Goal: Contribute content: Contribute content

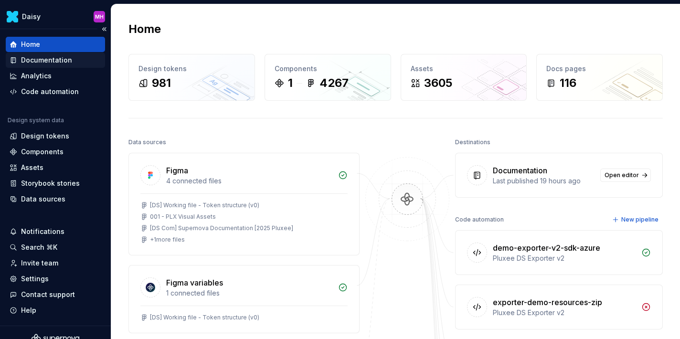
click at [43, 59] on div "Documentation" at bounding box center [46, 60] width 51 height 10
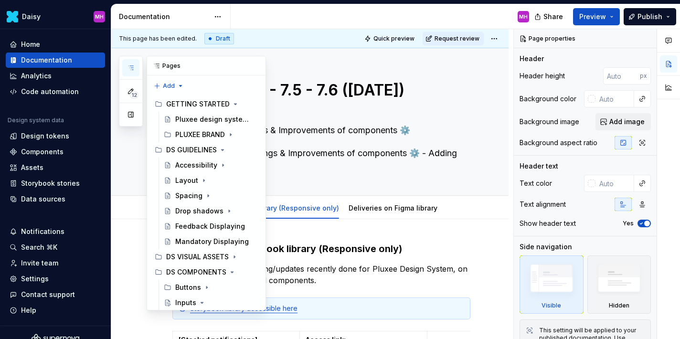
click at [129, 74] on button "button" at bounding box center [130, 67] width 17 height 17
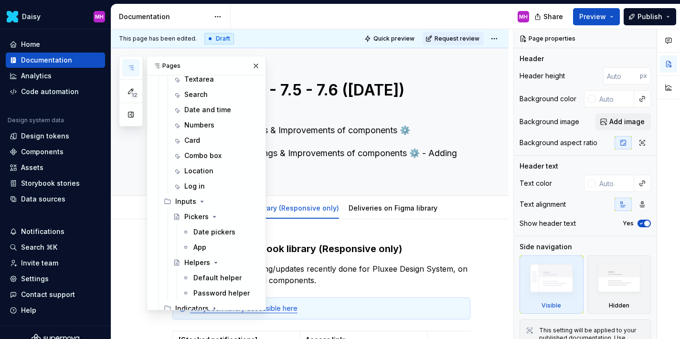
scroll to position [271, 0]
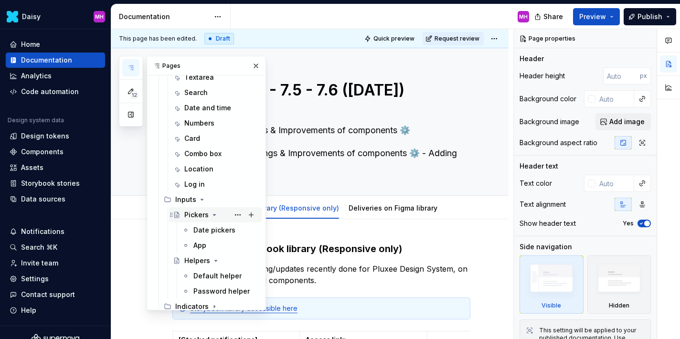
click at [213, 216] on icon "Page tree" at bounding box center [215, 215] width 8 height 8
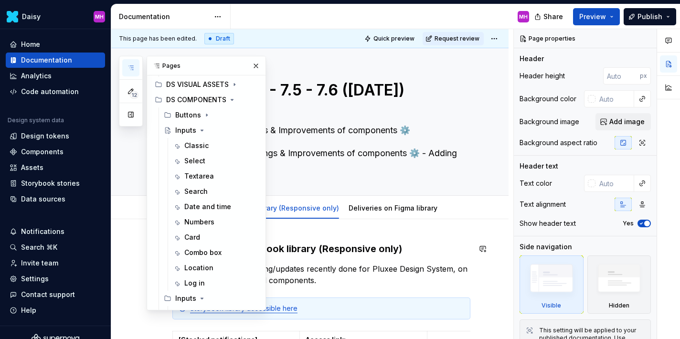
scroll to position [170, 0]
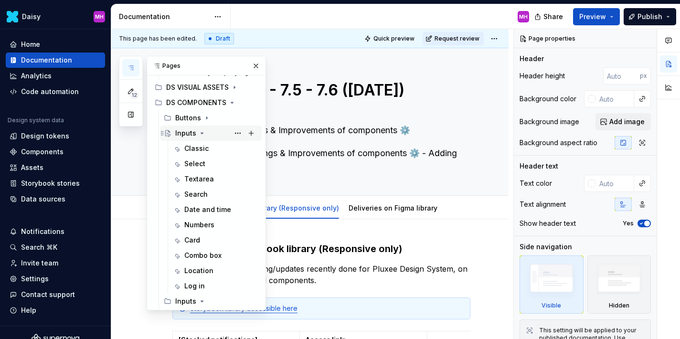
click at [200, 134] on icon "Page tree" at bounding box center [202, 133] width 8 height 8
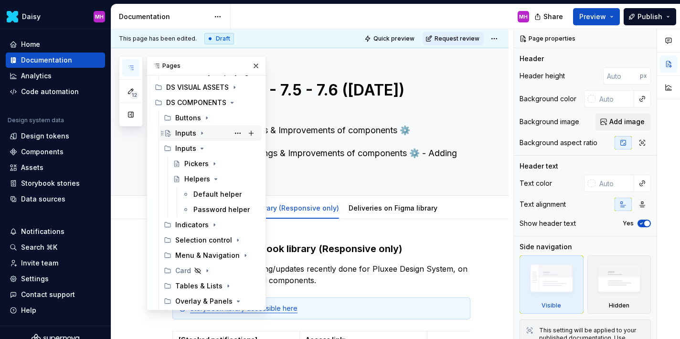
click at [202, 132] on icon "Page tree" at bounding box center [202, 133] width 8 height 8
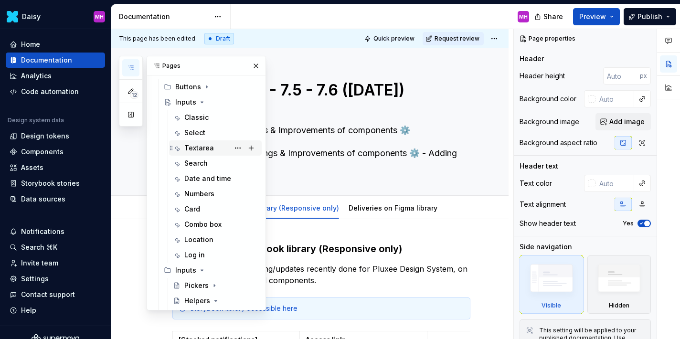
scroll to position [204, 0]
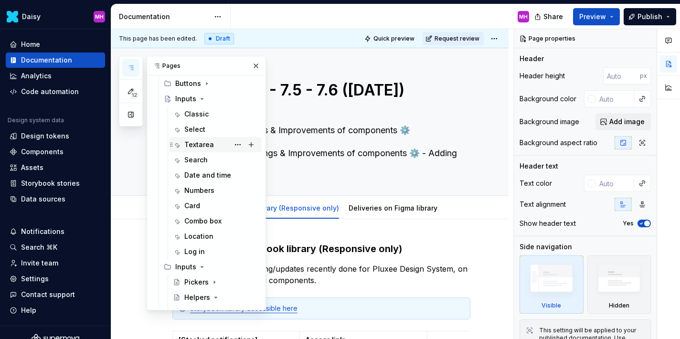
type textarea "*"
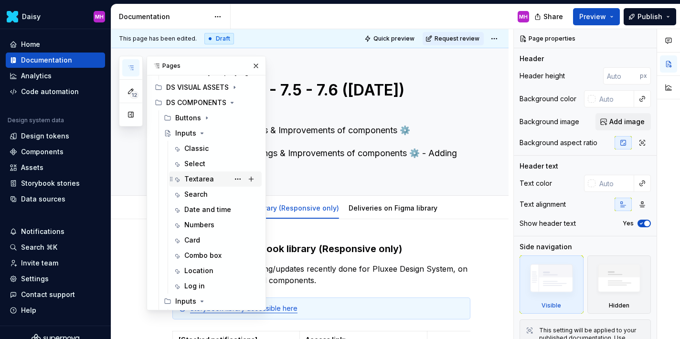
scroll to position [168, 0]
click at [182, 136] on div "Inputs" at bounding box center [185, 135] width 21 height 10
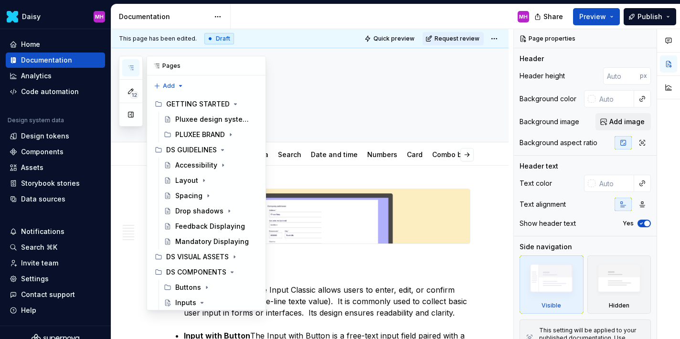
click at [131, 67] on icon "button" at bounding box center [131, 68] width 5 height 4
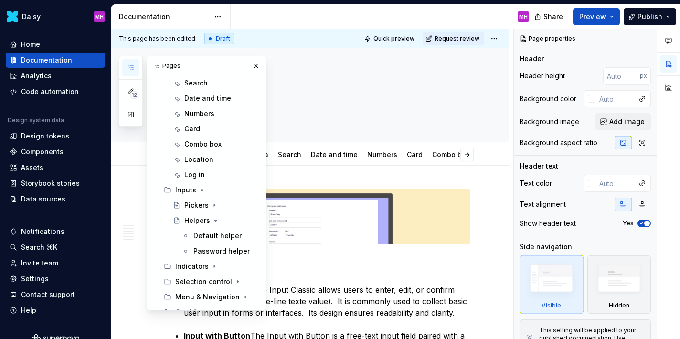
scroll to position [287, 0]
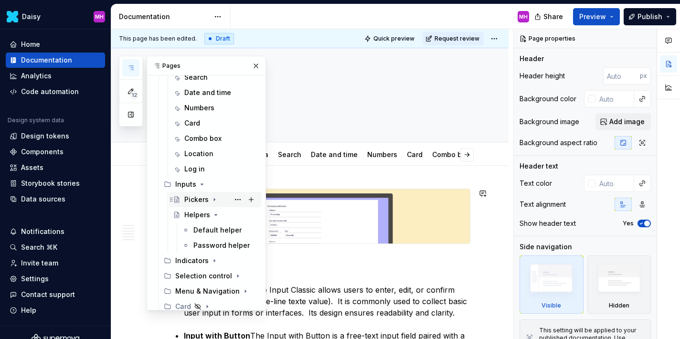
click at [196, 200] on div "Pickers" at bounding box center [196, 200] width 24 height 10
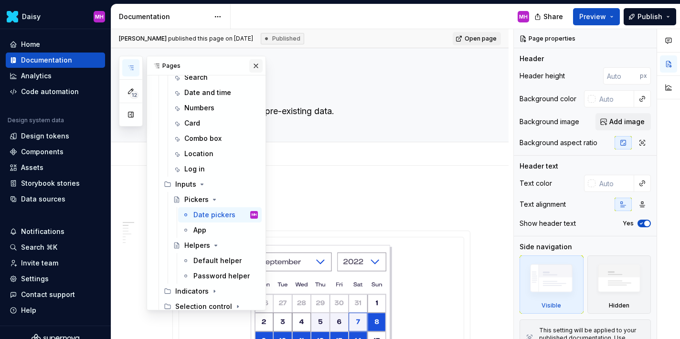
click at [259, 65] on button "button" at bounding box center [255, 65] width 13 height 13
click at [131, 66] on icon "button" at bounding box center [131, 68] width 8 height 8
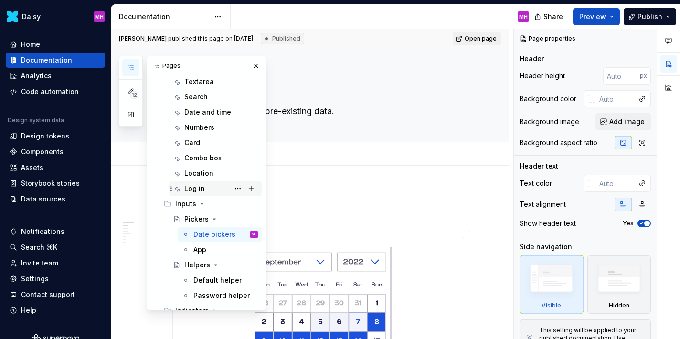
scroll to position [266, 0]
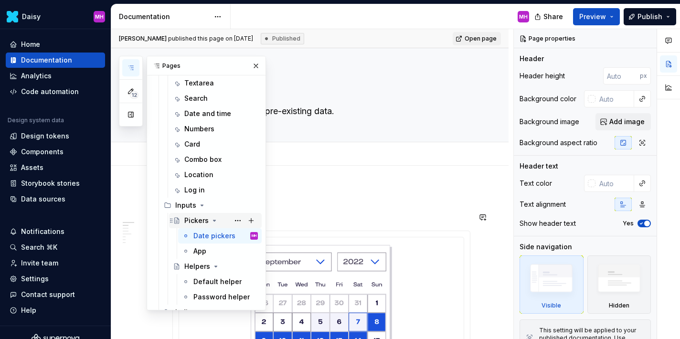
click at [214, 222] on icon "Page tree" at bounding box center [215, 221] width 8 height 8
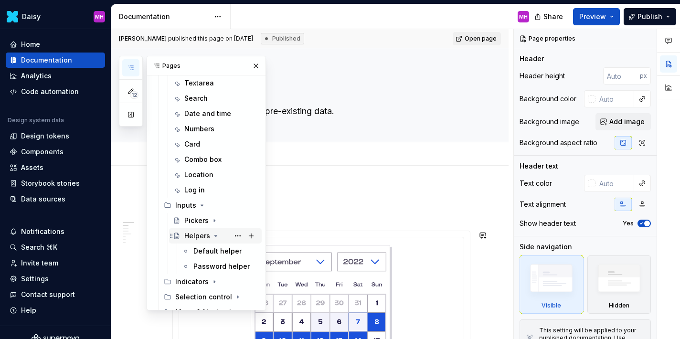
click at [215, 236] on icon "Page tree" at bounding box center [216, 236] width 2 height 1
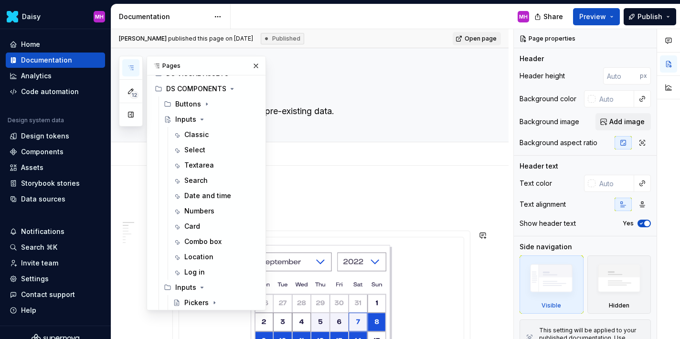
scroll to position [186, 0]
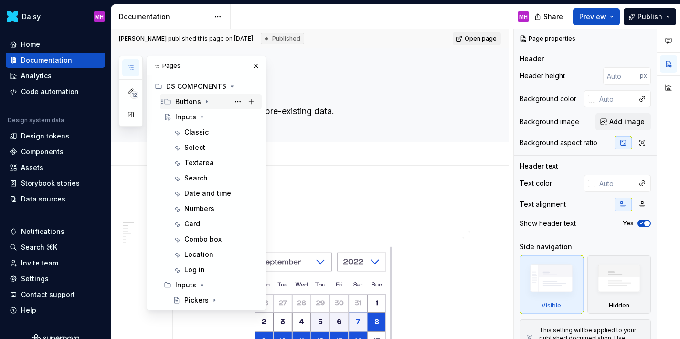
click at [205, 101] on icon "Page tree" at bounding box center [207, 102] width 8 height 8
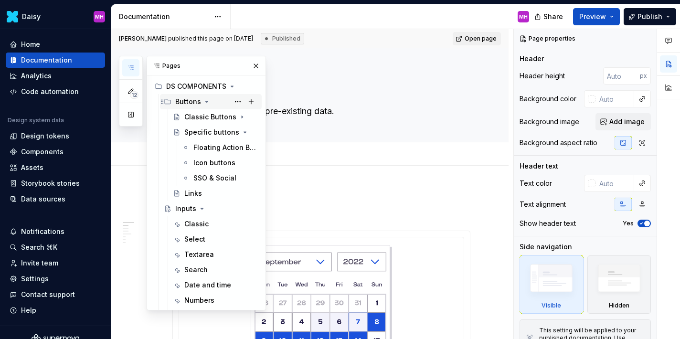
click at [206, 101] on icon "Page tree" at bounding box center [207, 101] width 2 height 1
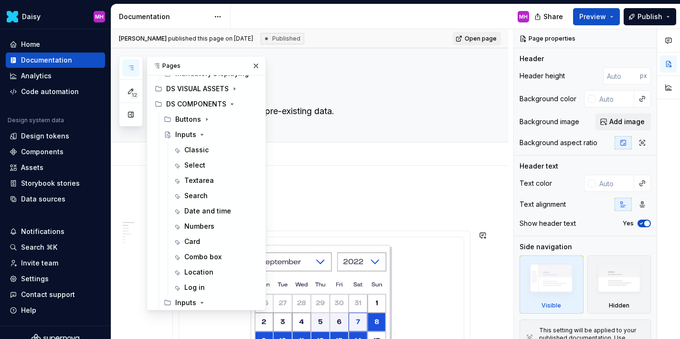
scroll to position [163, 0]
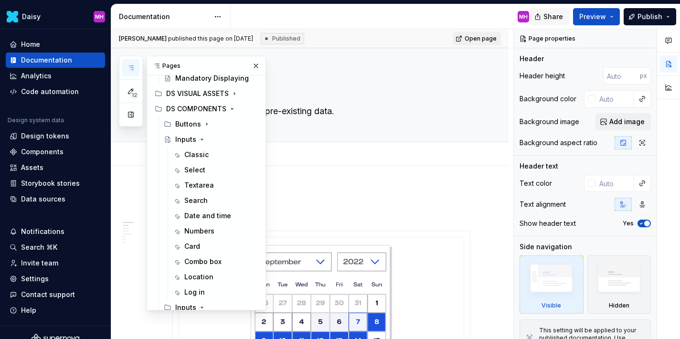
click at [556, 16] on span "Share" at bounding box center [554, 17] width 20 height 10
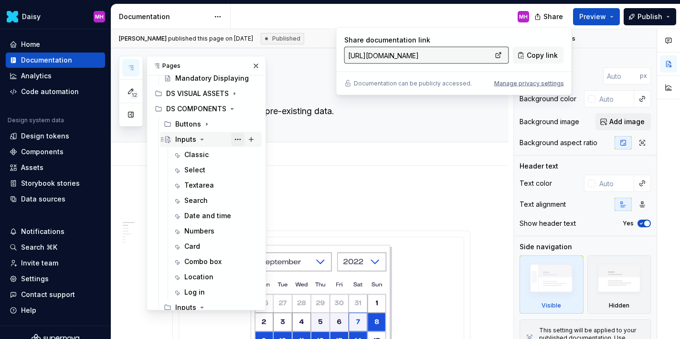
click at [239, 138] on button "Page tree" at bounding box center [237, 139] width 13 height 13
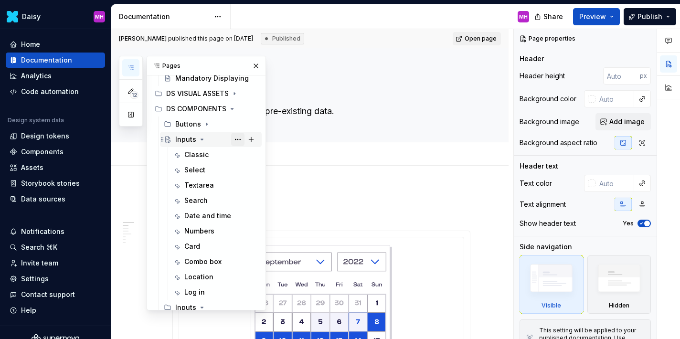
click at [239, 138] on div "12 Pages Add Accessibility guide for tree Page tree. Navigate the tree with the…" at bounding box center [192, 183] width 147 height 255
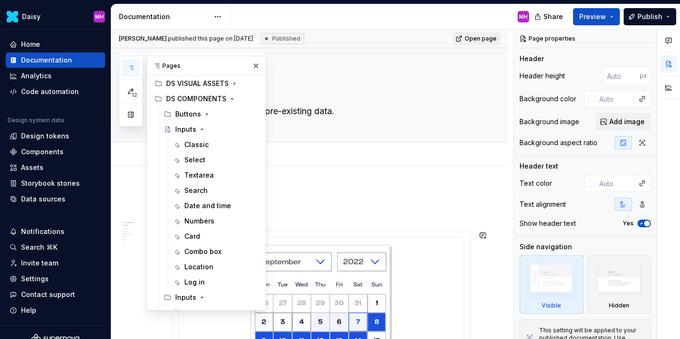
scroll to position [296, 0]
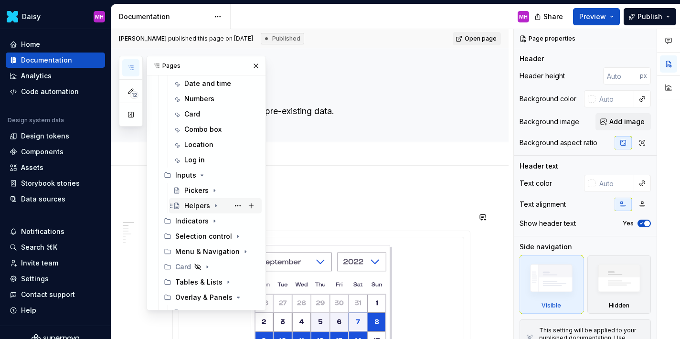
click at [216, 206] on icon "Page tree" at bounding box center [216, 206] width 1 height 2
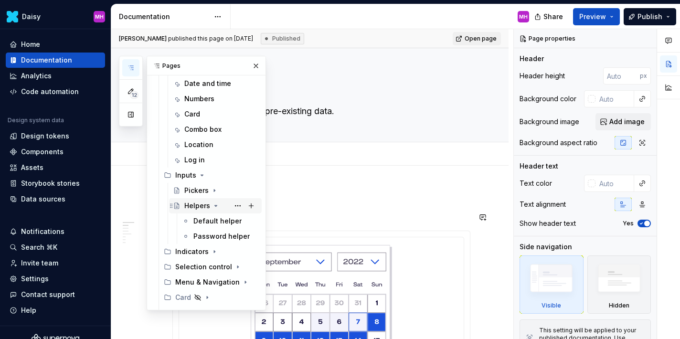
click at [215, 206] on icon "Page tree" at bounding box center [216, 205] width 2 height 1
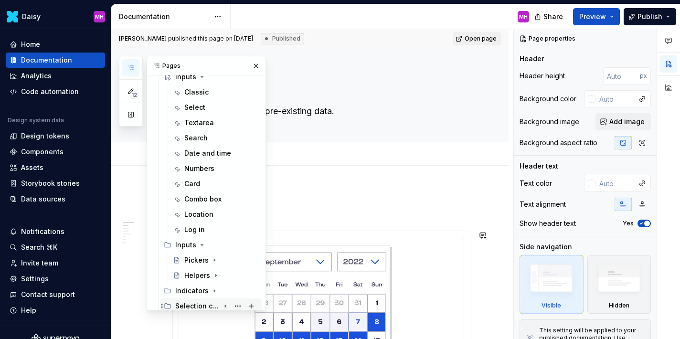
scroll to position [226, 0]
click at [197, 261] on div "Pickers" at bounding box center [196, 260] width 24 height 10
type textarea "*"
type textarea "Inputs"
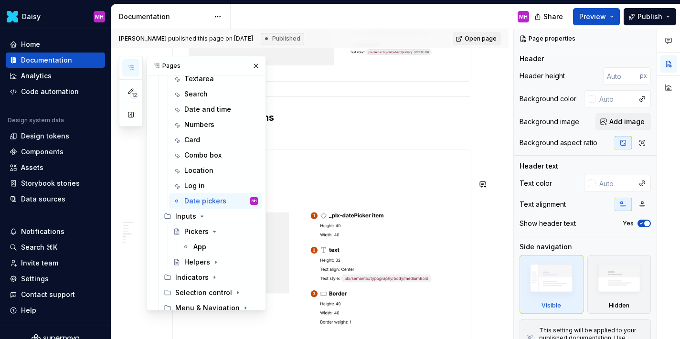
scroll to position [2477, 0]
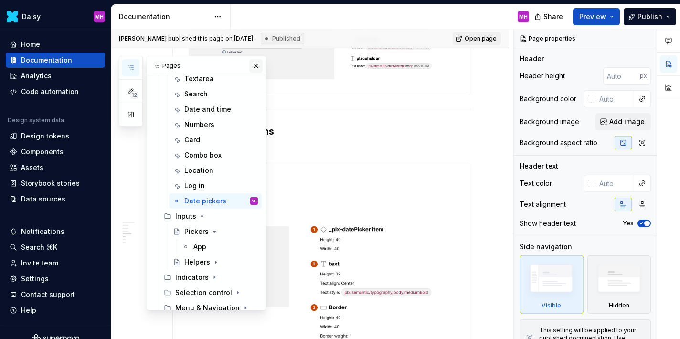
click at [256, 65] on button "button" at bounding box center [255, 65] width 13 height 13
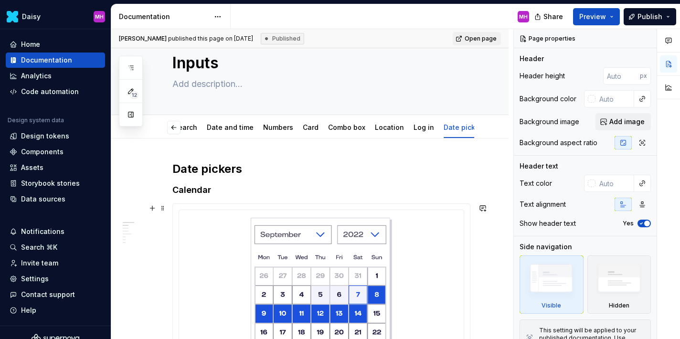
scroll to position [0, 0]
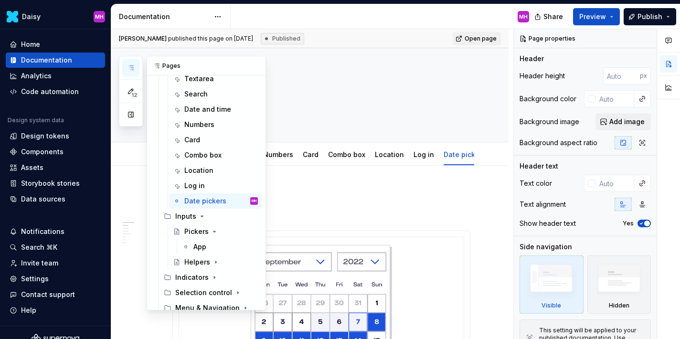
click at [129, 71] on icon "button" at bounding box center [131, 68] width 8 height 8
click at [197, 247] on div "App" at bounding box center [200, 247] width 13 height 10
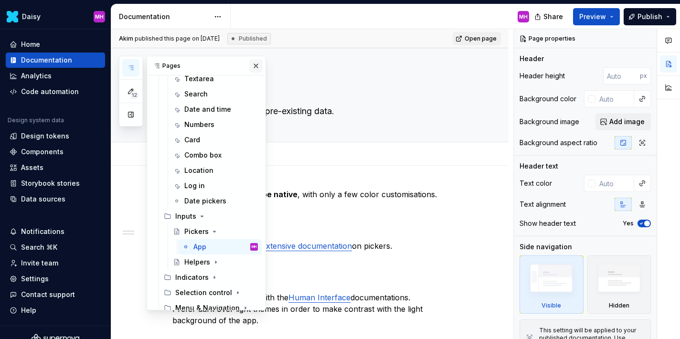
click at [257, 65] on button "button" at bounding box center [255, 65] width 13 height 13
click at [131, 66] on icon "button" at bounding box center [131, 68] width 8 height 8
click at [195, 204] on div "Date pickers" at bounding box center [205, 201] width 42 height 10
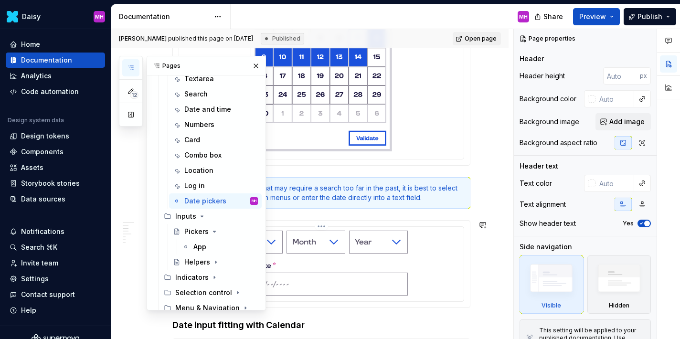
scroll to position [313, 0]
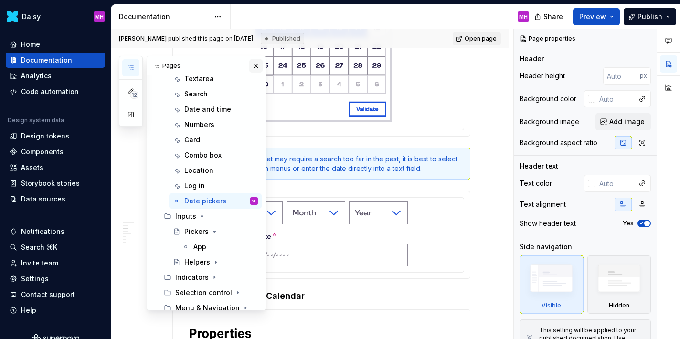
click at [258, 63] on button "button" at bounding box center [255, 65] width 13 height 13
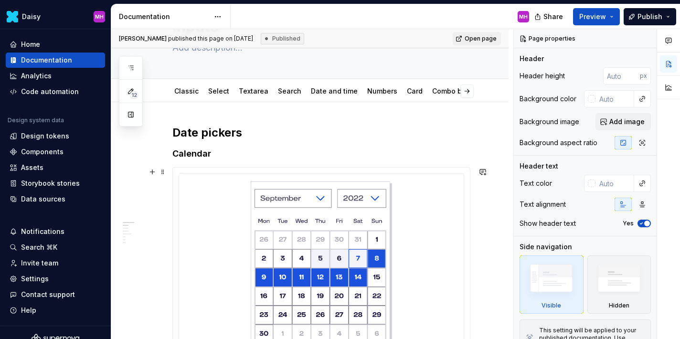
scroll to position [13, 0]
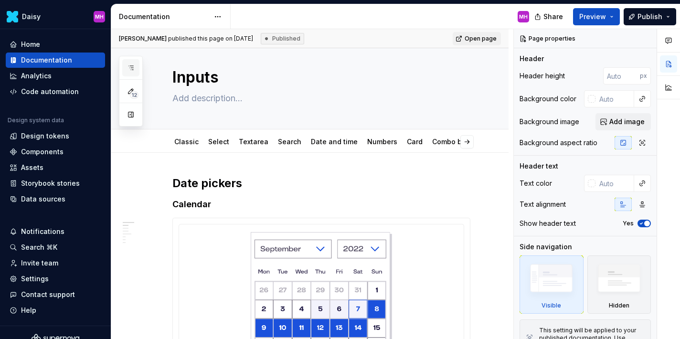
click at [132, 65] on icon "button" at bounding box center [131, 68] width 8 height 8
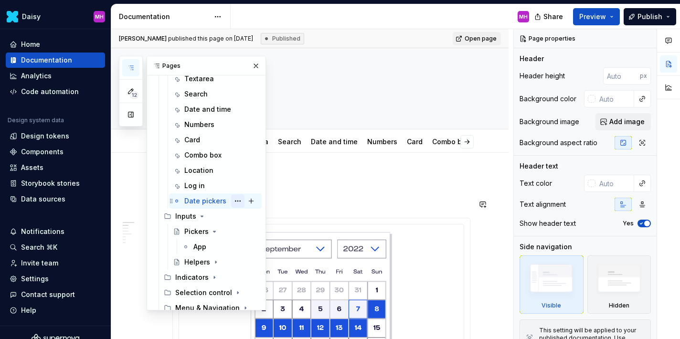
click at [236, 202] on button "Page tree" at bounding box center [237, 200] width 13 height 13
type textarea "*"
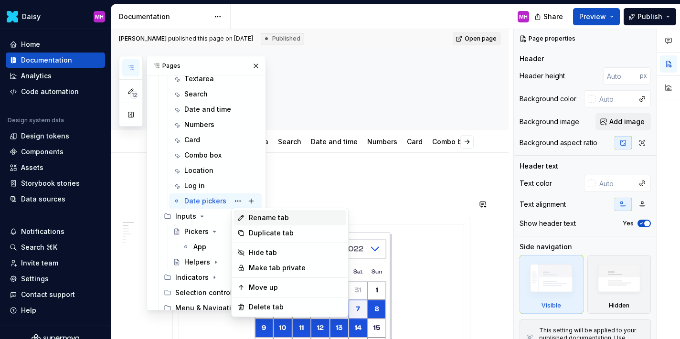
click at [260, 220] on div "Rename tab" at bounding box center [296, 218] width 94 height 10
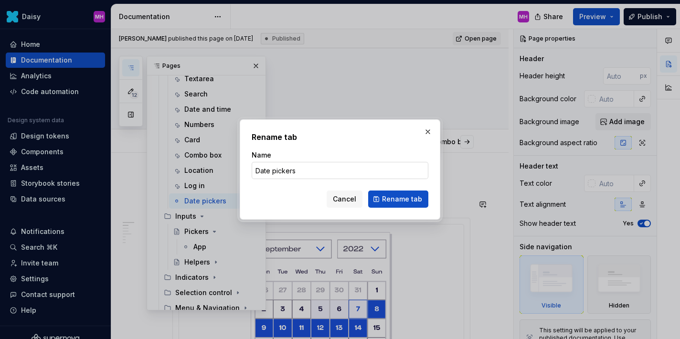
click at [274, 173] on input "Date pickers" at bounding box center [340, 170] width 177 height 17
type input "Pickers"
click at [384, 202] on button "Rename tab" at bounding box center [398, 199] width 60 height 17
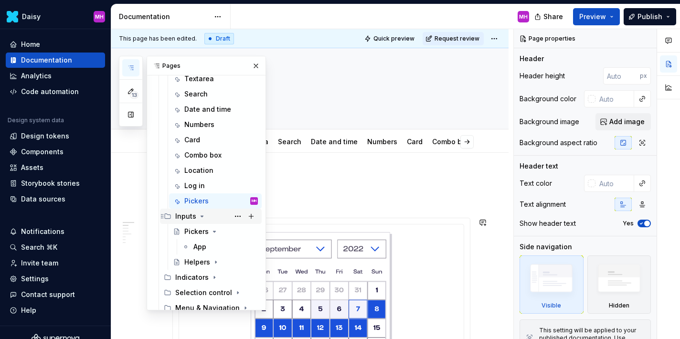
scroll to position [272, 0]
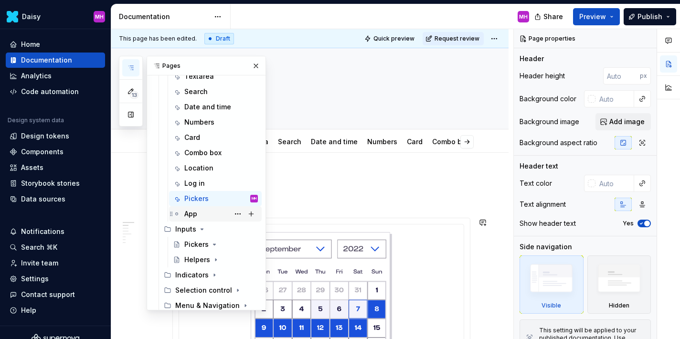
click at [189, 213] on div "App" at bounding box center [190, 214] width 13 height 10
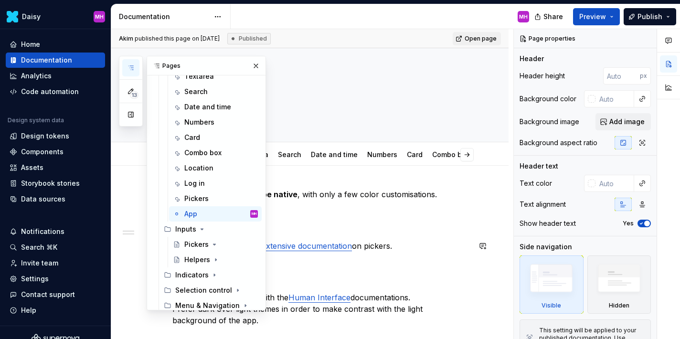
scroll to position [100, 0]
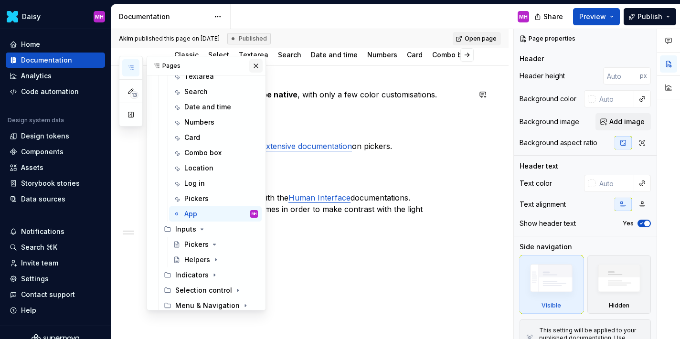
click at [255, 67] on button "button" at bounding box center [255, 65] width 13 height 13
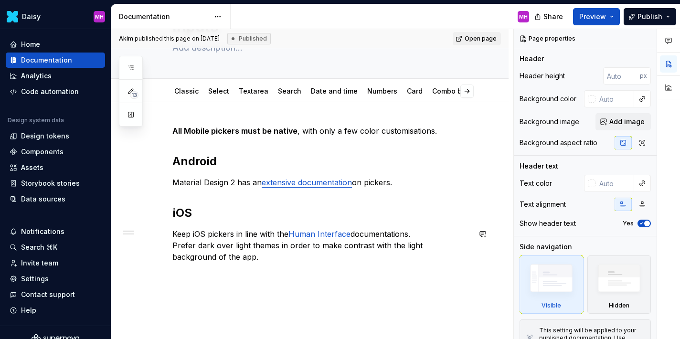
scroll to position [49, 0]
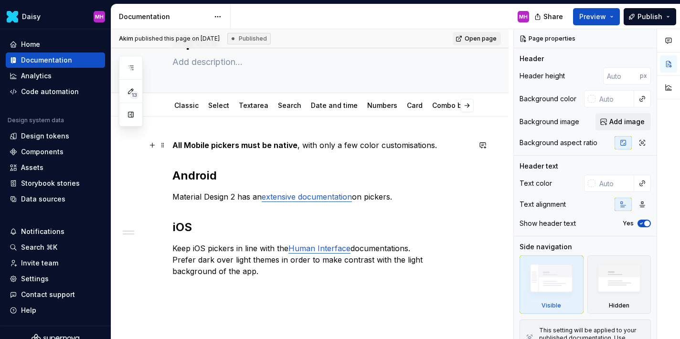
click at [209, 147] on strong "All Mobile pickers must be native" at bounding box center [235, 145] width 125 height 10
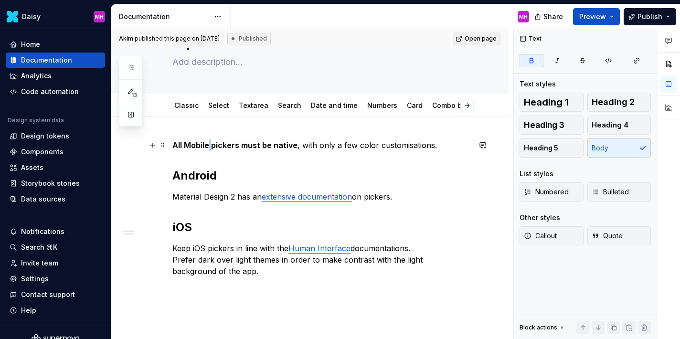
click at [209, 147] on strong "All Mobile pickers must be native" at bounding box center [235, 145] width 125 height 10
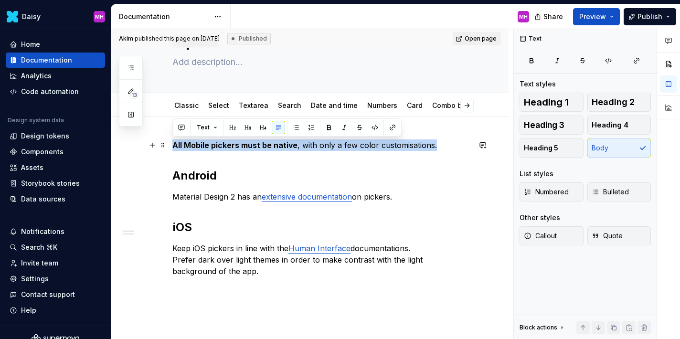
click at [209, 147] on strong "All Mobile pickers must be native" at bounding box center [235, 145] width 125 height 10
copy p "All Mobile pickers must be native , with only a few color customisations."
click at [431, 104] on button "button" at bounding box center [428, 105] width 13 height 13
click at [400, 109] on link "Pickers" at bounding box center [412, 105] width 24 height 8
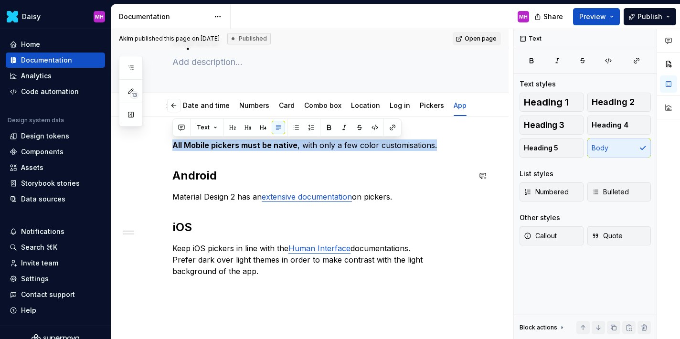
scroll to position [0, 110]
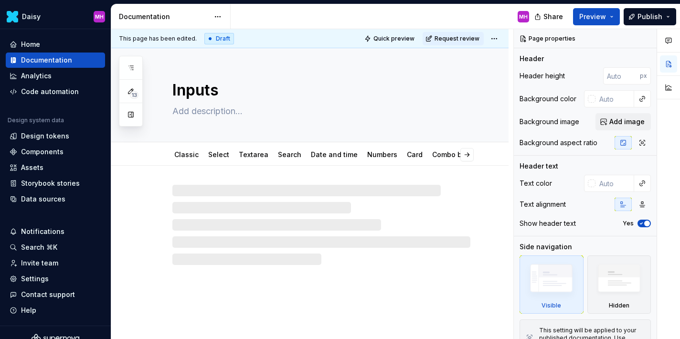
type textarea "*"
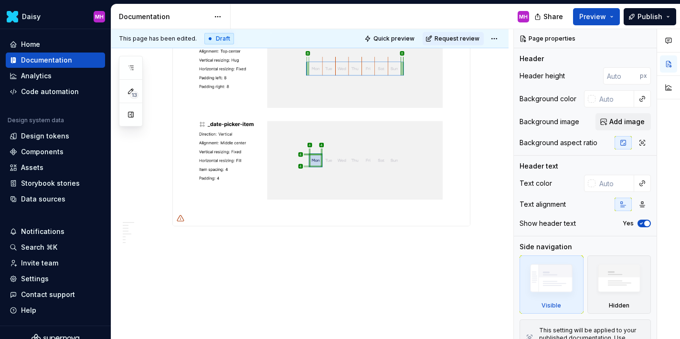
scroll to position [4783, 0]
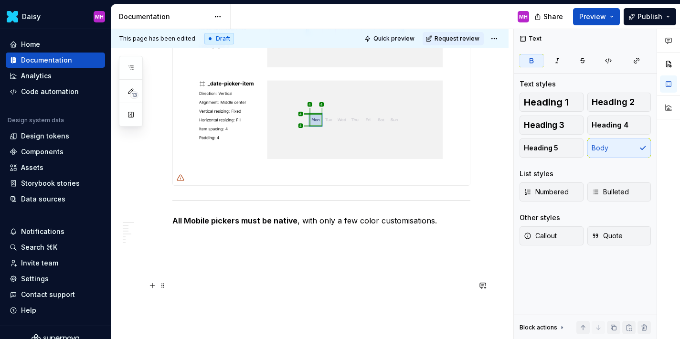
click at [173, 226] on strong "All Mobile pickers must be native" at bounding box center [235, 221] width 125 height 10
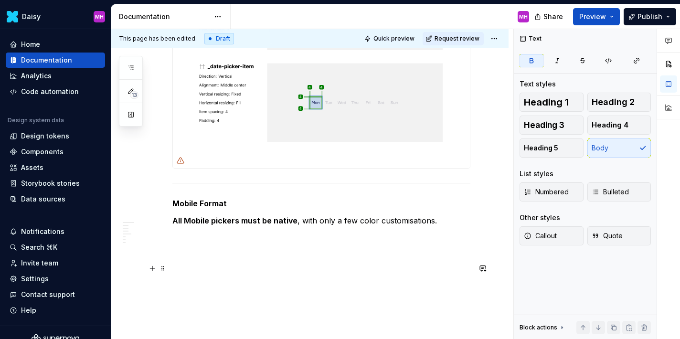
click at [179, 208] on strong "Mobile Format" at bounding box center [200, 204] width 54 height 10
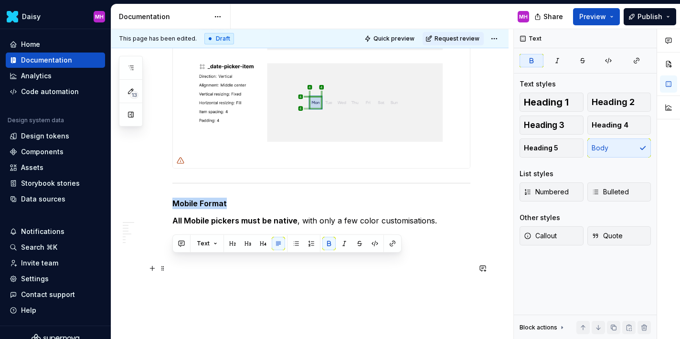
click at [179, 208] on strong "Mobile Format" at bounding box center [200, 204] width 54 height 10
click at [261, 241] on button "button" at bounding box center [263, 243] width 13 height 13
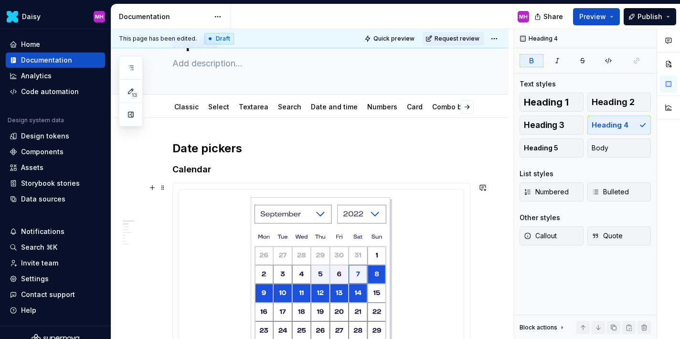
scroll to position [0, 0]
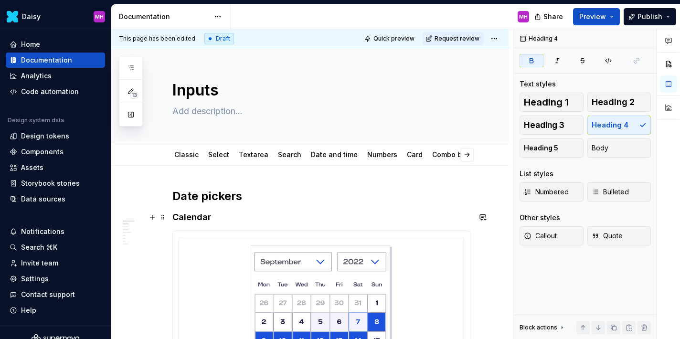
click at [183, 219] on h4 "Calendar" at bounding box center [322, 217] width 298 height 11
click at [214, 217] on h4 "Calendar" at bounding box center [322, 217] width 298 height 11
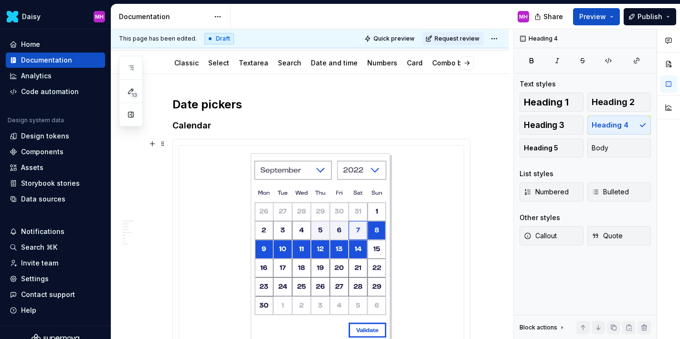
scroll to position [21, 0]
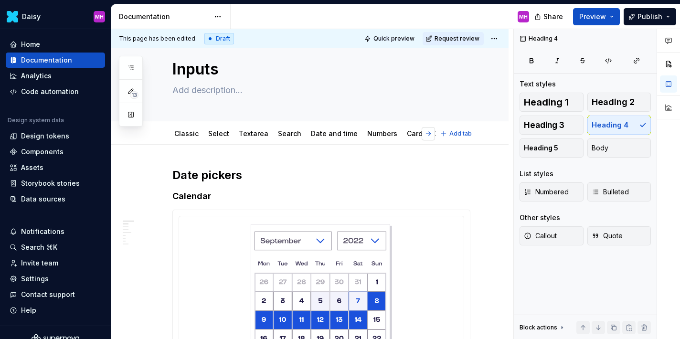
click at [432, 133] on button "button" at bounding box center [428, 133] width 13 height 13
click at [434, 135] on link "App" at bounding box center [440, 133] width 13 height 8
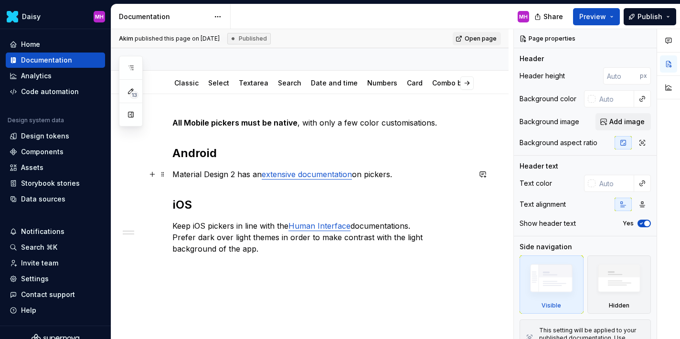
scroll to position [77, 0]
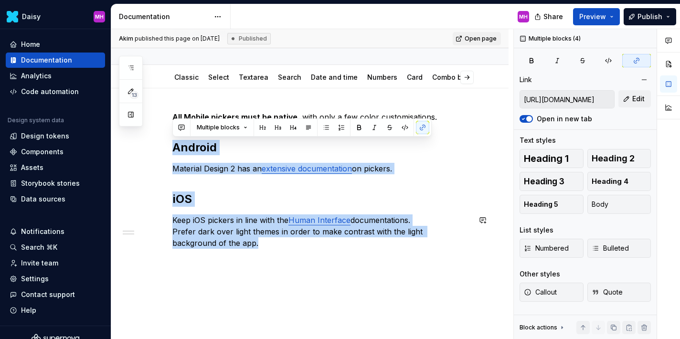
drag, startPoint x: 174, startPoint y: 146, endPoint x: 216, endPoint y: 258, distance: 120.1
click at [216, 258] on div "All Mobile pickers must be native , with only a few color customisations. Andro…" at bounding box center [322, 185] width 298 height 149
copy div "Android Material Design 2 has an extensive documentation on pickers. iOS Keep i…"
click at [435, 76] on button "button" at bounding box center [428, 77] width 13 height 13
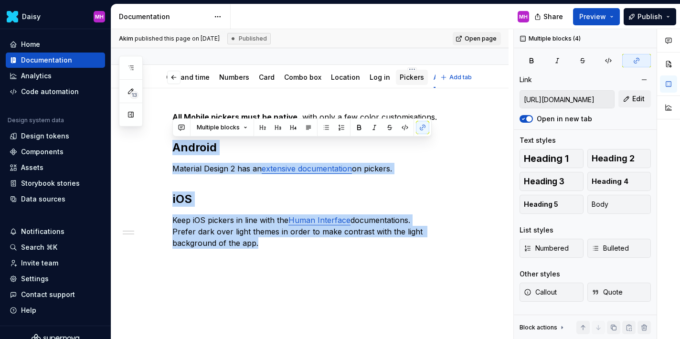
click at [400, 78] on link "Pickers" at bounding box center [412, 77] width 24 height 8
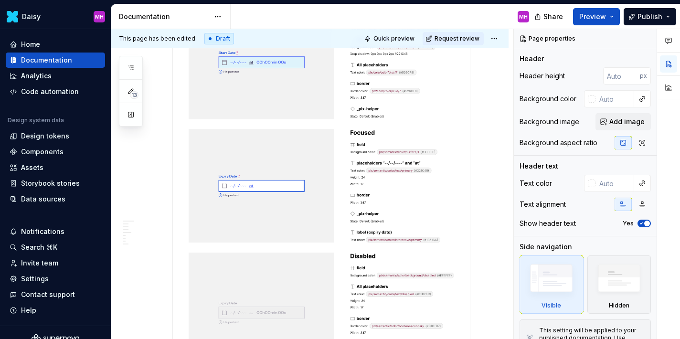
type textarea "*"
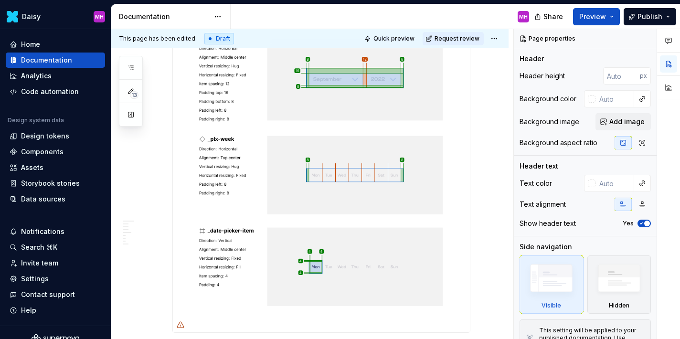
scroll to position [4843, 0]
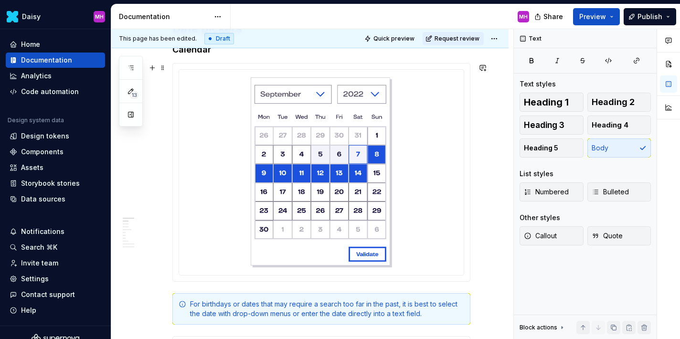
scroll to position [0, 0]
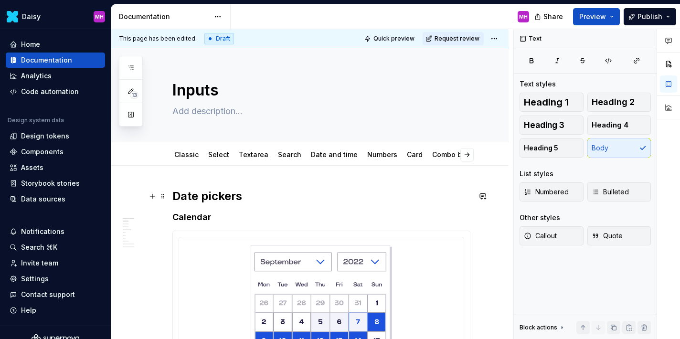
click at [246, 194] on h2 "Date pickers" at bounding box center [322, 196] width 298 height 15
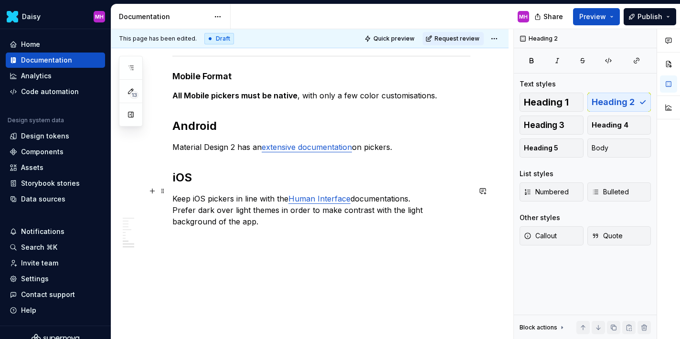
scroll to position [4900, 0]
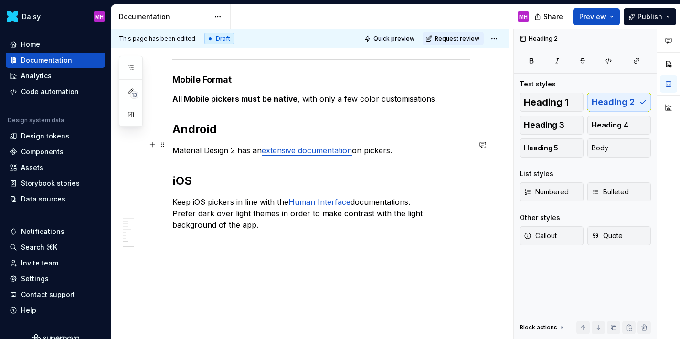
click at [203, 85] on strong "Mobile Format" at bounding box center [202, 80] width 59 height 10
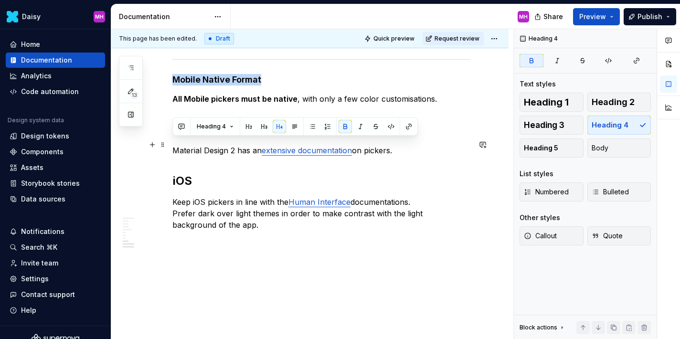
drag, startPoint x: 172, startPoint y: 145, endPoint x: 270, endPoint y: 146, distance: 98.0
click at [270, 86] on h4 "Mobile Native Format" at bounding box center [322, 79] width 298 height 11
click at [250, 127] on button "button" at bounding box center [248, 126] width 13 height 13
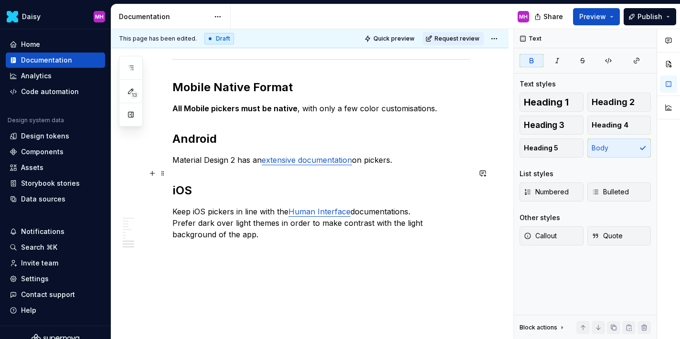
click at [237, 113] on strong "All Mobile pickers must be native" at bounding box center [235, 109] width 125 height 10
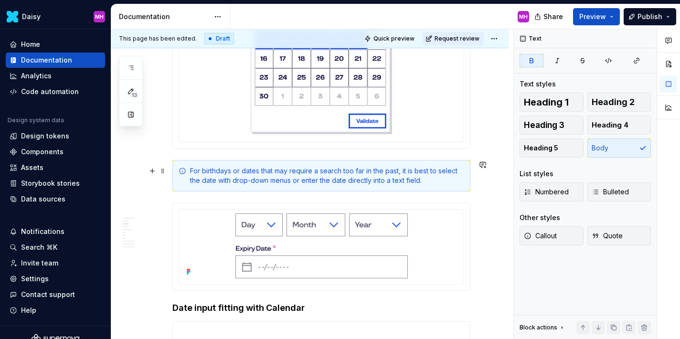
scroll to position [0, 0]
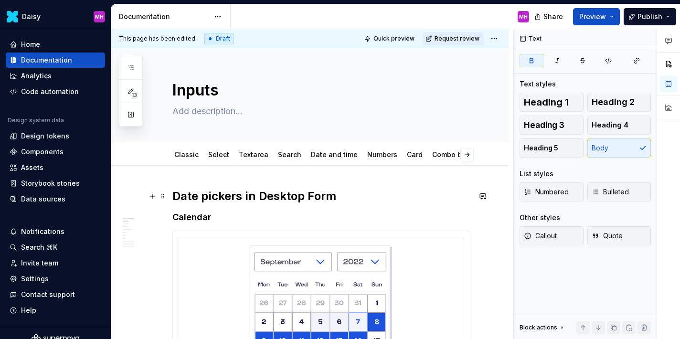
click at [215, 198] on h2 "Date pickers in Desktop Form" at bounding box center [322, 196] width 298 height 15
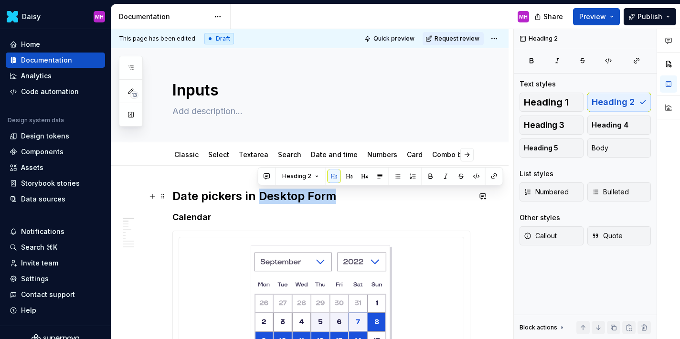
drag, startPoint x: 317, startPoint y: 200, endPoint x: 258, endPoint y: 199, distance: 58.8
click at [258, 199] on h2 "Date pickers in Desktop Form" at bounding box center [322, 196] width 298 height 15
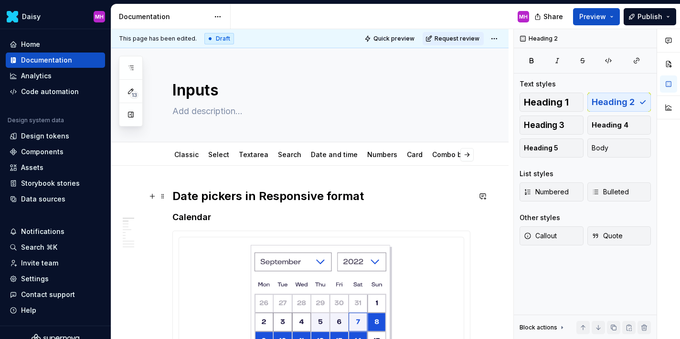
click at [266, 192] on h2 "Date pickers in Responsive format" at bounding box center [322, 196] width 298 height 15
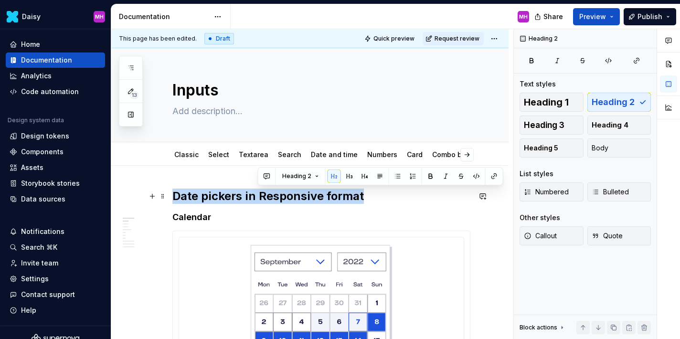
click at [266, 192] on h2 "Date pickers in Responsive format" at bounding box center [322, 196] width 298 height 15
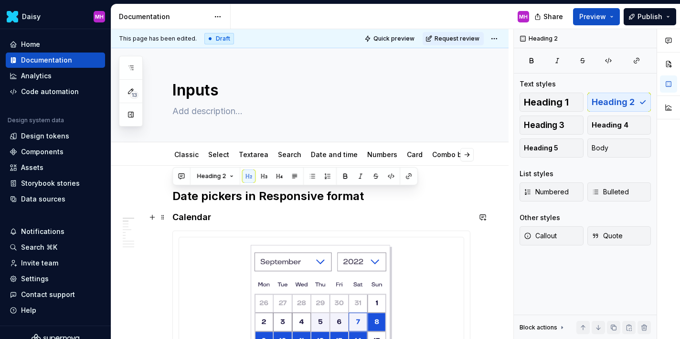
click at [226, 215] on h4 "Calendar" at bounding box center [322, 217] width 298 height 11
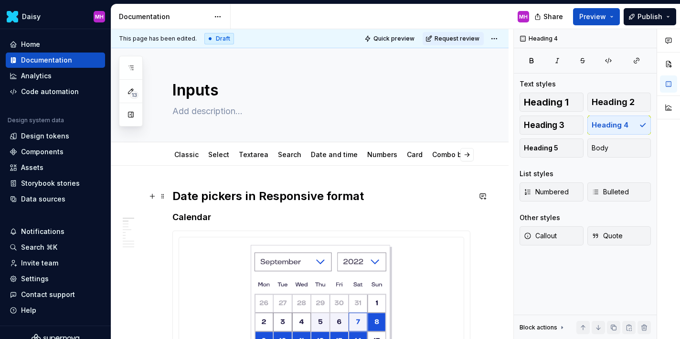
click at [240, 198] on h2 "Date pickers in Responsive format" at bounding box center [322, 196] width 298 height 15
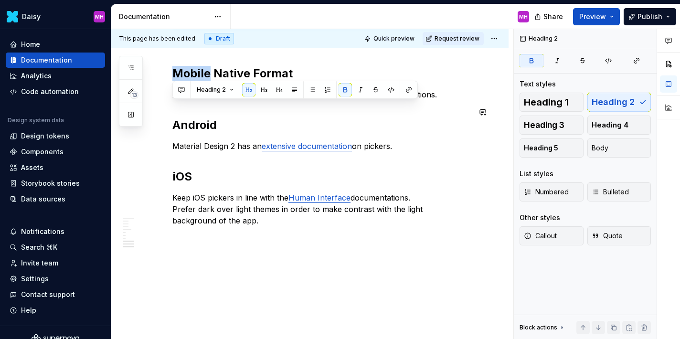
scroll to position [4909, 0]
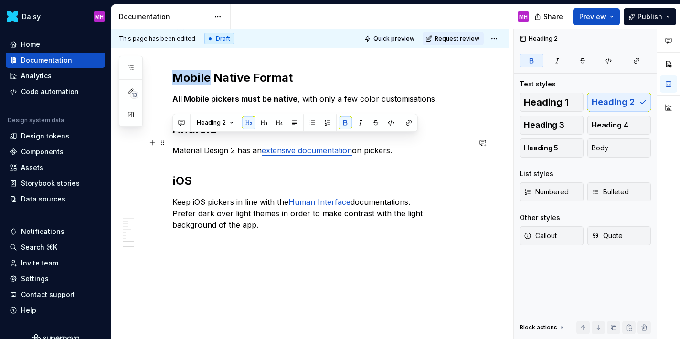
drag, startPoint x: 207, startPoint y: 75, endPoint x: 171, endPoint y: 144, distance: 78.5
click at [176, 85] on strong "Mobile Native Format" at bounding box center [233, 78] width 120 height 14
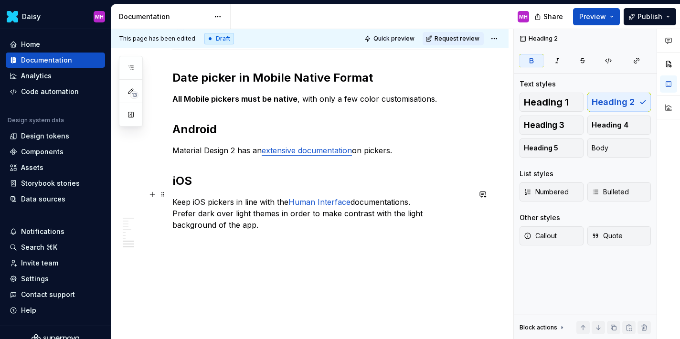
click at [213, 137] on h2 "Android" at bounding box center [322, 129] width 298 height 15
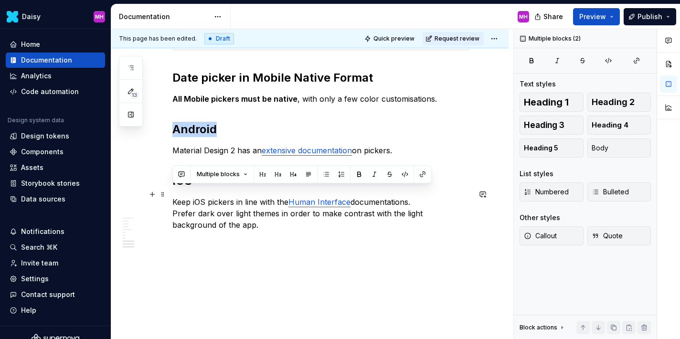
click at [213, 137] on h2 "Android" at bounding box center [322, 129] width 298 height 15
click at [265, 173] on button "button" at bounding box center [264, 174] width 13 height 13
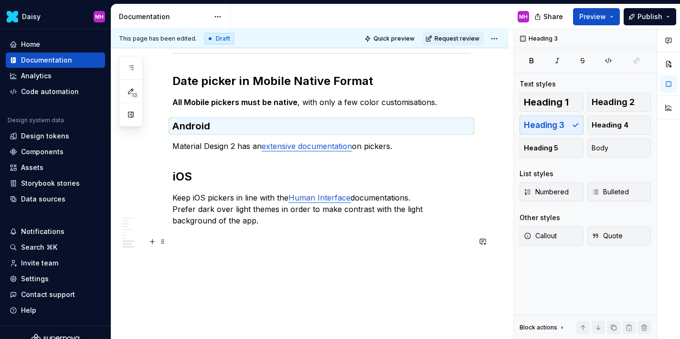
click at [188, 184] on h2 "iOS" at bounding box center [322, 176] width 298 height 15
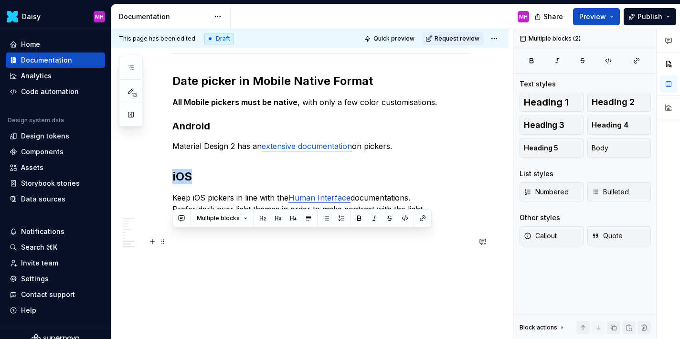
click at [188, 184] on h2 "iOS" at bounding box center [322, 176] width 298 height 15
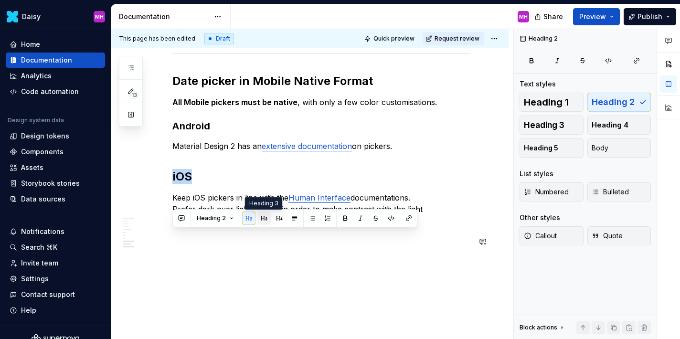
click at [262, 220] on button "button" at bounding box center [264, 218] width 13 height 13
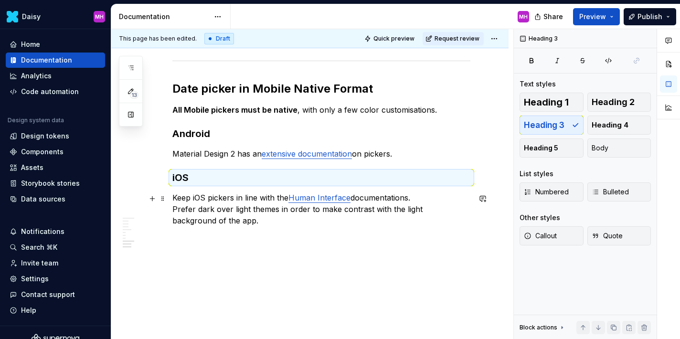
click at [212, 140] on h3 "Android" at bounding box center [322, 133] width 298 height 13
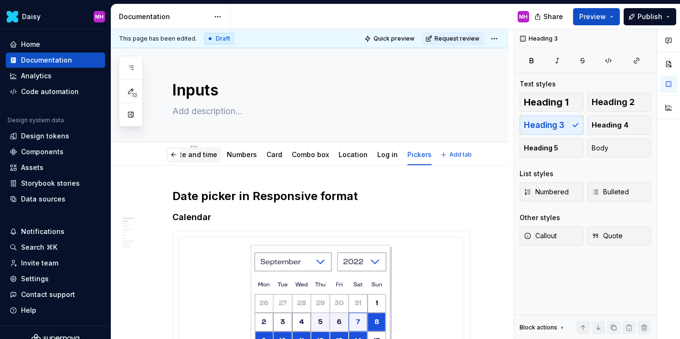
scroll to position [0, 148]
click at [434, 152] on link "App" at bounding box center [440, 155] width 13 height 8
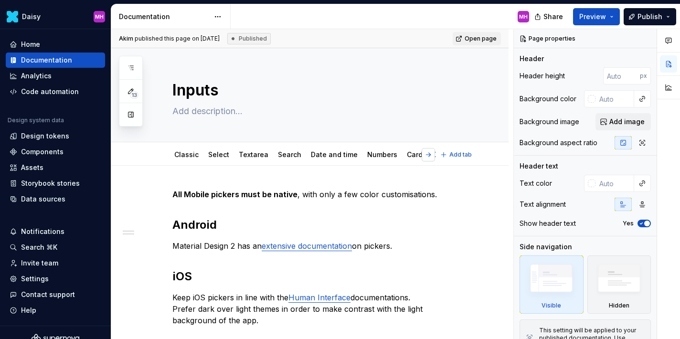
click at [435, 155] on button "button" at bounding box center [428, 154] width 13 height 13
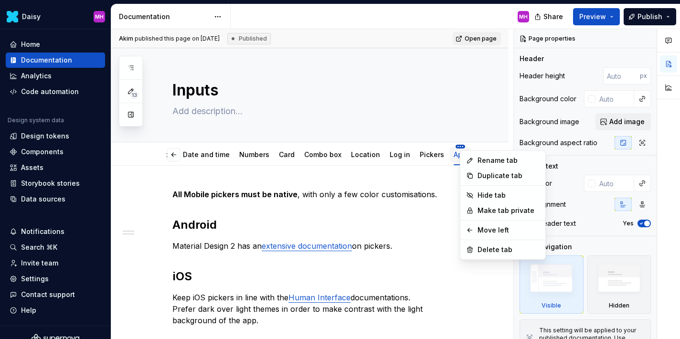
click at [429, 148] on html "Daisy MH Home Documentation Analytics Code automation Design system data Design…" at bounding box center [340, 169] width 680 height 339
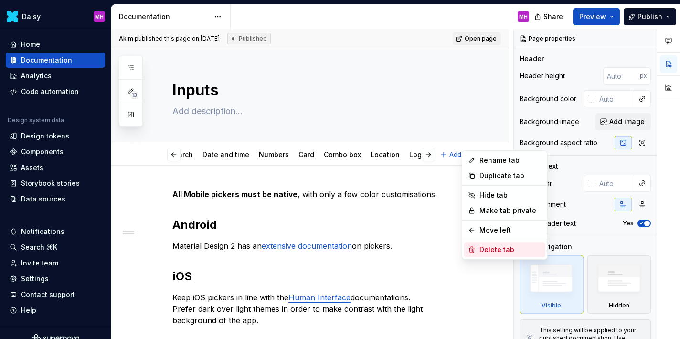
click at [492, 247] on div "Delete tab" at bounding box center [511, 250] width 62 height 10
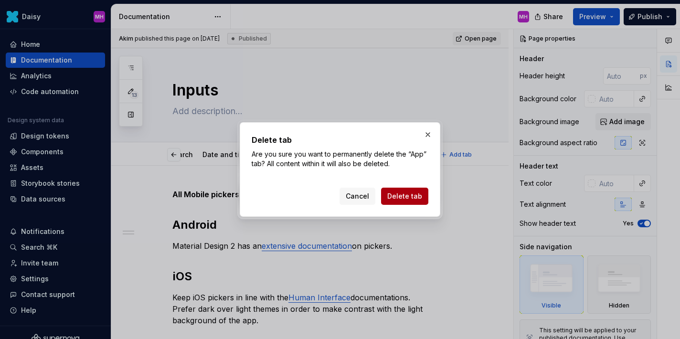
click at [402, 201] on button "Delete tab" at bounding box center [404, 196] width 47 height 17
type textarea "*"
type textarea "Pickers"
type textarea "Pickers let users select pre-existing data."
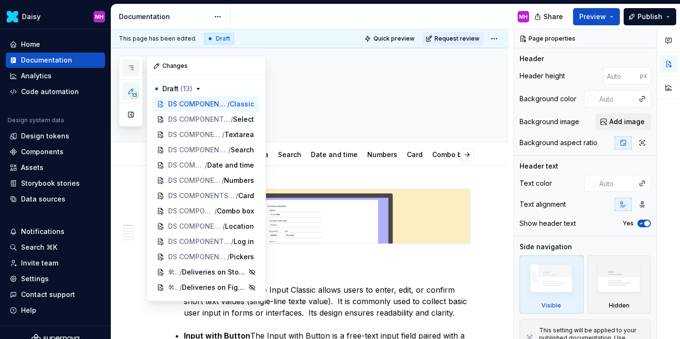
click at [128, 71] on icon "button" at bounding box center [131, 68] width 8 height 8
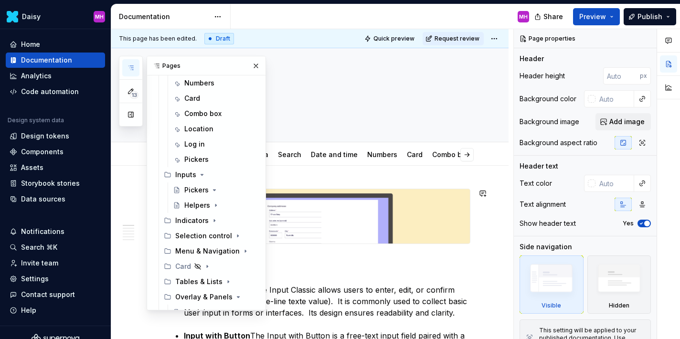
scroll to position [306, 0]
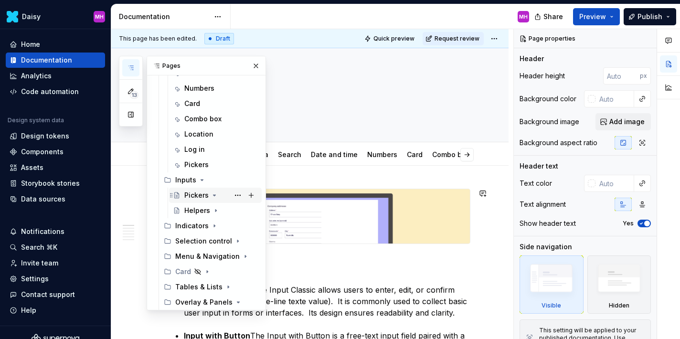
click at [214, 195] on icon "Page tree" at bounding box center [215, 195] width 2 height 1
click at [214, 196] on icon "Page tree" at bounding box center [214, 195] width 1 height 2
click at [214, 196] on icon "Page tree" at bounding box center [215, 195] width 2 height 1
click at [238, 195] on button "Page tree" at bounding box center [237, 195] width 13 height 13
click at [237, 195] on div "13 Pages Add Accessibility guide for tree Page tree. Navigate the tree with the…" at bounding box center [192, 183] width 147 height 255
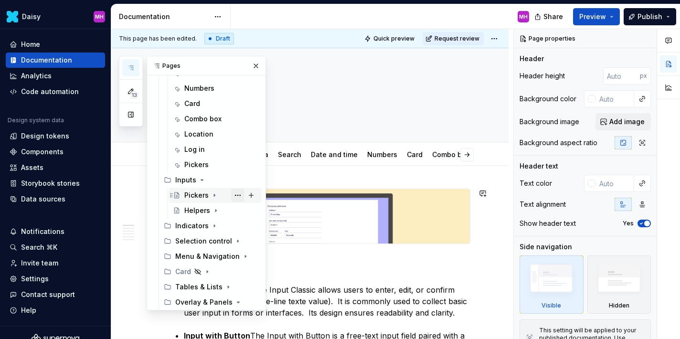
click at [237, 194] on button "Page tree" at bounding box center [237, 195] width 13 height 13
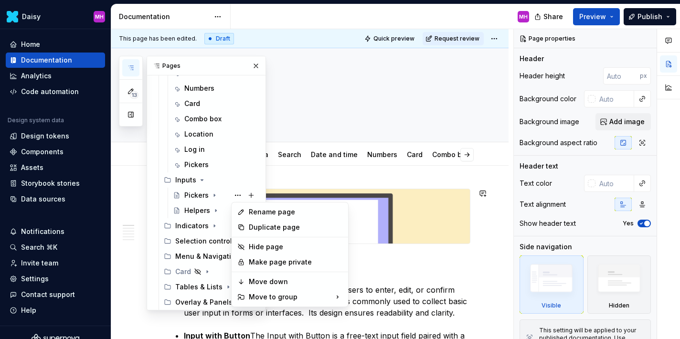
click at [198, 194] on div "13 Pages Add Accessibility guide for tree Page tree. Navigate the tree with the…" at bounding box center [192, 183] width 147 height 255
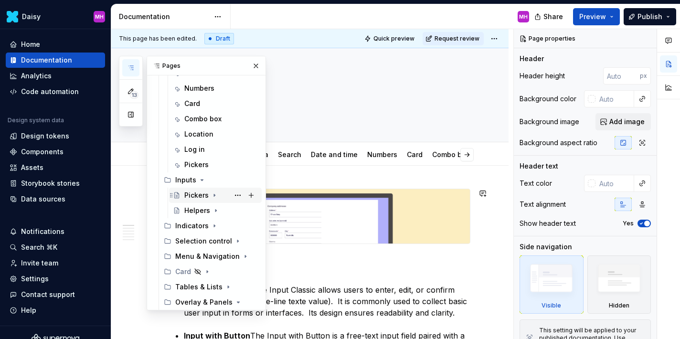
click at [194, 194] on div "Pickers" at bounding box center [196, 196] width 24 height 10
click at [239, 196] on button "Page tree" at bounding box center [237, 195] width 13 height 13
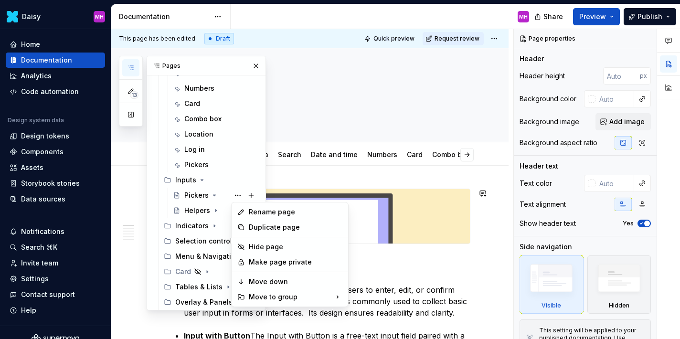
click at [217, 197] on div "13 Pages Add Accessibility guide for tree Page tree. Navigate the tree with the…" at bounding box center [192, 183] width 147 height 255
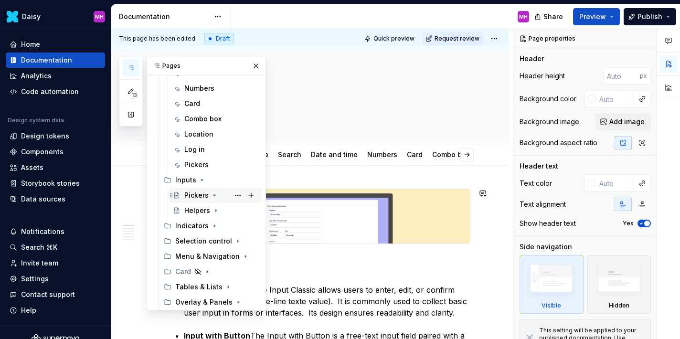
click at [205, 196] on div "Pickers" at bounding box center [196, 196] width 24 height 10
click at [234, 196] on button "Page tree" at bounding box center [237, 195] width 13 height 13
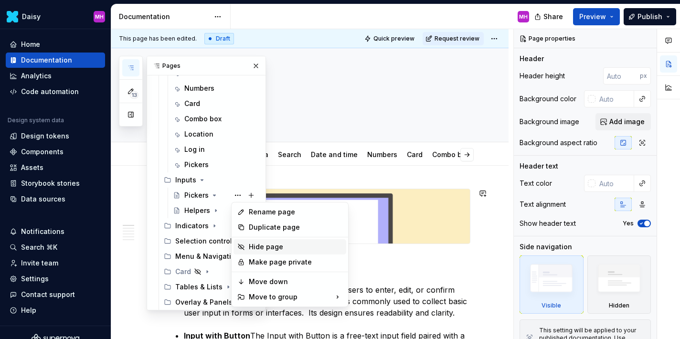
click at [256, 248] on div "Hide page" at bounding box center [296, 247] width 94 height 10
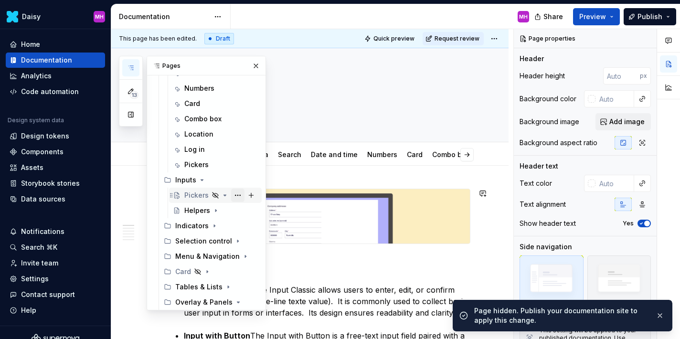
click at [238, 195] on button "Page tree" at bounding box center [237, 195] width 13 height 13
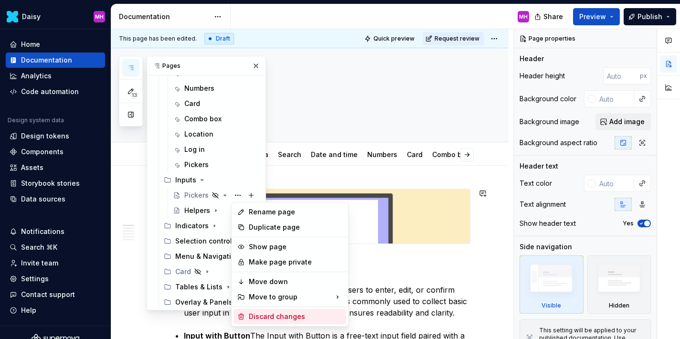
click at [262, 319] on div "Discard changes" at bounding box center [296, 317] width 94 height 10
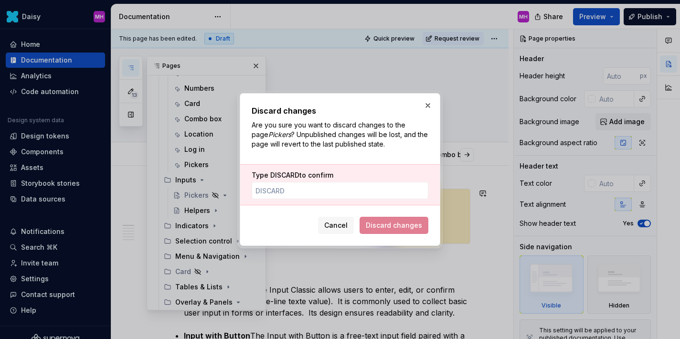
type textarea "*"
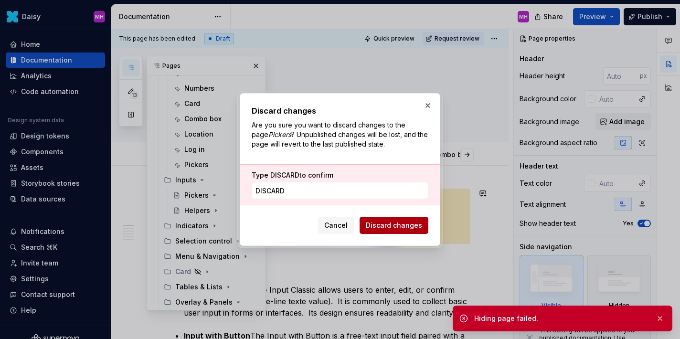
type input "DISCARD"
click at [414, 232] on button "Discard changes" at bounding box center [394, 225] width 69 height 17
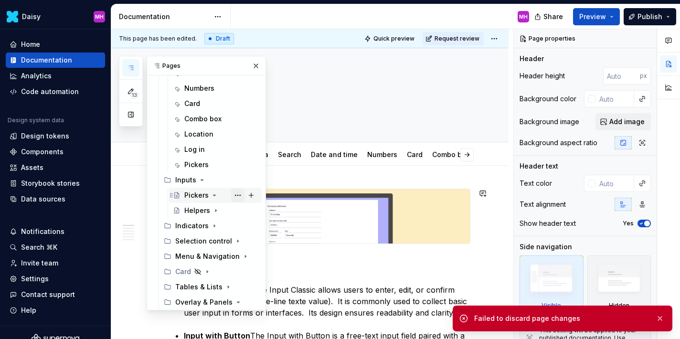
click at [236, 194] on button "Page tree" at bounding box center [237, 195] width 13 height 13
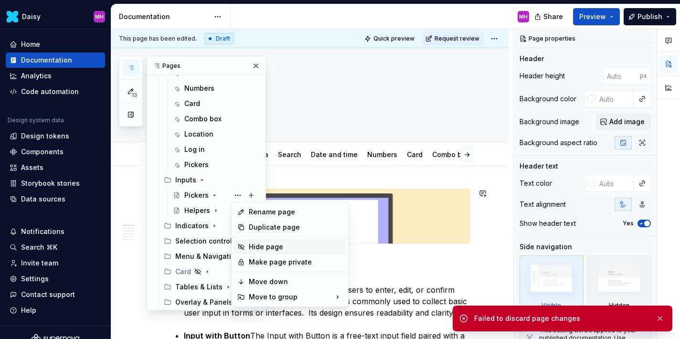
click at [244, 246] on icon at bounding box center [241, 247] width 8 height 8
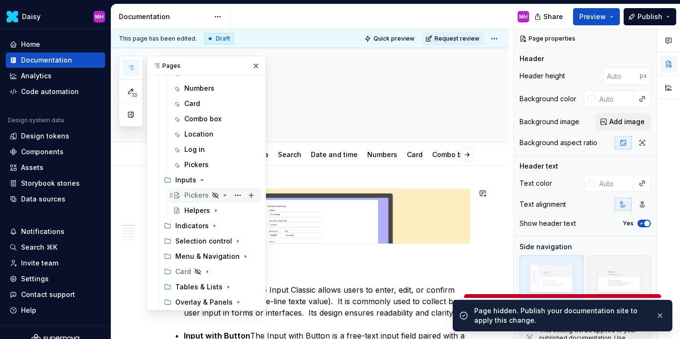
click at [226, 194] on icon "Page tree" at bounding box center [225, 196] width 8 height 8
click at [238, 194] on button "Page tree" at bounding box center [237, 195] width 13 height 13
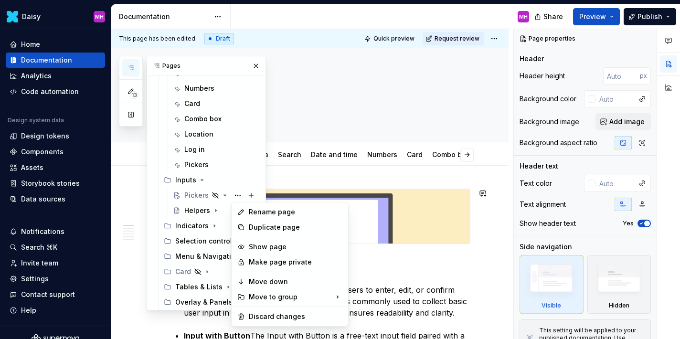
type textarea "*"
click at [221, 194] on div "13 Pages Add Accessibility guide for tree Page tree. Navigate the tree with the…" at bounding box center [192, 183] width 147 height 255
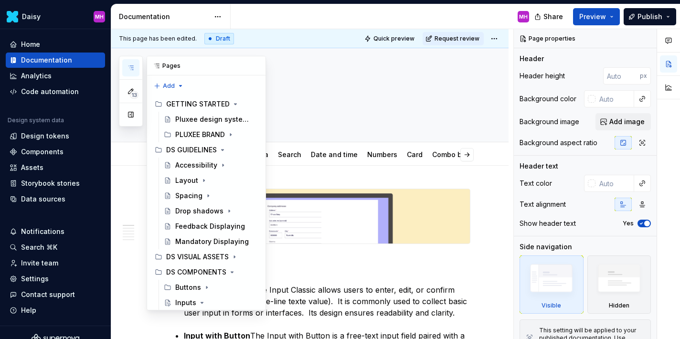
click at [129, 68] on icon "button" at bounding box center [131, 68] width 8 height 8
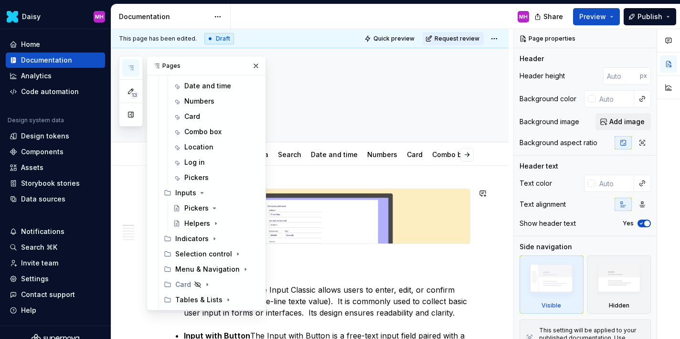
scroll to position [295, 0]
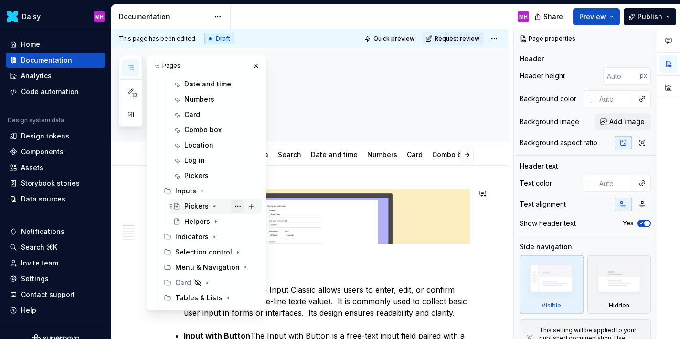
click at [237, 205] on button "Page tree" at bounding box center [237, 206] width 13 height 13
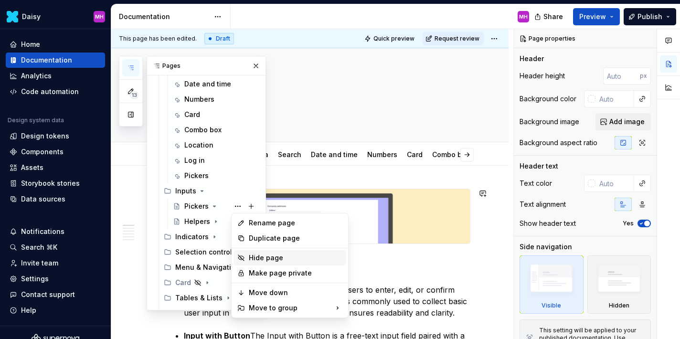
click at [248, 260] on div "Hide page" at bounding box center [290, 257] width 113 height 15
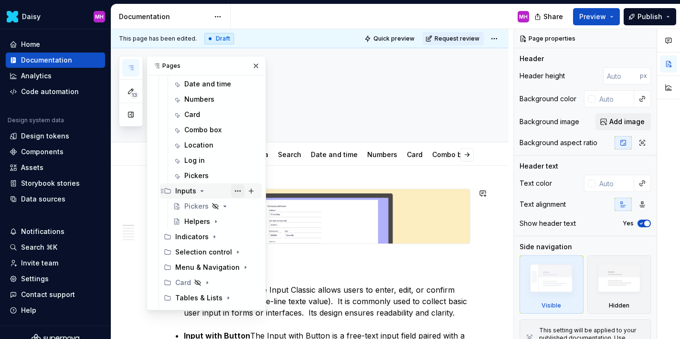
click at [243, 188] on button "Page tree" at bounding box center [237, 190] width 13 height 13
click at [215, 193] on div "13 Pages Add Accessibility guide for tree Page tree. Navigate the tree with the…" at bounding box center [192, 183] width 147 height 255
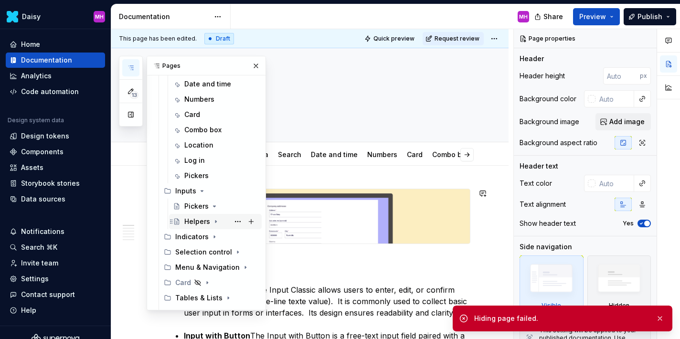
click at [197, 221] on div "Helpers" at bounding box center [197, 222] width 26 height 10
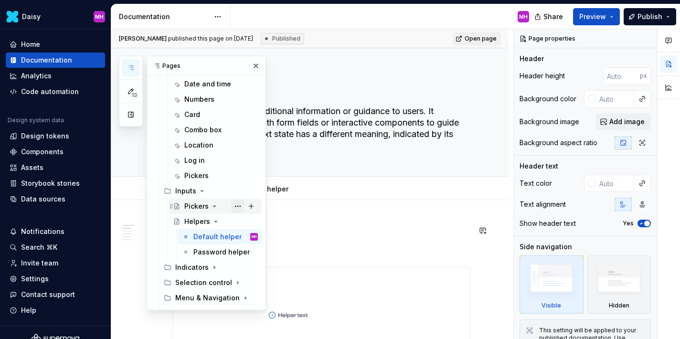
click at [236, 205] on button "Page tree" at bounding box center [237, 206] width 13 height 13
click at [190, 207] on div "13 Pages Add Accessibility guide for tree Page tree. Navigate the tree with the…" at bounding box center [192, 183] width 147 height 255
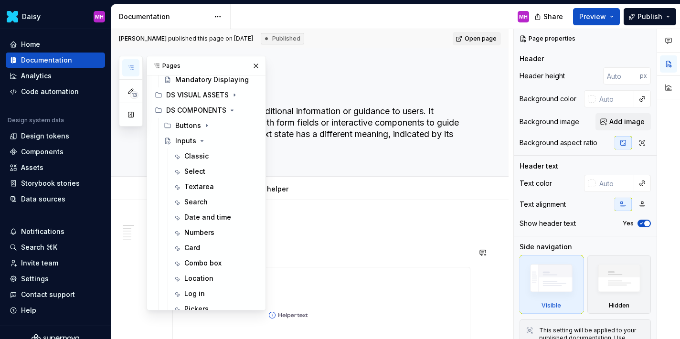
scroll to position [161, 0]
click at [200, 139] on icon "Page tree" at bounding box center [202, 142] width 8 height 8
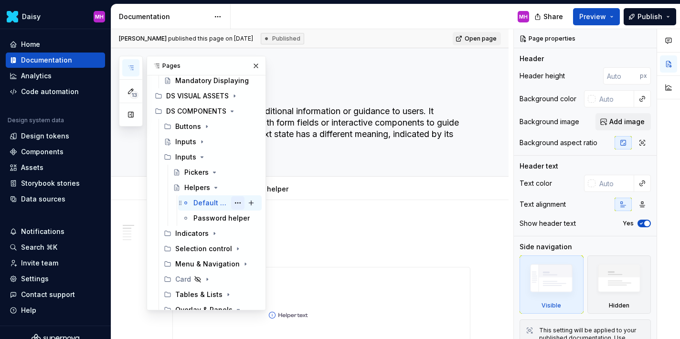
click at [241, 203] on button "Page tree" at bounding box center [237, 202] width 13 height 13
click at [239, 203] on div "13 Pages Add Accessibility guide for tree Page tree. Navigate the tree with the…" at bounding box center [192, 183] width 147 height 255
click at [251, 112] on button "Page tree" at bounding box center [251, 111] width 13 height 13
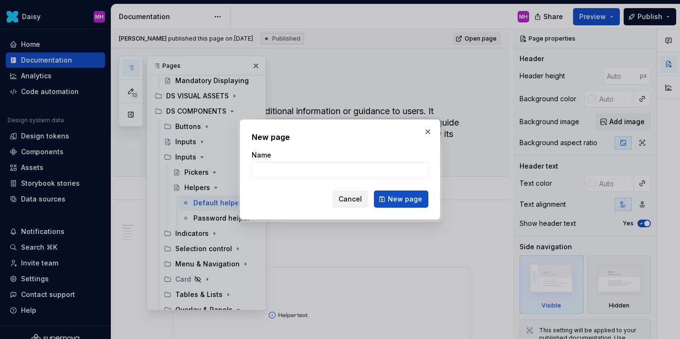
click at [346, 202] on span "Cancel" at bounding box center [350, 199] width 23 height 10
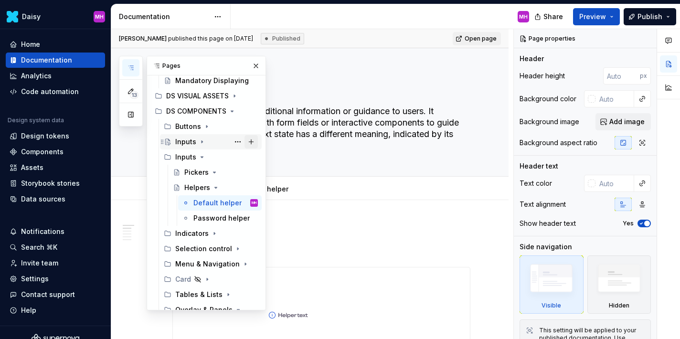
click at [251, 139] on button "Page tree" at bounding box center [251, 141] width 13 height 13
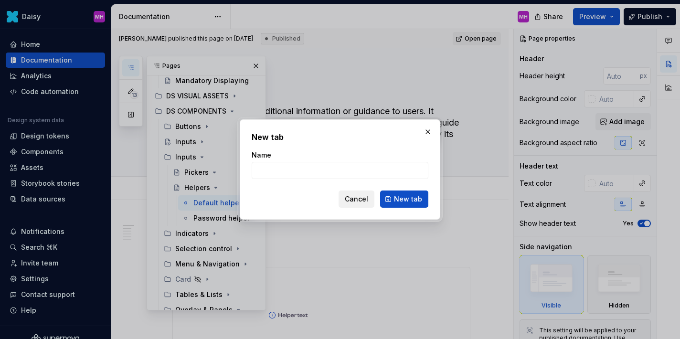
click at [362, 198] on span "Cancel" at bounding box center [356, 199] width 23 height 10
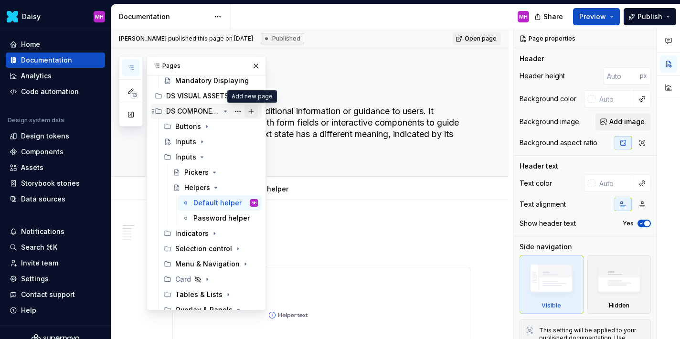
click at [250, 109] on button "Page tree" at bounding box center [251, 111] width 13 height 13
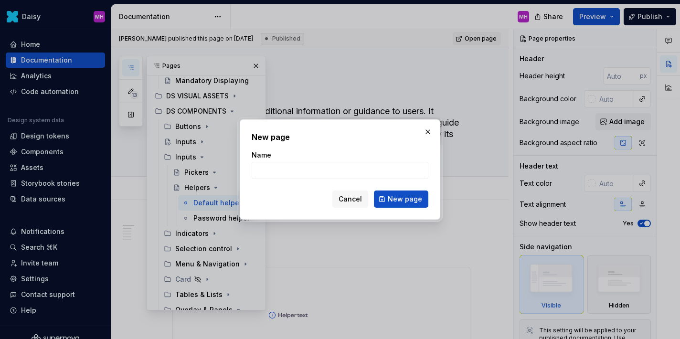
click at [348, 200] on span "Cancel" at bounding box center [350, 199] width 23 height 10
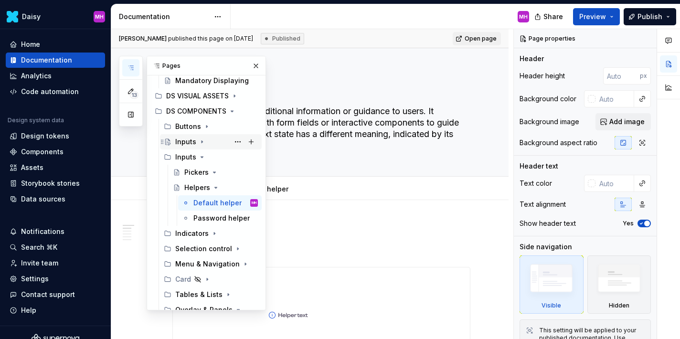
click at [201, 144] on icon "Page tree" at bounding box center [202, 142] width 8 height 8
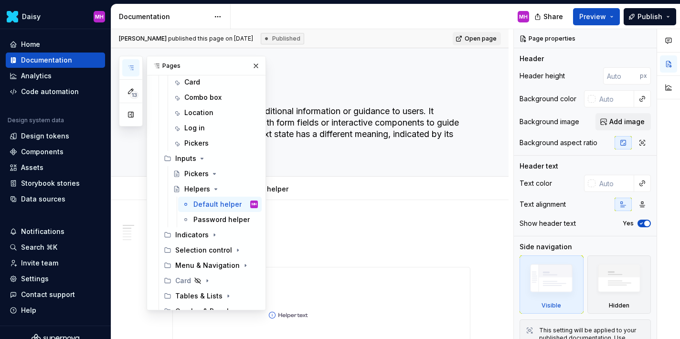
scroll to position [330, 0]
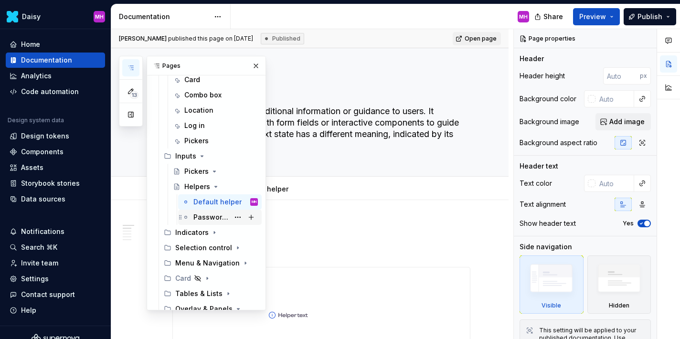
click at [203, 218] on div "Password helper" at bounding box center [212, 218] width 36 height 10
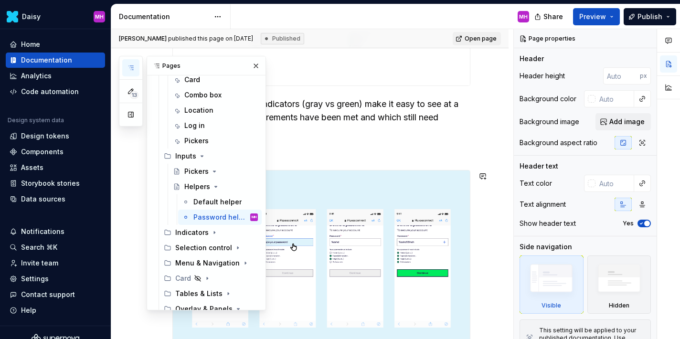
scroll to position [298, 0]
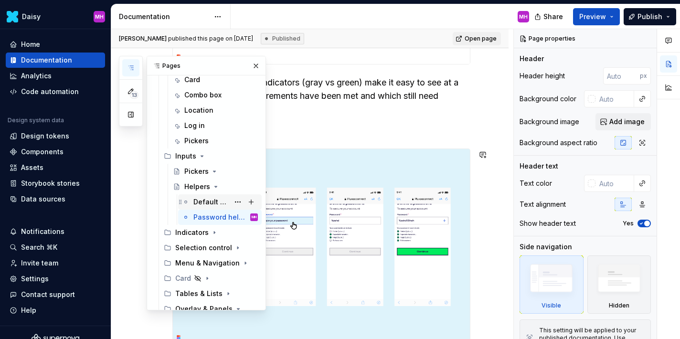
click at [209, 203] on div "Default helper" at bounding box center [212, 202] width 36 height 10
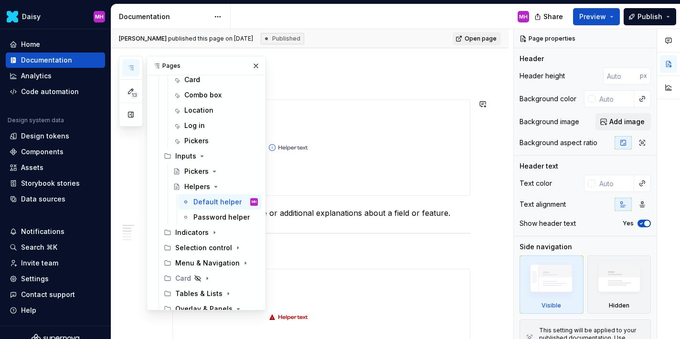
scroll to position [170, 0]
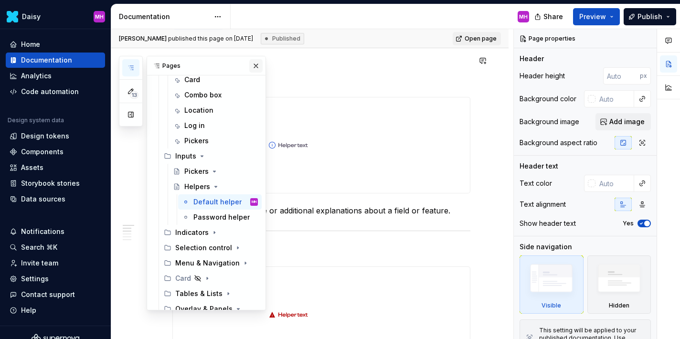
click at [257, 63] on button "button" at bounding box center [255, 65] width 13 height 13
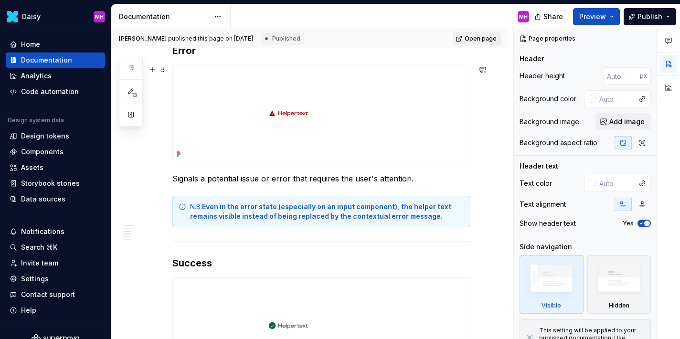
scroll to position [0, 0]
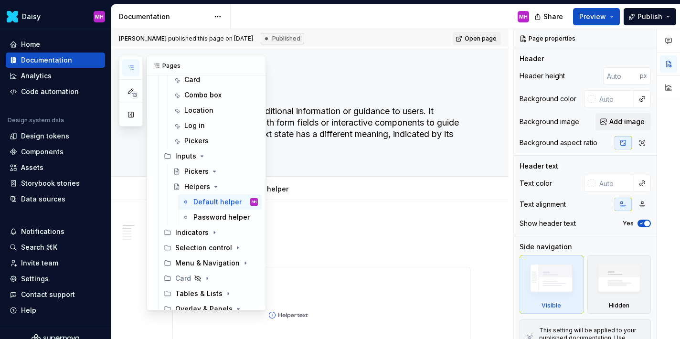
click at [132, 68] on icon "button" at bounding box center [131, 68] width 5 height 4
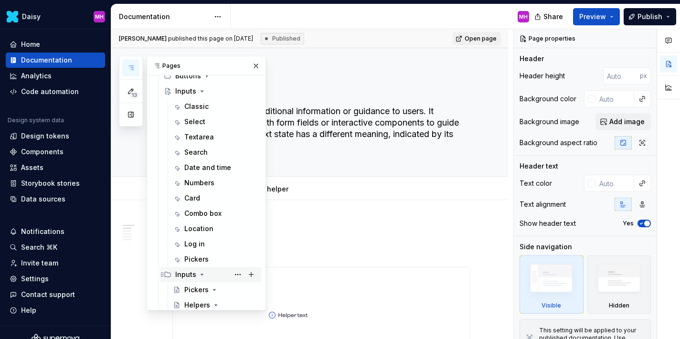
scroll to position [208, 0]
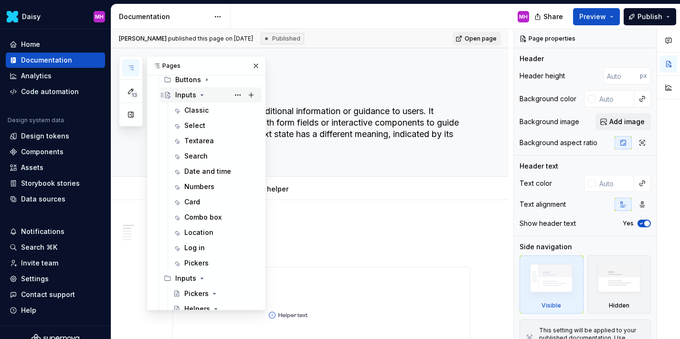
click at [200, 92] on icon "Page tree" at bounding box center [202, 95] width 8 height 8
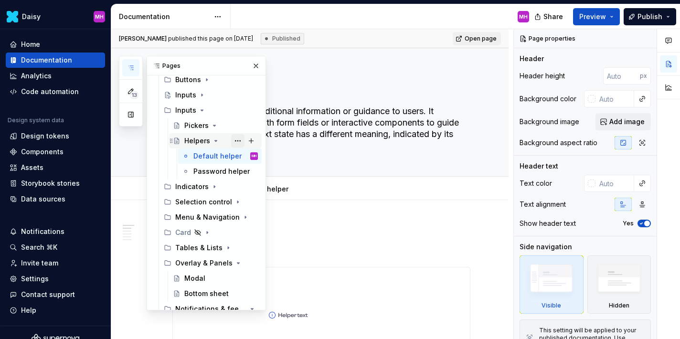
click at [233, 140] on button "Page tree" at bounding box center [237, 140] width 13 height 13
click at [187, 140] on div "13 Pages Add Accessibility guide for tree Page tree. Navigate the tree with the…" at bounding box center [192, 183] width 147 height 255
click at [233, 141] on button "Page tree" at bounding box center [237, 140] width 13 height 13
click at [187, 140] on div "13 Pages Add Accessibility guide for tree Page tree. Navigate the tree with the…" at bounding box center [192, 183] width 147 height 255
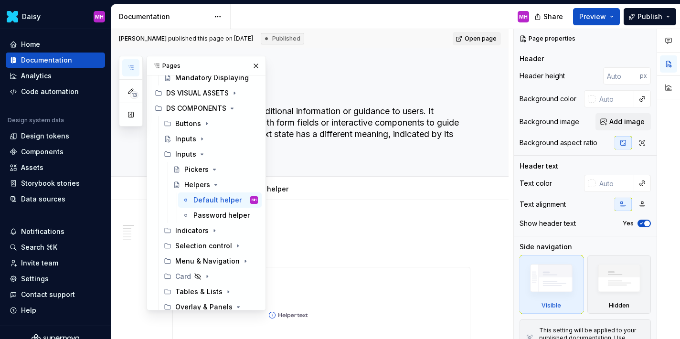
scroll to position [163, 0]
click at [251, 108] on button "Page tree" at bounding box center [251, 108] width 13 height 13
type textarea "*"
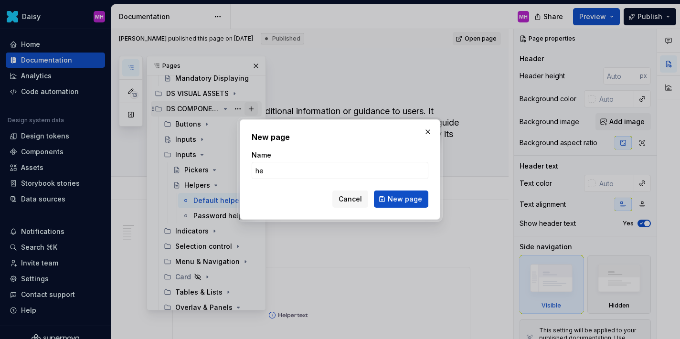
type input "h"
type input "Helpers"
click at [381, 202] on button "New page" at bounding box center [401, 199] width 54 height 17
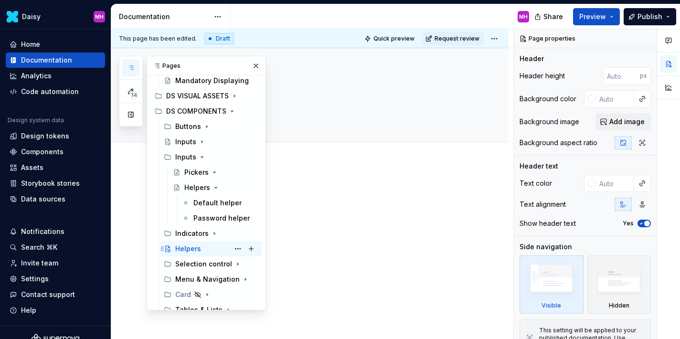
scroll to position [160, 0]
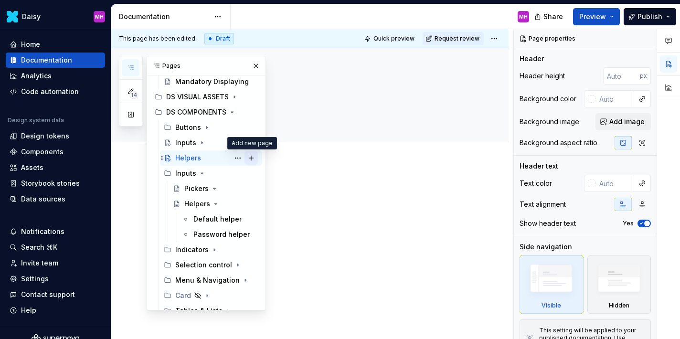
click at [253, 158] on button "Page tree" at bounding box center [251, 157] width 13 height 13
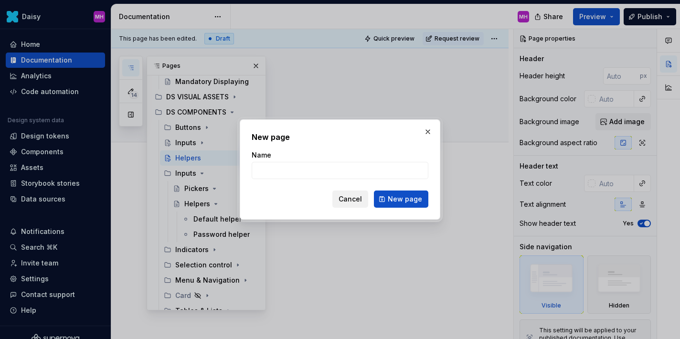
click at [346, 193] on button "Cancel" at bounding box center [351, 199] width 36 height 17
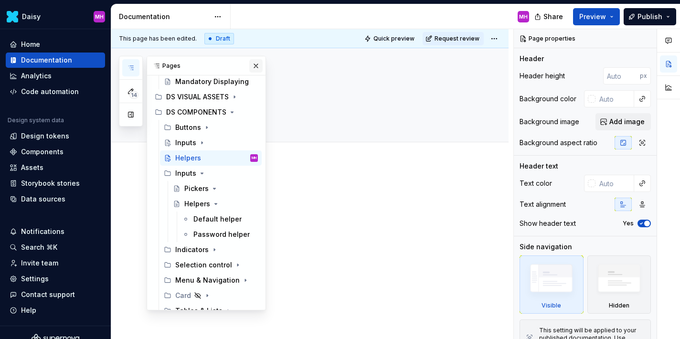
click at [256, 66] on button "button" at bounding box center [255, 65] width 13 height 13
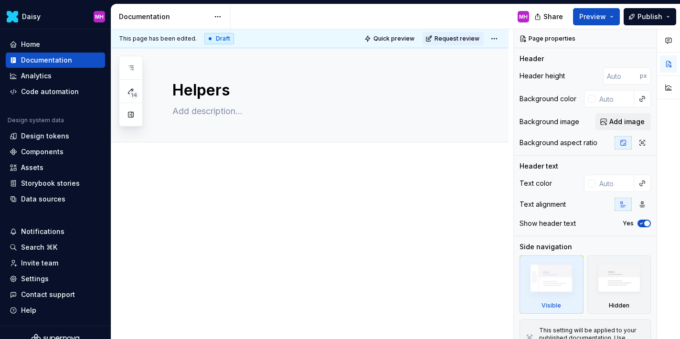
type textarea "*"
click at [194, 153] on span "Add tab" at bounding box center [195, 153] width 22 height 8
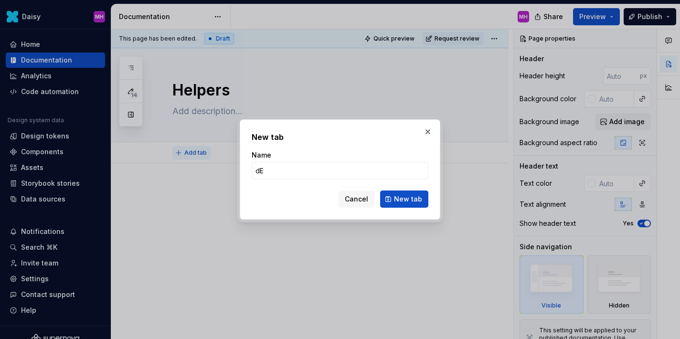
type input "d"
type input "Default Helper"
click at [397, 198] on span "New tab" at bounding box center [408, 199] width 28 height 10
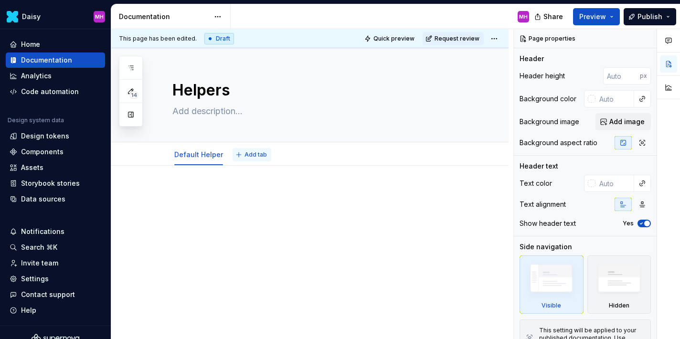
type textarea "*"
click at [245, 155] on span "Add tab" at bounding box center [256, 155] width 22 height 8
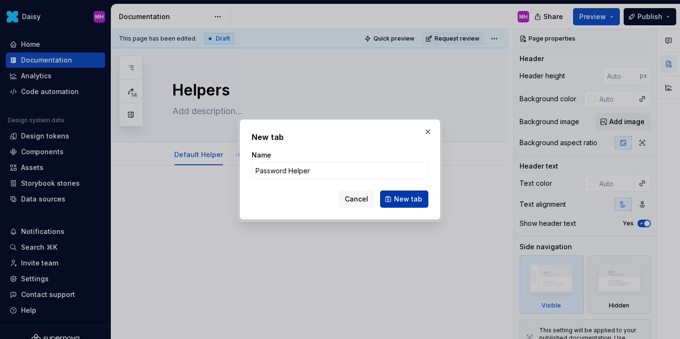
type input "Password Helper"
click at [412, 200] on span "New tab" at bounding box center [408, 199] width 28 height 10
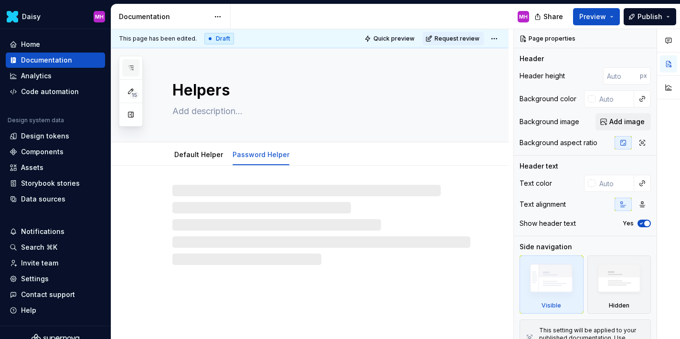
scroll to position [22, 0]
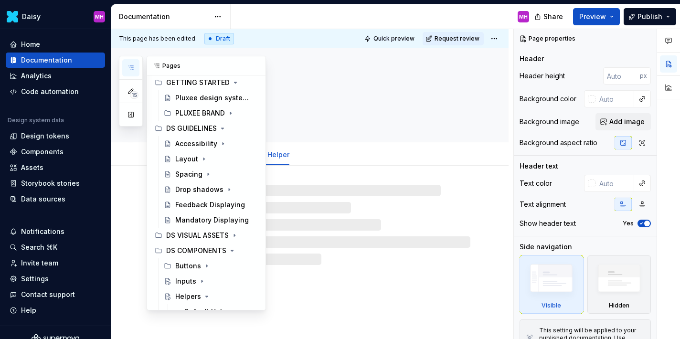
click at [129, 64] on icon "button" at bounding box center [131, 68] width 8 height 8
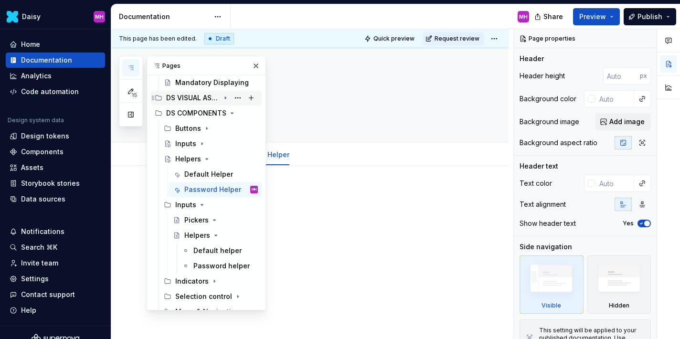
scroll to position [160, 0]
click at [197, 250] on div "Default helper" at bounding box center [212, 250] width 36 height 10
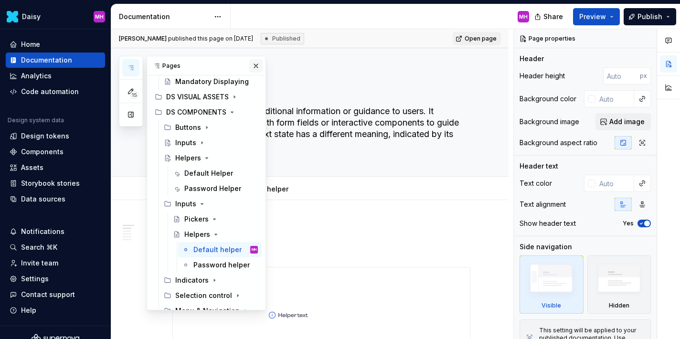
click at [257, 71] on button "button" at bounding box center [255, 65] width 13 height 13
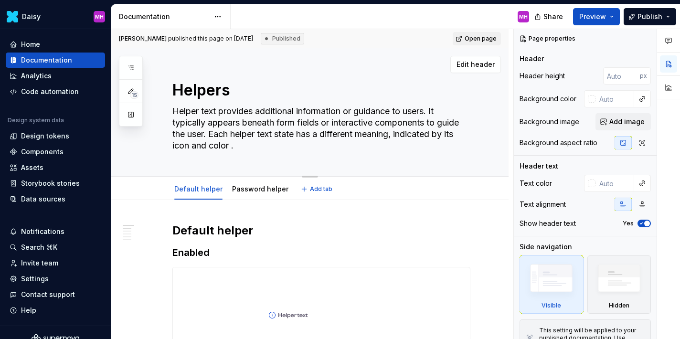
drag, startPoint x: 172, startPoint y: 110, endPoint x: 241, endPoint y: 148, distance: 78.9
click at [241, 148] on textarea "Helper text provides additional information or guidance to users. It typically …" at bounding box center [320, 129] width 298 height 50
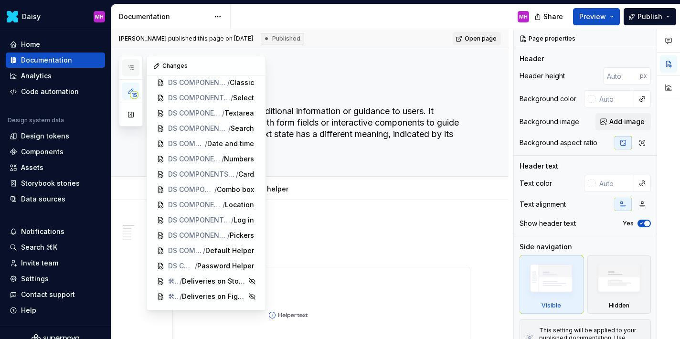
scroll to position [22, 0]
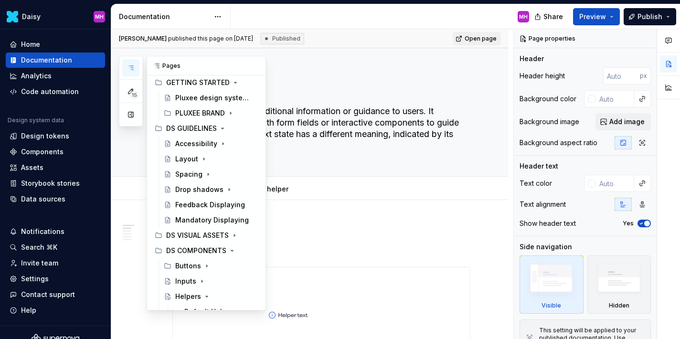
click at [131, 60] on button "button" at bounding box center [130, 67] width 17 height 17
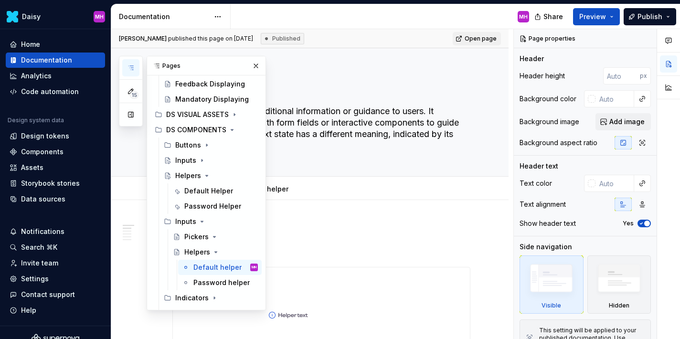
scroll to position [143, 0]
click at [189, 174] on div "Helpers" at bounding box center [188, 176] width 26 height 10
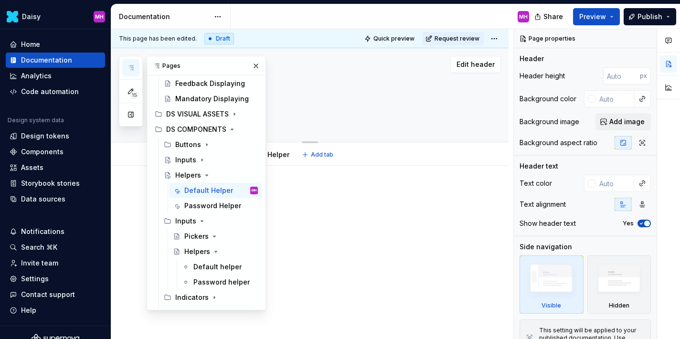
click at [306, 104] on textarea at bounding box center [320, 111] width 298 height 15
click at [303, 112] on textarea at bounding box center [320, 111] width 298 height 15
click at [297, 115] on textarea at bounding box center [320, 111] width 298 height 15
click at [254, 67] on button "button" at bounding box center [255, 65] width 13 height 13
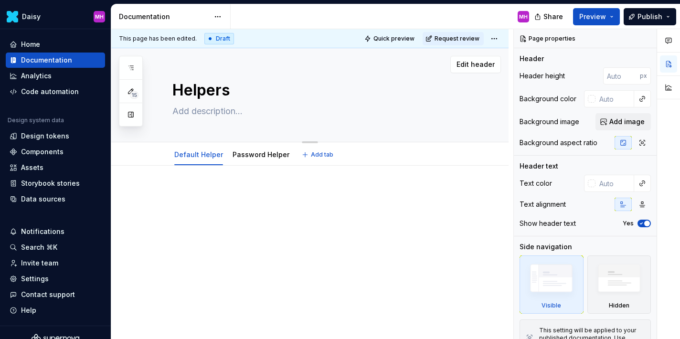
click at [212, 109] on textarea at bounding box center [320, 111] width 298 height 15
paste textarea "Helper text provides additional information or guidance to users. It typically …"
type textarea "*"
type textarea "Helper text provides additional information or guidance to users. It typically …"
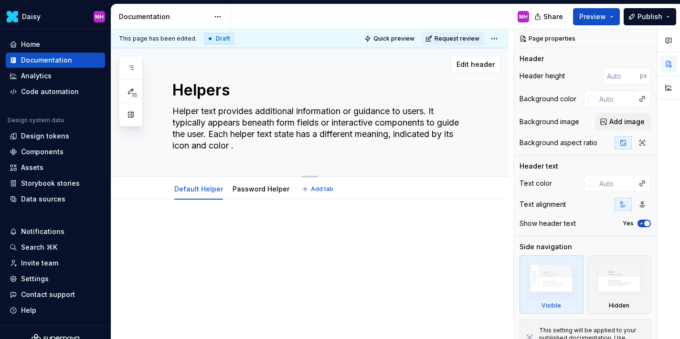
type textarea "*"
type textarea "Helper text provides additional information or guidance to users. It typically …"
type textarea "*"
type textarea "Helper text provides additional information or guidance to users. It typically …"
click at [195, 232] on p at bounding box center [322, 228] width 298 height 11
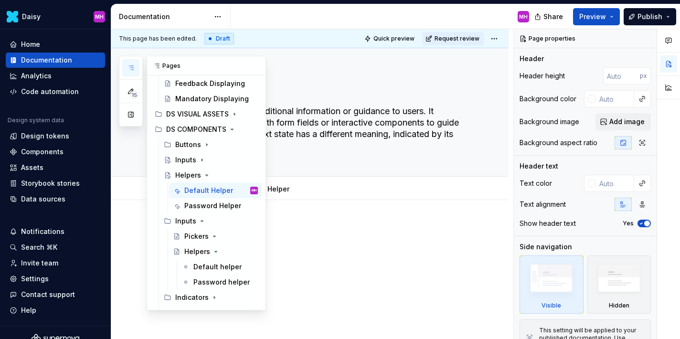
click at [127, 66] on icon "button" at bounding box center [131, 68] width 8 height 8
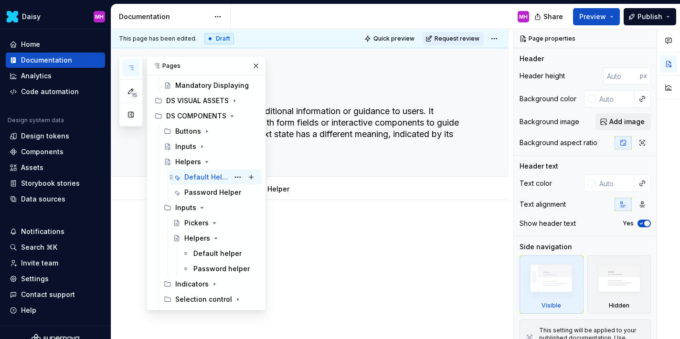
scroll to position [160, 0]
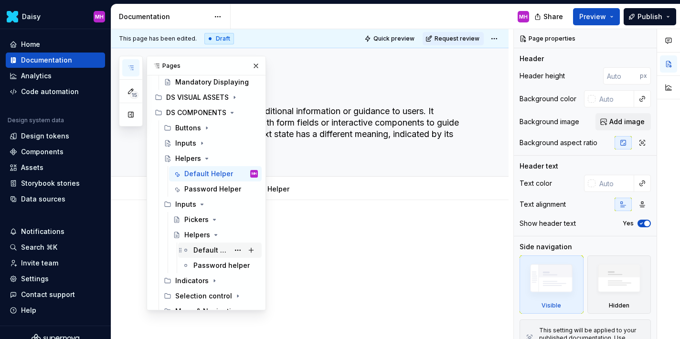
click at [208, 248] on div "Default helper" at bounding box center [212, 251] width 36 height 10
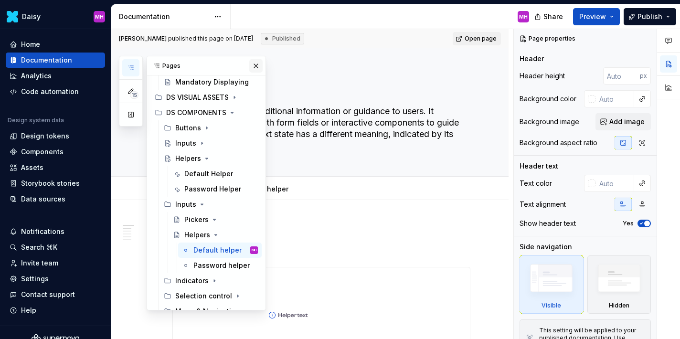
click at [255, 66] on button "button" at bounding box center [255, 65] width 13 height 13
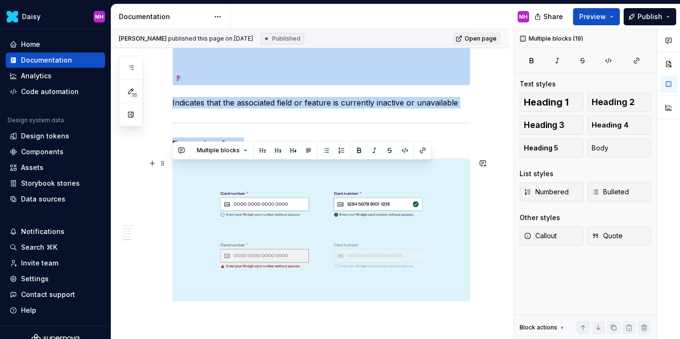
scroll to position [907, 0]
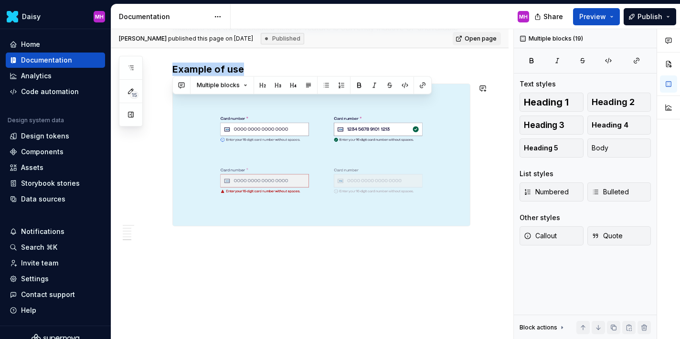
drag, startPoint x: 173, startPoint y: 141, endPoint x: 383, endPoint y: 285, distance: 254.3
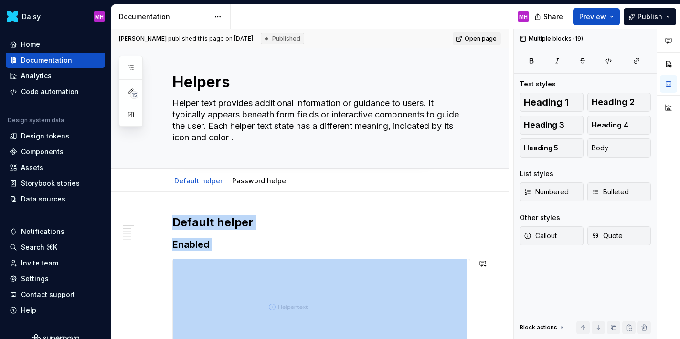
scroll to position [0, 0]
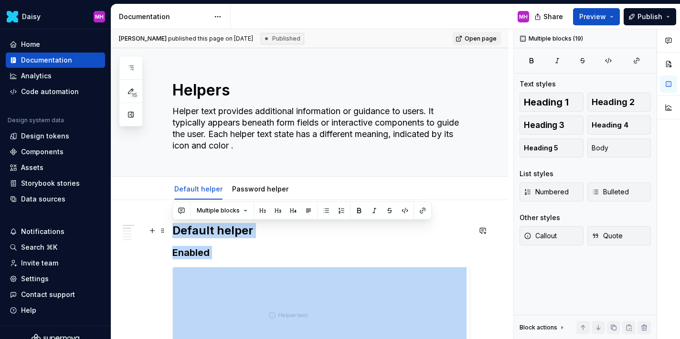
click at [192, 234] on h2 "Default helper" at bounding box center [322, 230] width 298 height 15
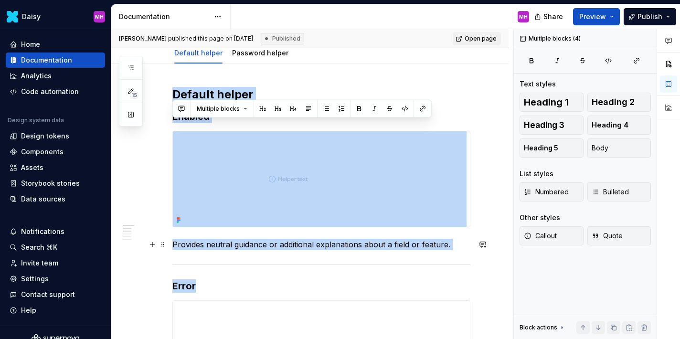
scroll to position [156, 0]
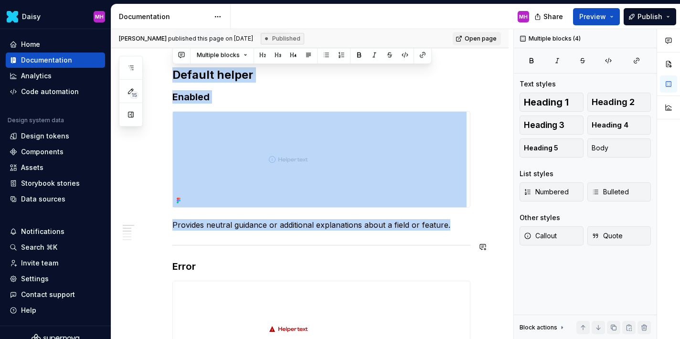
drag, startPoint x: 173, startPoint y: 153, endPoint x: 212, endPoint y: 239, distance: 95.2
copy div "Default helper Enabled Provides neutral guidance or additional explanations abo…"
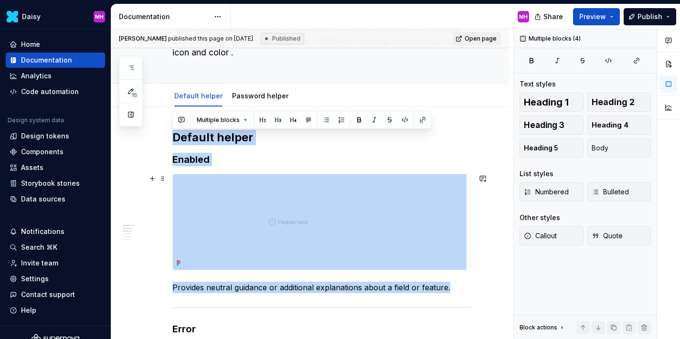
scroll to position [91, 0]
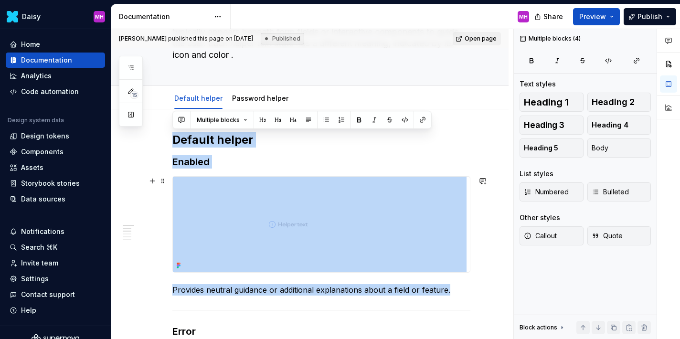
copy div "Default helper Enabled Provides neutral guidance or additional explanations abo…"
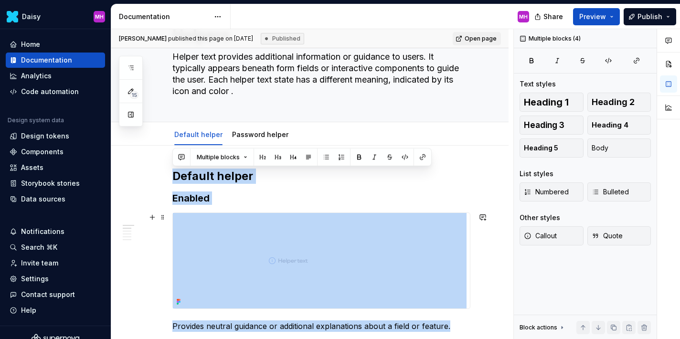
scroll to position [54, 0]
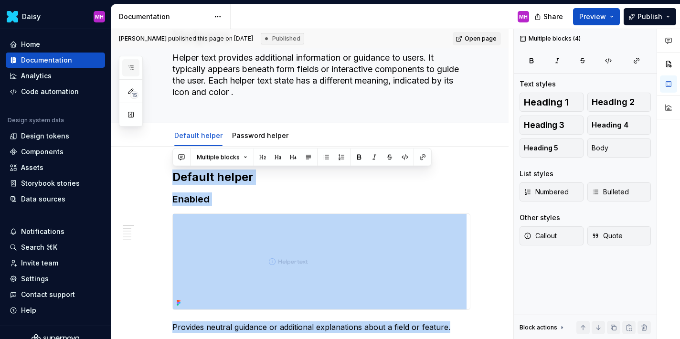
click at [133, 66] on icon "button" at bounding box center [131, 68] width 8 height 8
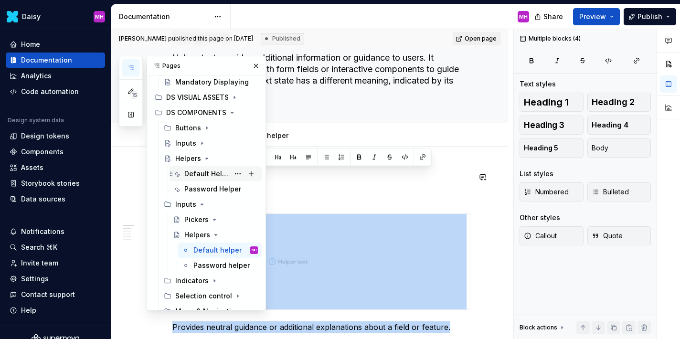
click at [203, 171] on div "Default Helper" at bounding box center [206, 174] width 45 height 10
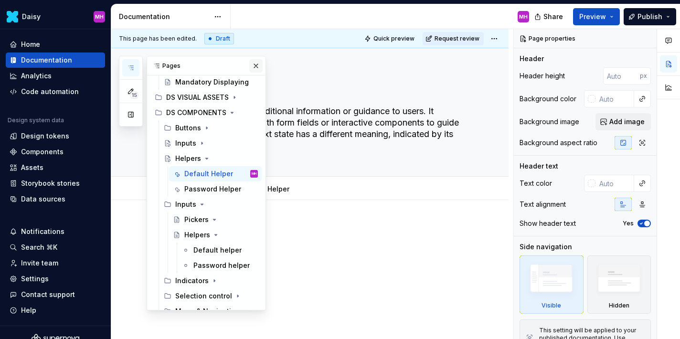
click at [255, 65] on button "button" at bounding box center [255, 65] width 13 height 13
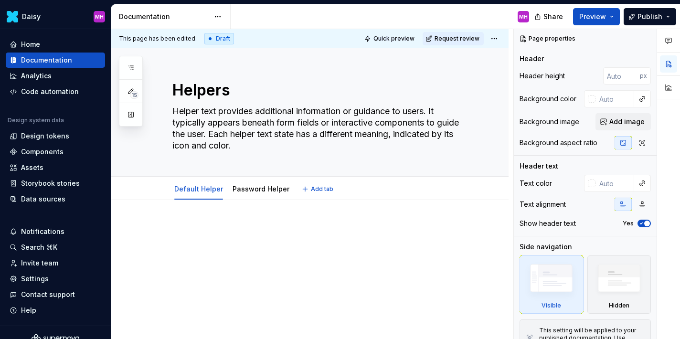
type textarea "*"
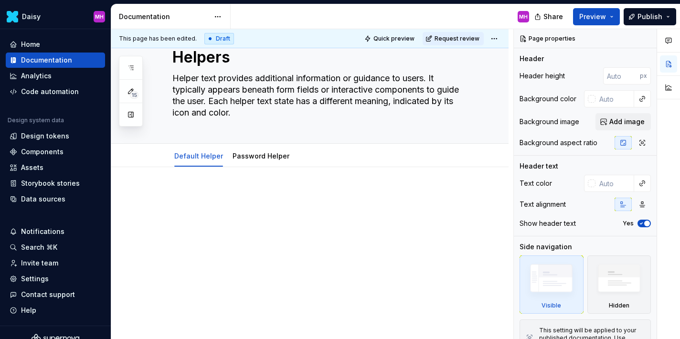
click at [202, 193] on p at bounding box center [322, 195] width 298 height 11
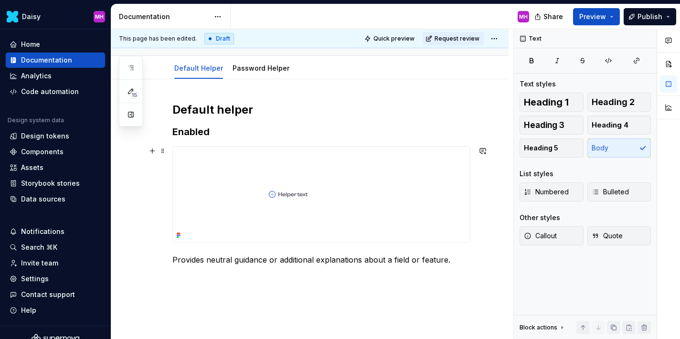
scroll to position [122, 0]
click at [173, 95] on div "Default helper Enabled Provides neutral guidance or additional explanations abo…" at bounding box center [310, 228] width 398 height 300
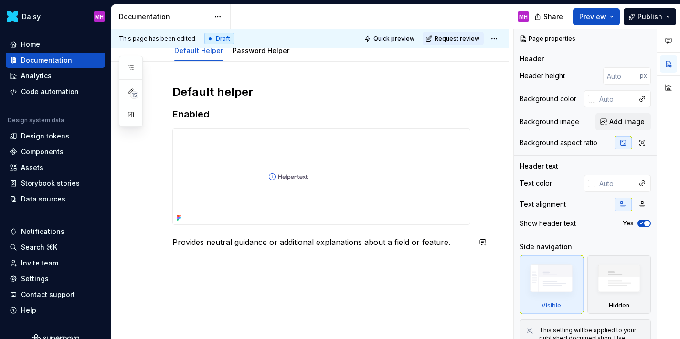
scroll to position [146, 0]
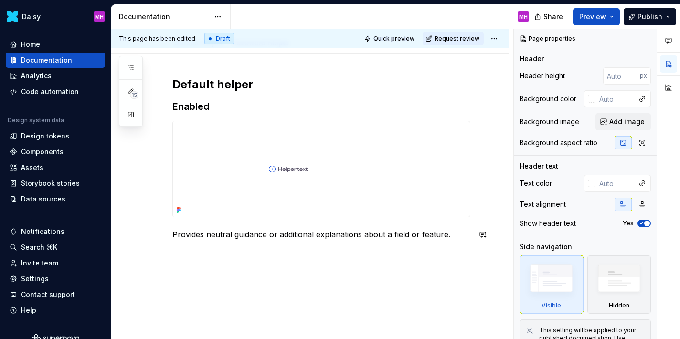
click at [177, 248] on div "Default helper Enabled Provides neutral guidance or additional explanations abo…" at bounding box center [322, 164] width 298 height 175
click at [174, 253] on div "This page has been edited. Draft Quick preview Request review Helpers Helper te…" at bounding box center [312, 184] width 402 height 311
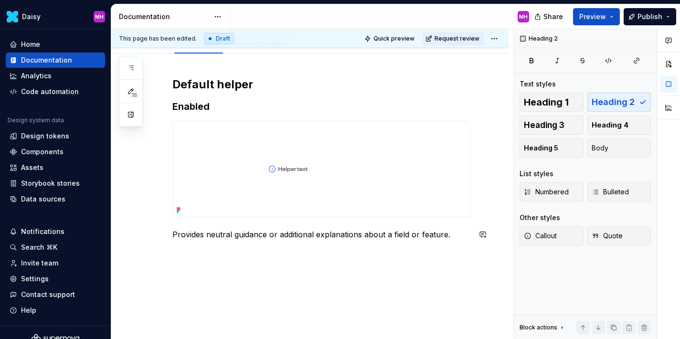
click at [180, 252] on div "Default helper Enabled Provides neutral guidance or additional explanations abo…" at bounding box center [310, 204] width 398 height 300
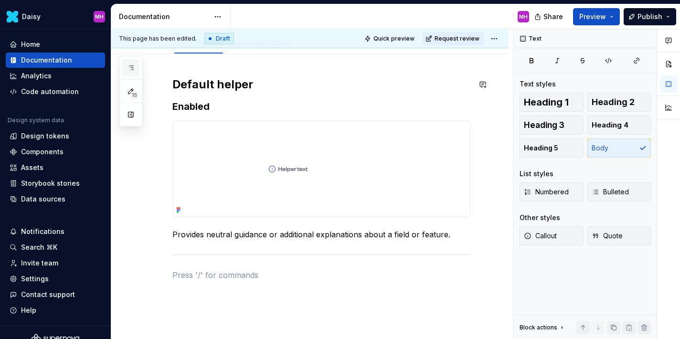
click at [129, 68] on icon "button" at bounding box center [131, 68] width 8 height 8
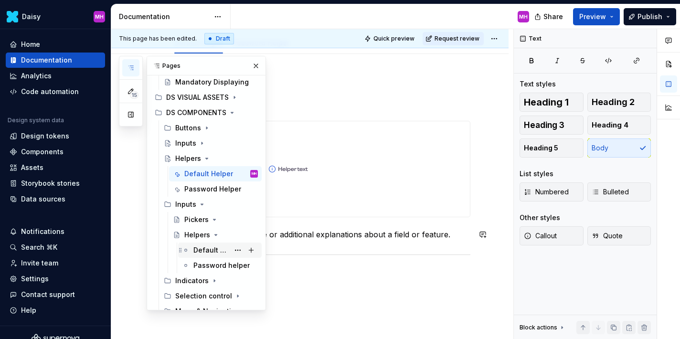
click at [199, 248] on div "Default helper" at bounding box center [212, 251] width 36 height 10
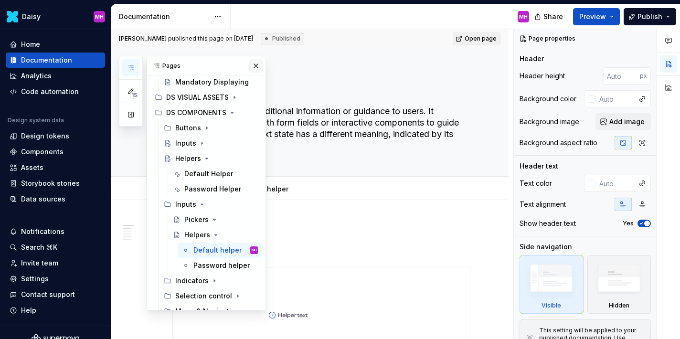
click at [256, 61] on button "button" at bounding box center [255, 65] width 13 height 13
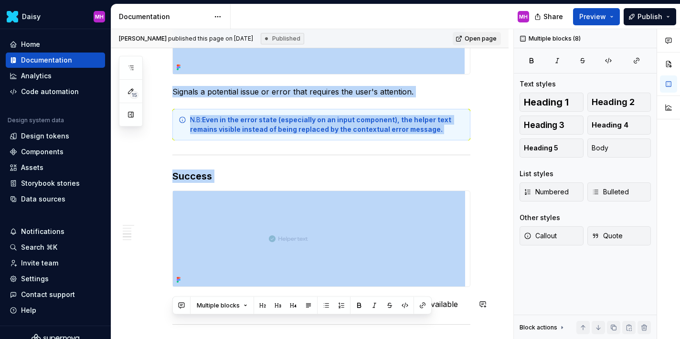
scroll to position [475, 0]
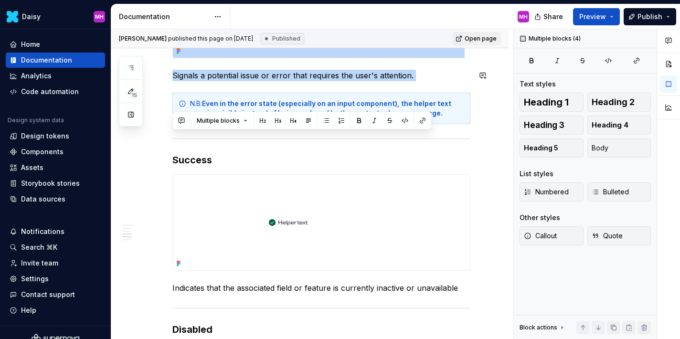
drag, startPoint x: 173, startPoint y: 108, endPoint x: 406, endPoint y: 84, distance: 233.5
click at [406, 84] on div "Default helper Enabled Provides neutral guidance or additional explanations abo…" at bounding box center [322, 202] width 298 height 908
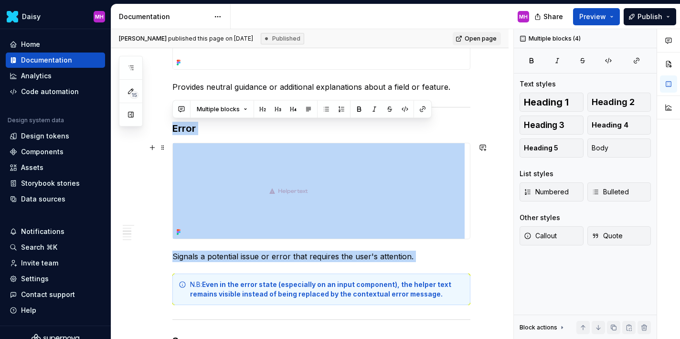
scroll to position [294, 0]
copy div "Error Signals a potential issue or error that requires the user's attention."
click at [131, 70] on icon "button" at bounding box center [131, 68] width 8 height 8
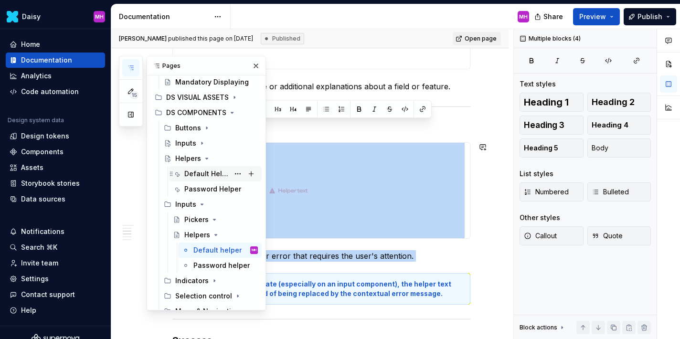
click at [201, 169] on div "Default Helper" at bounding box center [221, 173] width 74 height 13
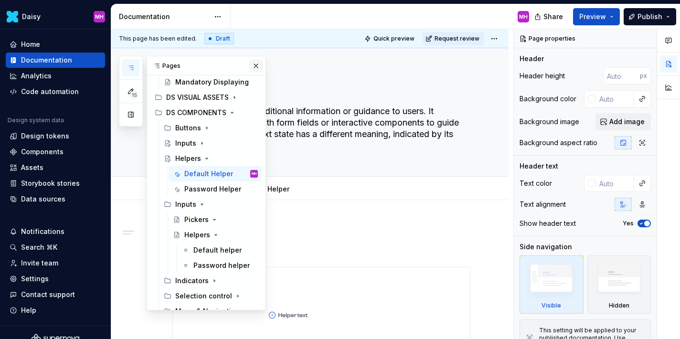
click at [258, 61] on button "button" at bounding box center [255, 65] width 13 height 13
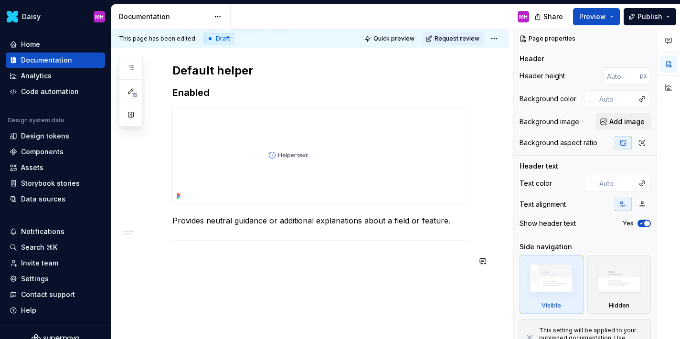
scroll to position [201, 0]
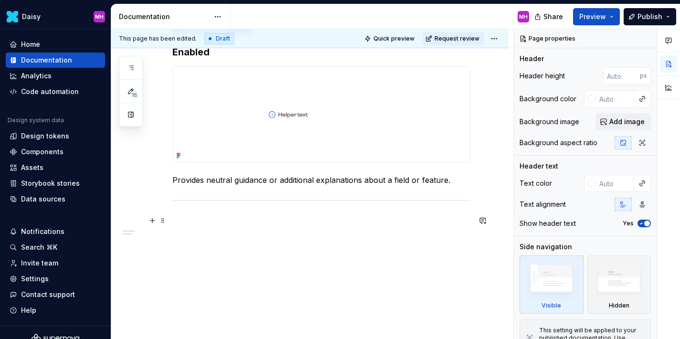
click at [188, 217] on p at bounding box center [322, 220] width 298 height 11
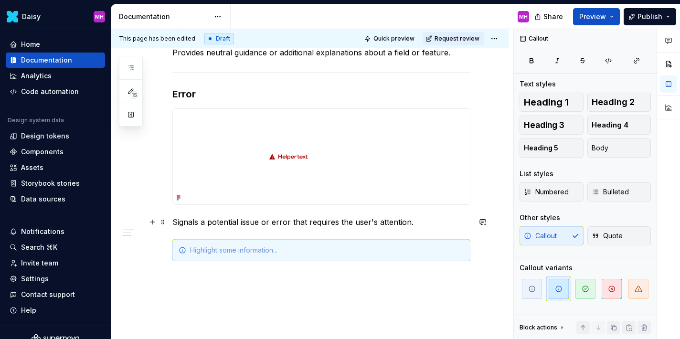
scroll to position [330, 0]
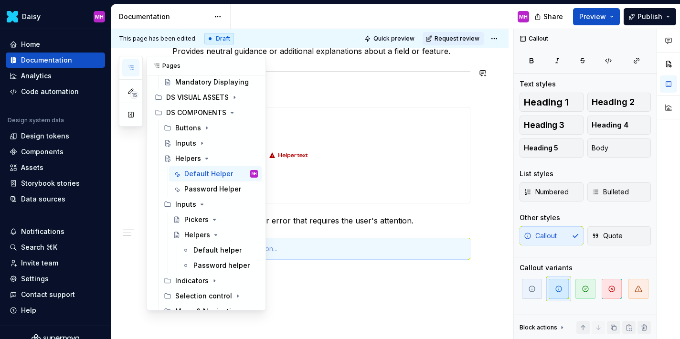
click at [130, 70] on icon "button" at bounding box center [131, 68] width 8 height 8
click at [201, 250] on div "Default helper" at bounding box center [212, 251] width 36 height 10
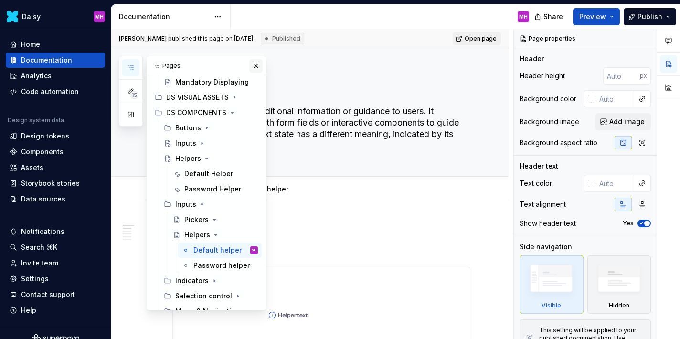
click at [253, 67] on button "button" at bounding box center [255, 65] width 13 height 13
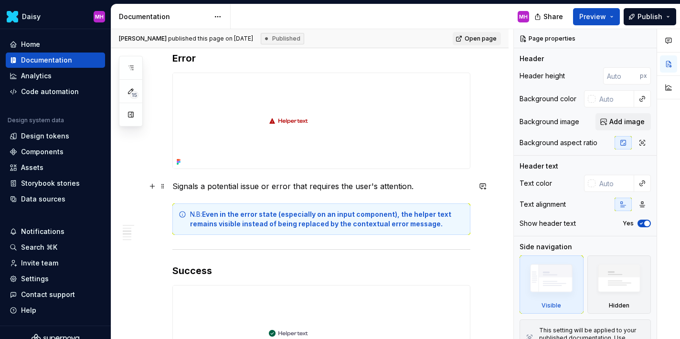
scroll to position [365, 0]
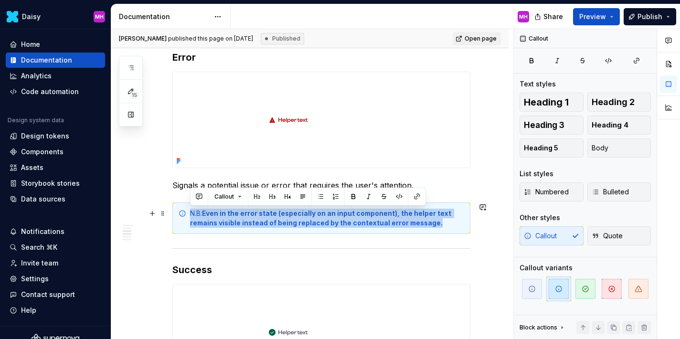
drag, startPoint x: 191, startPoint y: 211, endPoint x: 441, endPoint y: 221, distance: 250.6
click at [441, 221] on div "N.B: Even in the error state (especially on an input component), the helper tex…" at bounding box center [327, 218] width 274 height 19
copy div "N.B: Even in the error state (especially on an input component), the helper tex…"
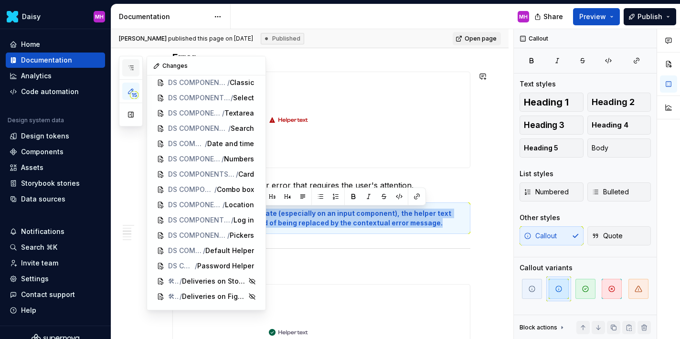
click at [136, 68] on button "button" at bounding box center [130, 67] width 17 height 17
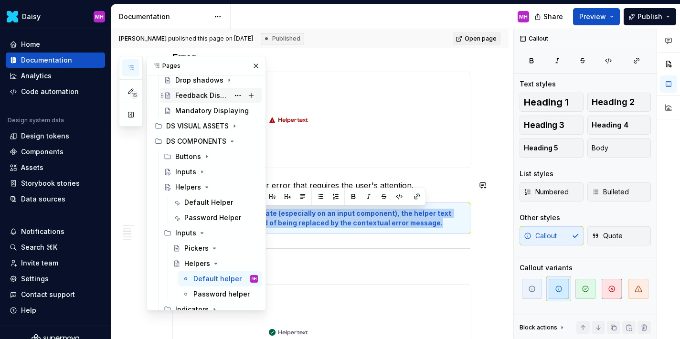
scroll to position [131, 0]
click at [203, 205] on div "Default Helper" at bounding box center [206, 202] width 45 height 10
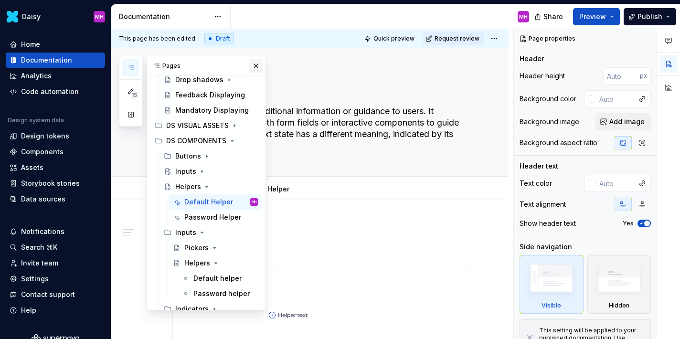
click at [257, 66] on button "button" at bounding box center [255, 65] width 13 height 13
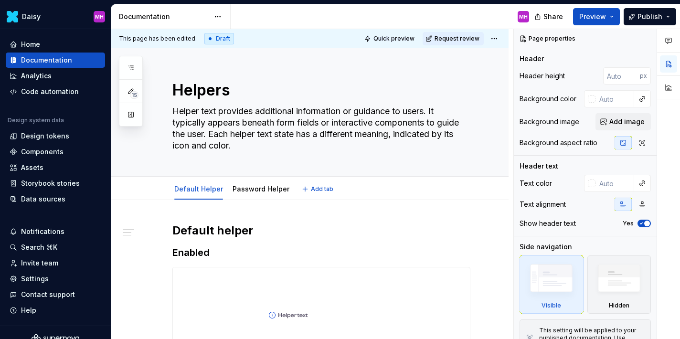
type textarea "*"
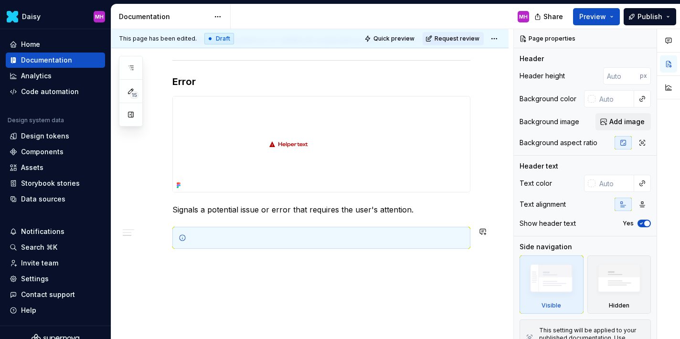
scroll to position [363, 0]
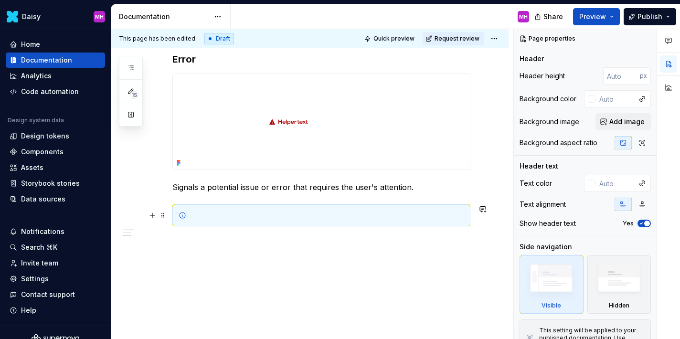
click at [211, 212] on div at bounding box center [327, 216] width 274 height 10
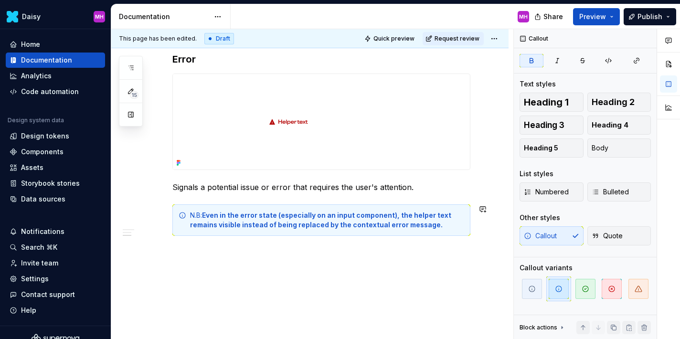
click at [210, 250] on div "Default helper Enabled Provides neutral guidance or additional explanations abo…" at bounding box center [310, 93] width 398 height 512
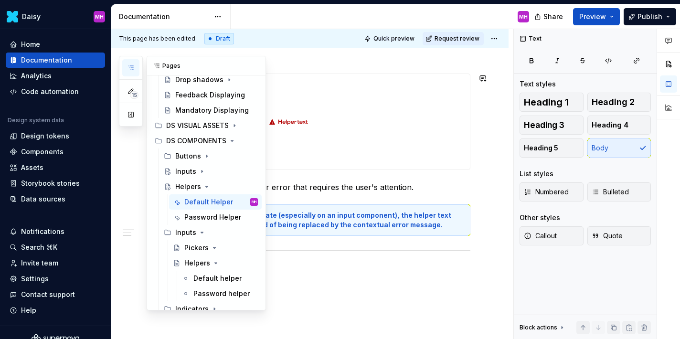
click at [133, 67] on icon "button" at bounding box center [131, 68] width 8 height 8
click at [205, 273] on div "Default helper" at bounding box center [226, 278] width 65 height 13
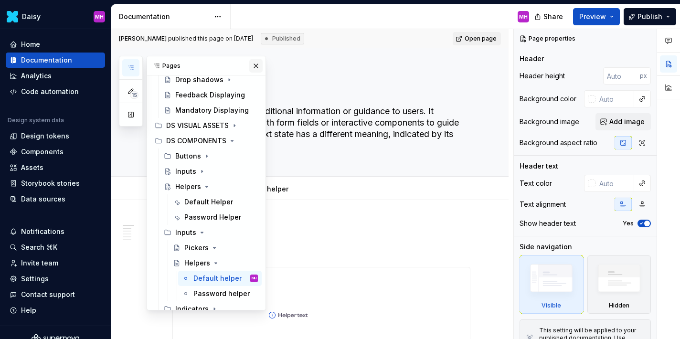
click at [254, 61] on button "button" at bounding box center [255, 65] width 13 height 13
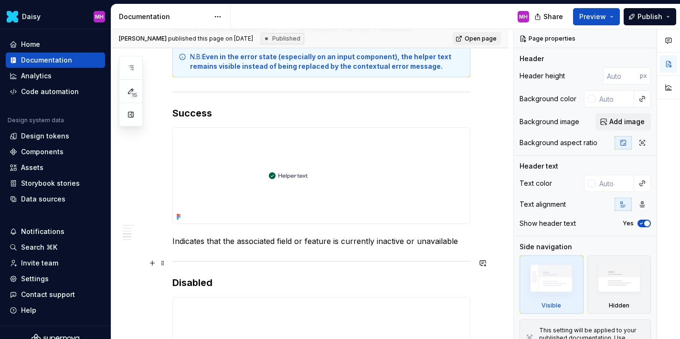
scroll to position [524, 0]
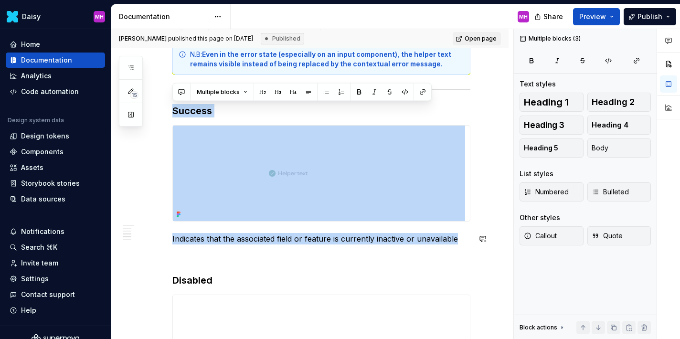
drag, startPoint x: 174, startPoint y: 110, endPoint x: 219, endPoint y: 247, distance: 144.2
click at [219, 247] on div "Default helper Enabled Provides neutral guidance or additional explanations abo…" at bounding box center [322, 153] width 298 height 908
copy div "Success Indicates that the associated field or feature is currently inactive or…"
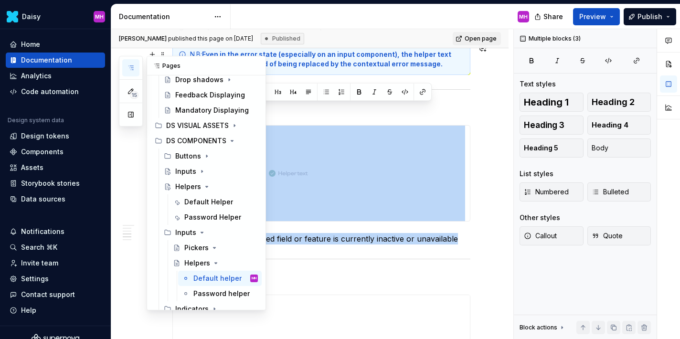
click at [130, 68] on icon "button" at bounding box center [131, 68] width 8 height 8
click at [199, 197] on div "Default Helper" at bounding box center [206, 202] width 45 height 10
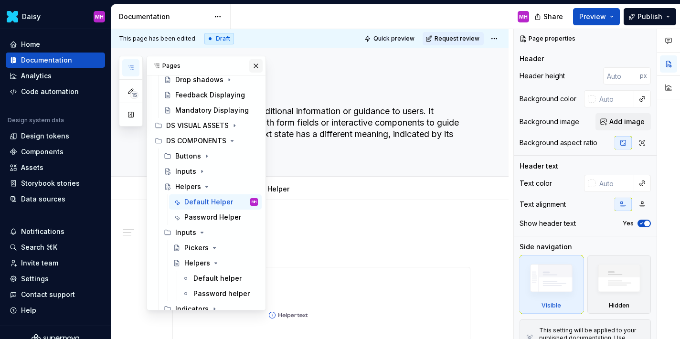
click at [254, 65] on button "button" at bounding box center [255, 65] width 13 height 13
type textarea "*"
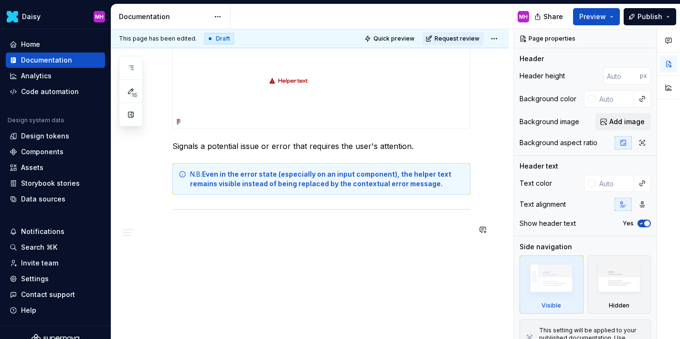
scroll to position [413, 0]
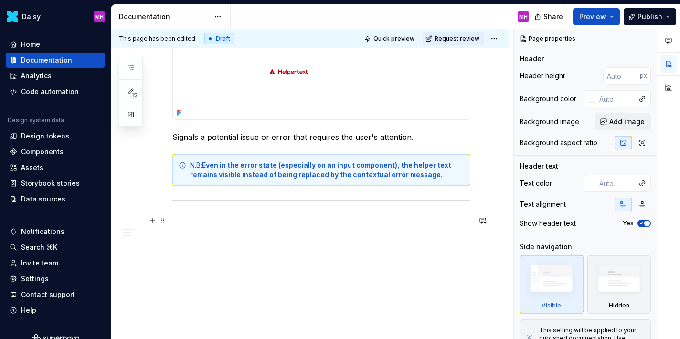
click at [191, 217] on p at bounding box center [322, 220] width 298 height 11
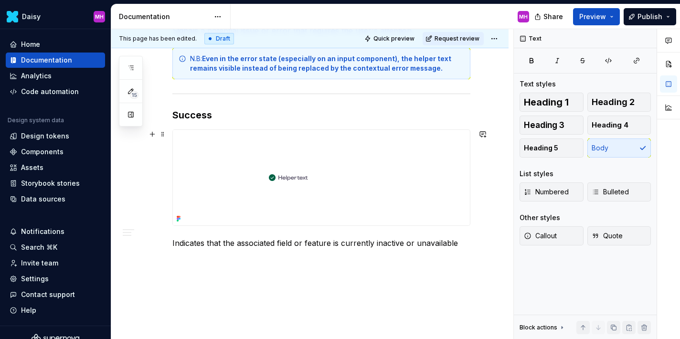
scroll to position [523, 0]
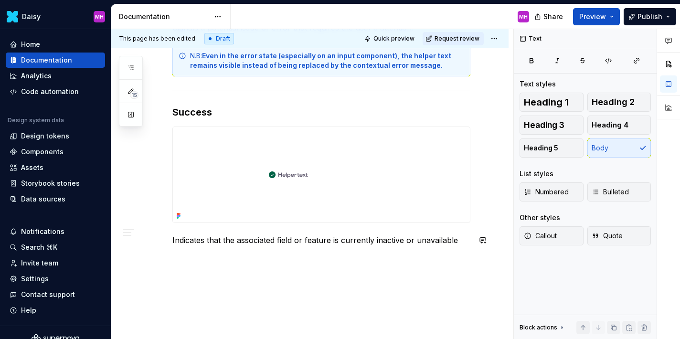
click at [177, 259] on div "Default helper Enabled Provides neutral guidance or additional explanations abo…" at bounding box center [310, 18] width 398 height 682
click at [458, 241] on p "Indicates that the associated field or feature is currently inactive or unavail…" at bounding box center [322, 240] width 298 height 11
click at [133, 69] on icon "button" at bounding box center [131, 68] width 8 height 8
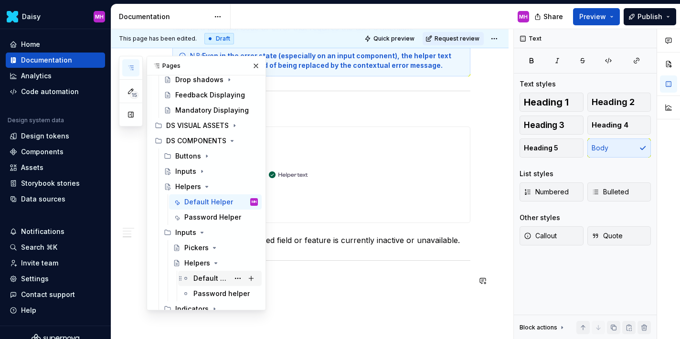
click at [201, 278] on div "Default helper" at bounding box center [212, 279] width 36 height 10
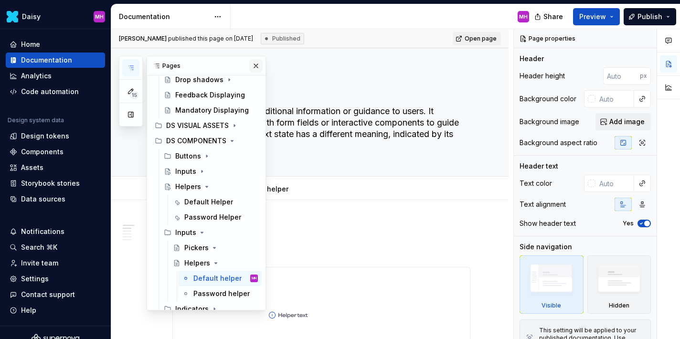
click at [253, 66] on button "button" at bounding box center [255, 65] width 13 height 13
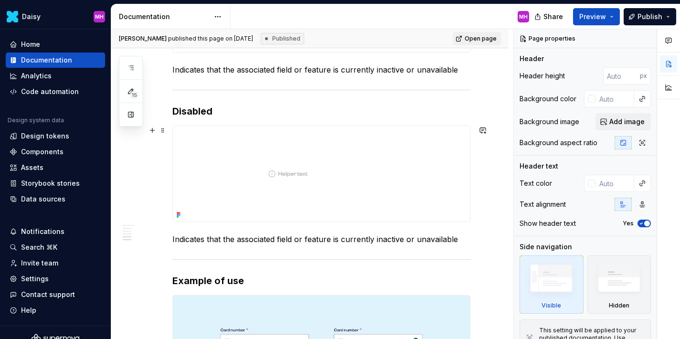
scroll to position [692, 0]
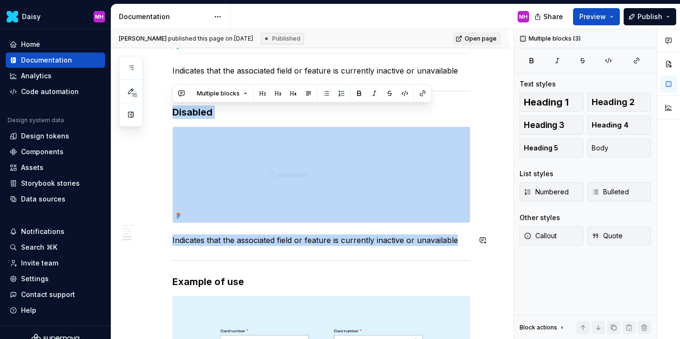
drag, startPoint x: 173, startPoint y: 111, endPoint x: 237, endPoint y: 256, distance: 157.9
copy div "Disabled Indicates that the associated field or feature is currently inactive o…"
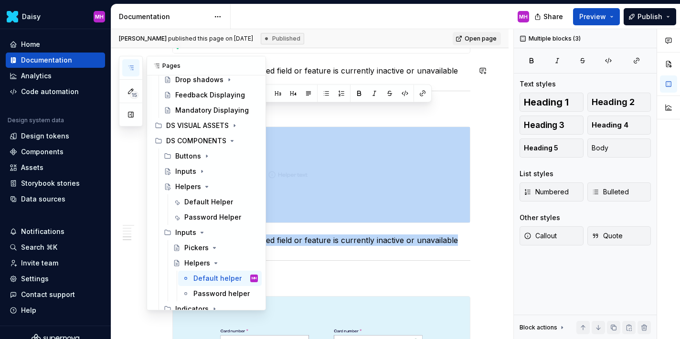
click at [130, 66] on icon "button" at bounding box center [131, 68] width 8 height 8
click at [197, 202] on div "Default Helper" at bounding box center [206, 202] width 45 height 10
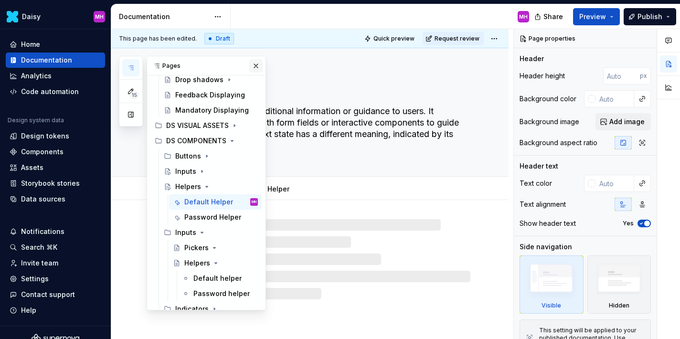
click at [255, 65] on button "button" at bounding box center [255, 65] width 13 height 13
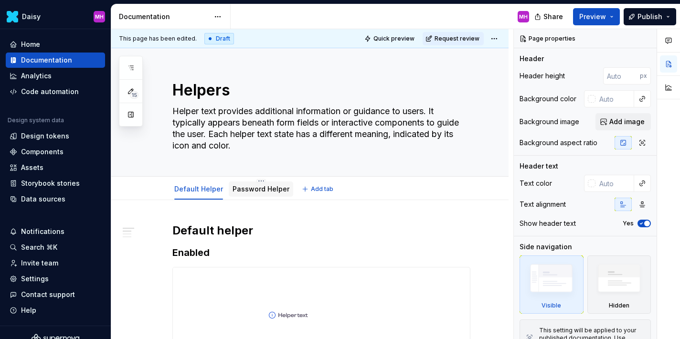
type textarea "*"
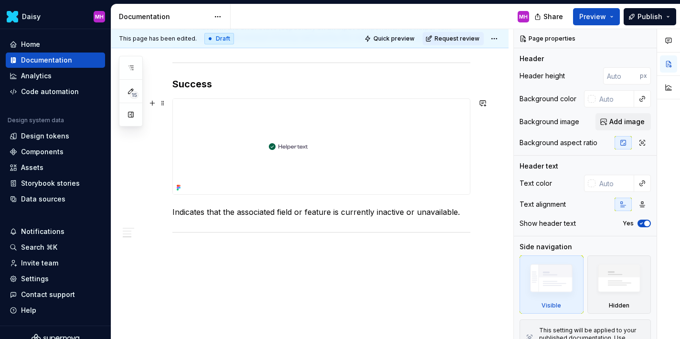
scroll to position [583, 0]
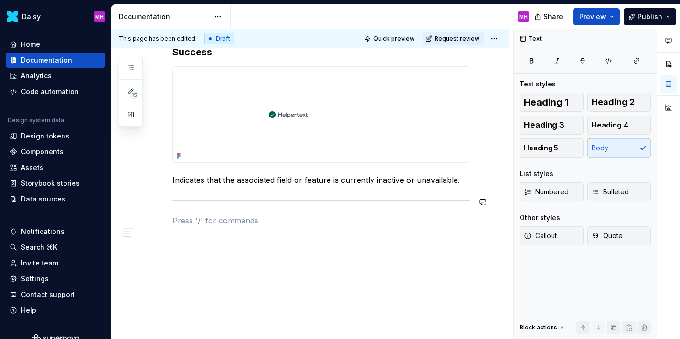
paste div
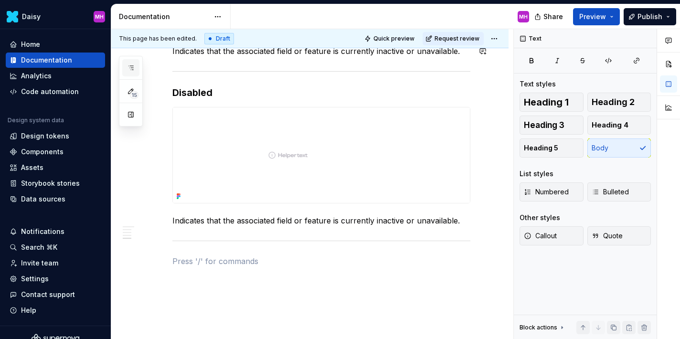
click at [134, 60] on button "button" at bounding box center [130, 67] width 17 height 17
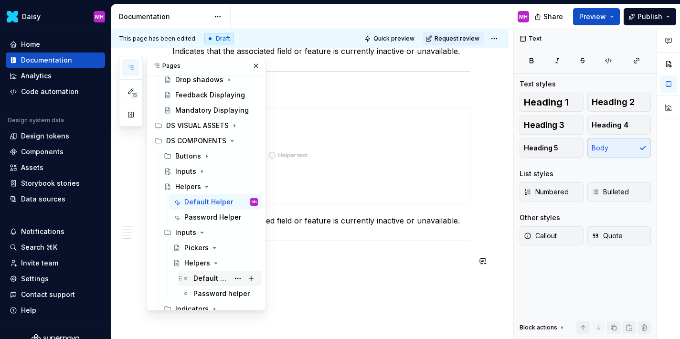
click at [205, 279] on div "Default helper" at bounding box center [212, 279] width 36 height 10
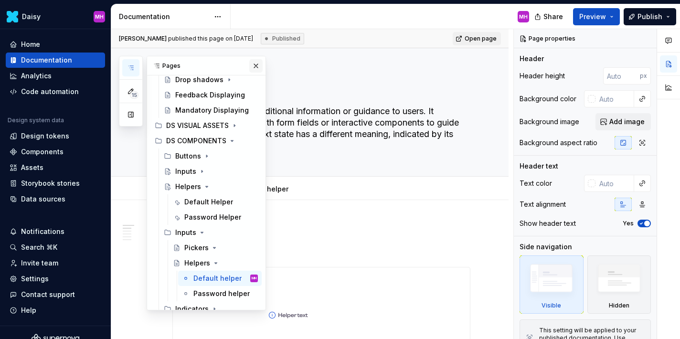
click at [258, 61] on button "button" at bounding box center [255, 65] width 13 height 13
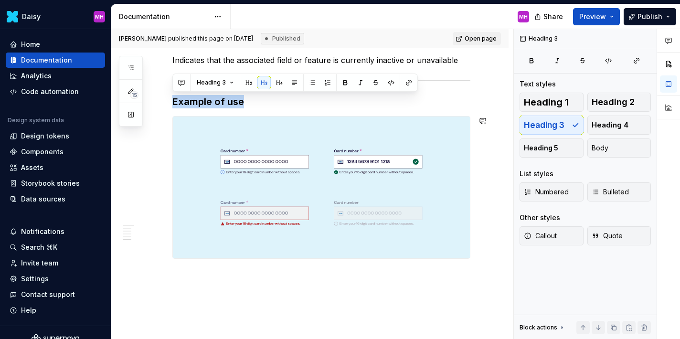
scroll to position [907, 0]
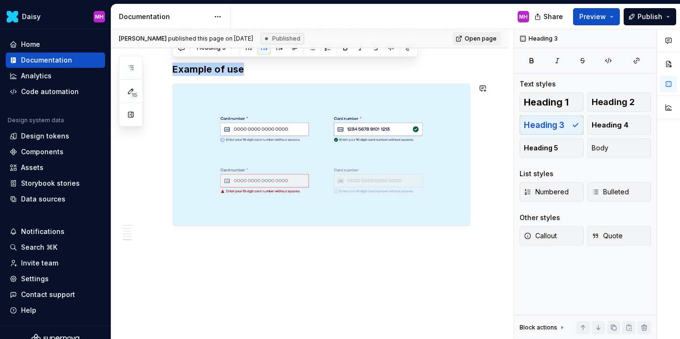
drag, startPoint x: 173, startPoint y: 65, endPoint x: 390, endPoint y: 236, distance: 276.9
click at [337, 206] on img at bounding box center [321, 155] width 297 height 142
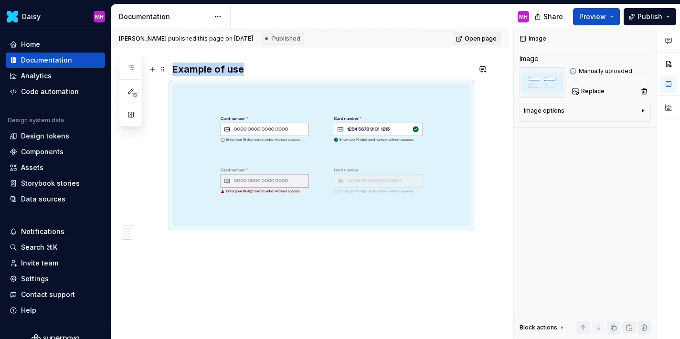
click at [209, 64] on h3 "Example of use" at bounding box center [322, 69] width 298 height 13
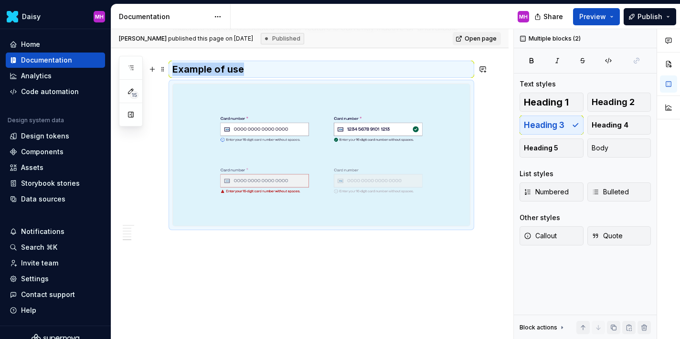
click at [209, 64] on h3 "Example of use" at bounding box center [322, 69] width 298 height 13
copy div "Example of use"
click at [136, 62] on button "button" at bounding box center [130, 67] width 17 height 17
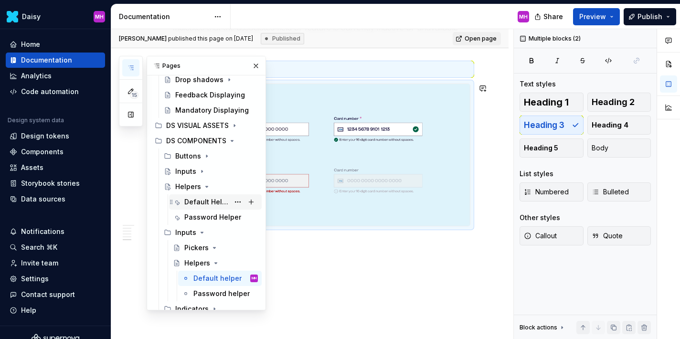
click at [203, 196] on div "Default Helper" at bounding box center [221, 201] width 74 height 13
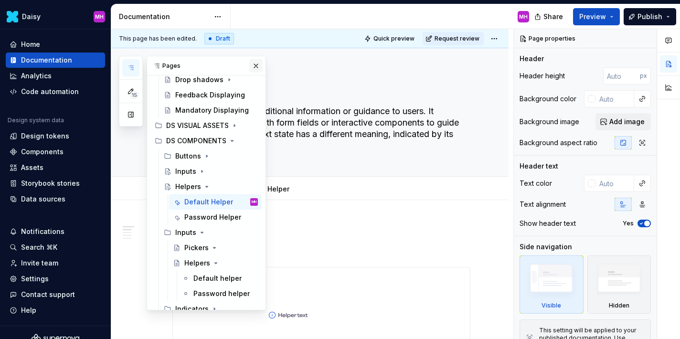
click at [258, 65] on button "button" at bounding box center [255, 65] width 13 height 13
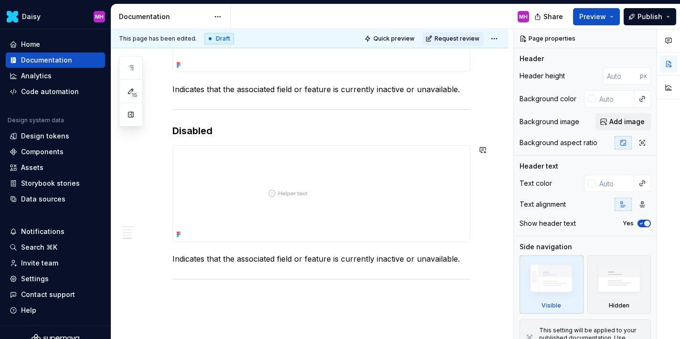
scroll to position [753, 0]
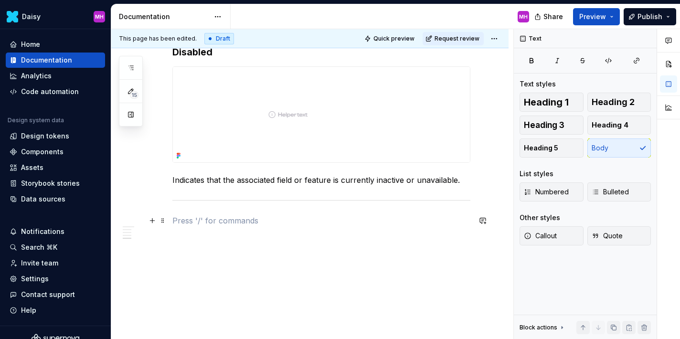
click at [189, 224] on p at bounding box center [322, 220] width 298 height 11
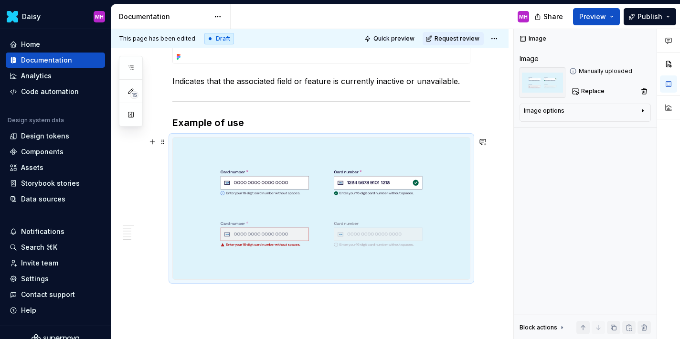
scroll to position [852, 0]
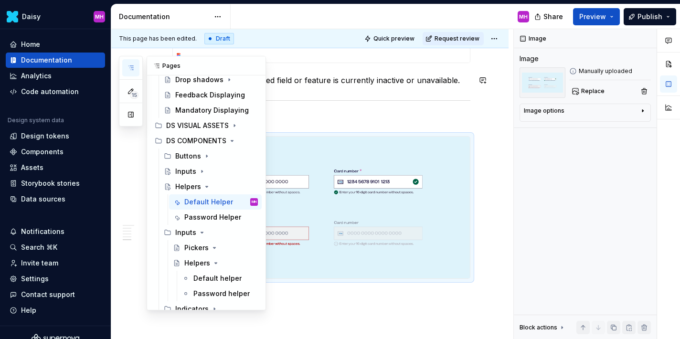
click at [133, 70] on icon "button" at bounding box center [131, 68] width 8 height 8
click at [205, 276] on div "Default helper" at bounding box center [212, 279] width 36 height 10
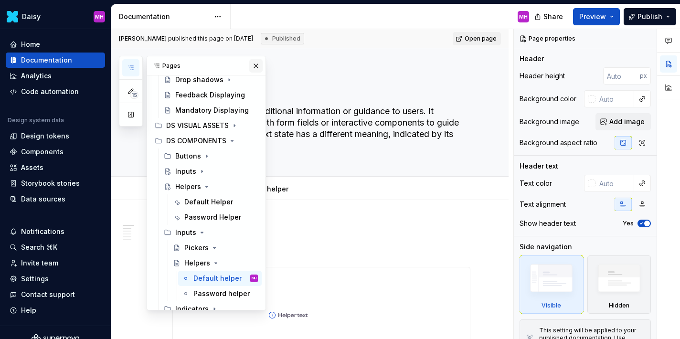
click at [254, 61] on button "button" at bounding box center [255, 65] width 13 height 13
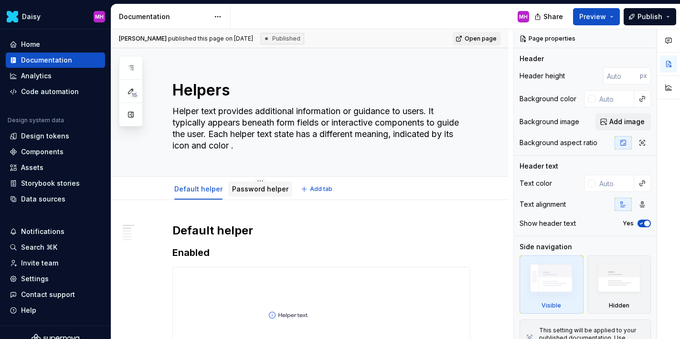
click at [251, 186] on link "Password helper" at bounding box center [260, 189] width 56 height 8
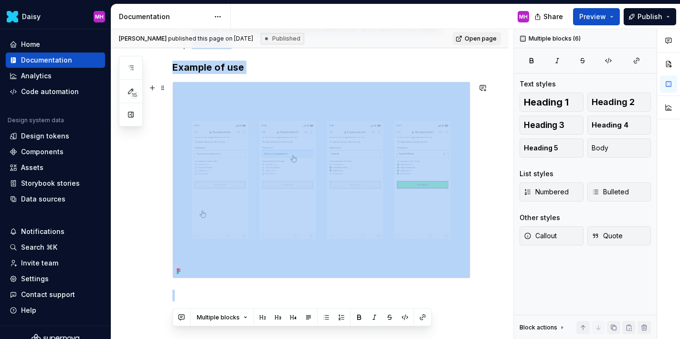
scroll to position [444, 0]
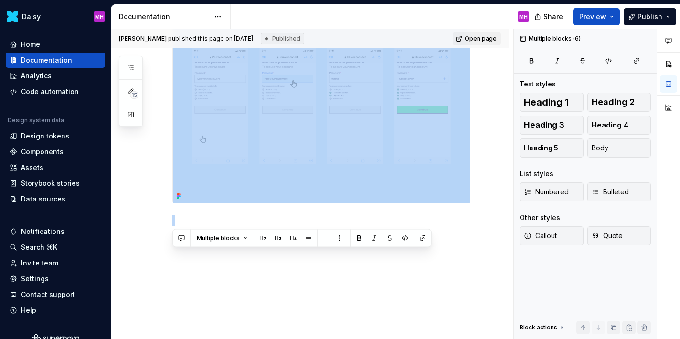
drag, startPoint x: 174, startPoint y: 74, endPoint x: 256, endPoint y: 304, distance: 244.7
click at [256, 304] on div "This type of helper element provides visual feedback to users about password st…" at bounding box center [310, 50] width 398 height 579
copy div "This type of helper element provides visual feedback to users about password st…"
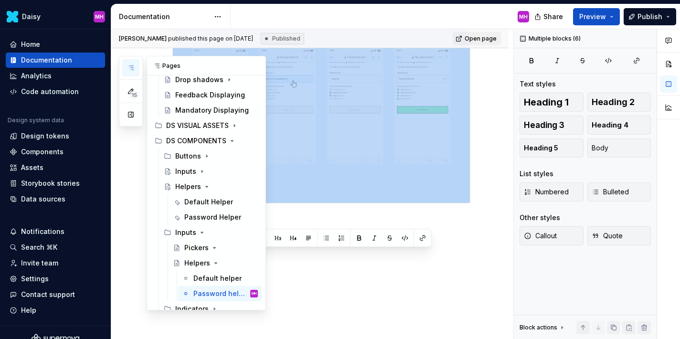
click at [133, 69] on icon "button" at bounding box center [131, 68] width 8 height 8
click at [214, 219] on div "Password Helper" at bounding box center [206, 218] width 45 height 10
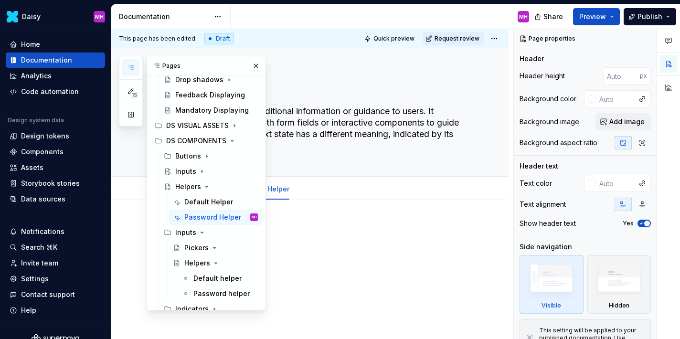
click at [283, 242] on div at bounding box center [322, 241] width 298 height 36
click at [260, 64] on button "button" at bounding box center [255, 65] width 13 height 13
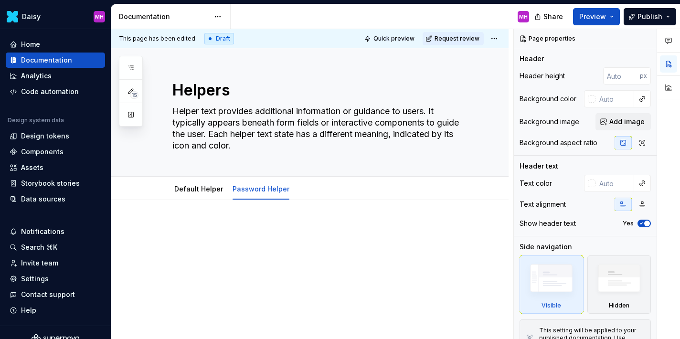
click at [175, 226] on p at bounding box center [322, 228] width 298 height 11
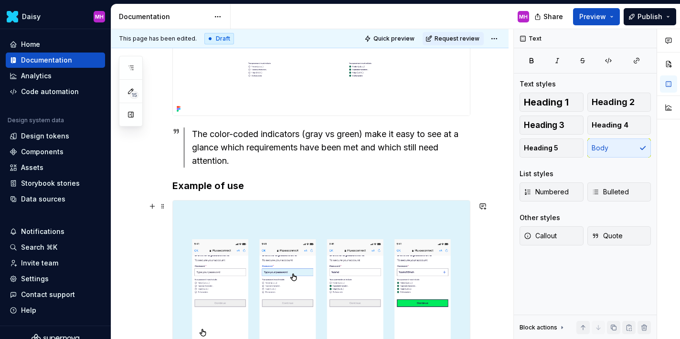
scroll to position [245, 0]
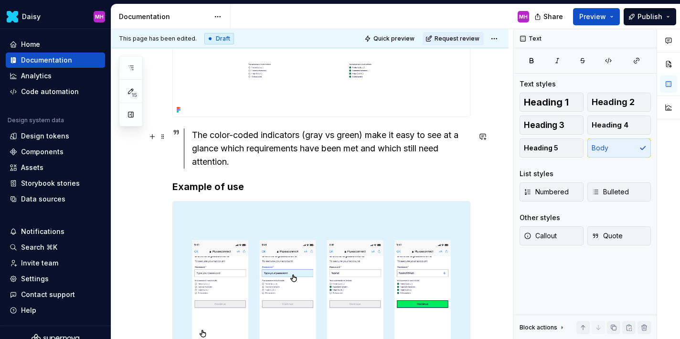
click at [239, 165] on div "The color-coded indicators (gray vs green) make it easy to see at a glance whic…" at bounding box center [331, 149] width 279 height 40
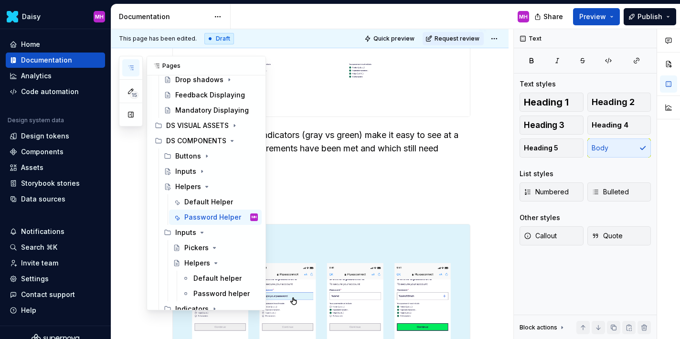
click at [138, 60] on button "button" at bounding box center [130, 67] width 17 height 17
click at [207, 293] on div "Password helper" at bounding box center [212, 294] width 36 height 10
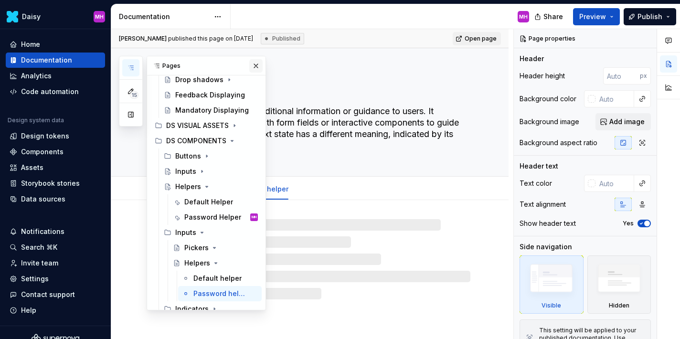
click at [253, 65] on button "button" at bounding box center [255, 65] width 13 height 13
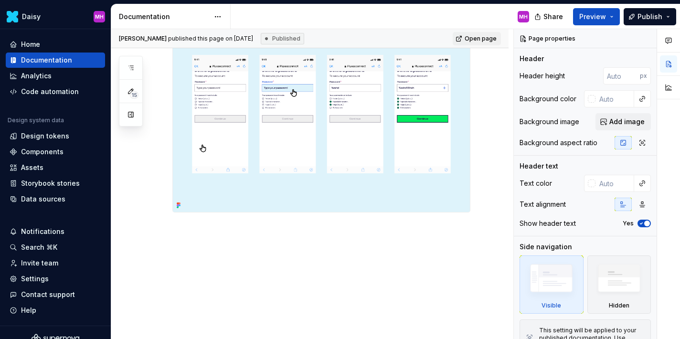
scroll to position [432, 0]
click at [128, 72] on button "button" at bounding box center [130, 67] width 17 height 17
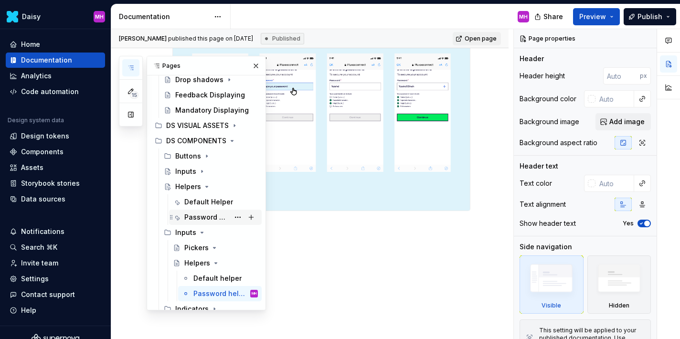
click at [204, 216] on div "Password Helper" at bounding box center [206, 218] width 45 height 10
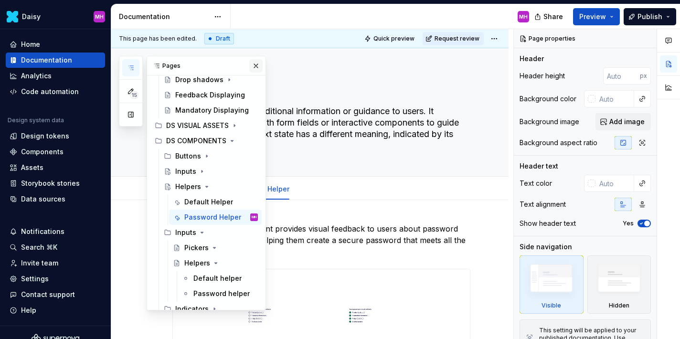
click at [256, 71] on button "button" at bounding box center [255, 65] width 13 height 13
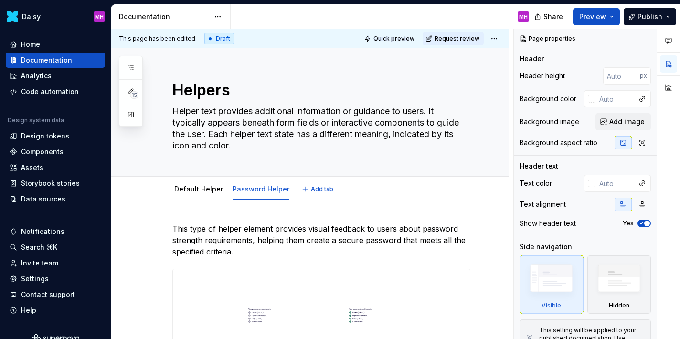
type textarea "*"
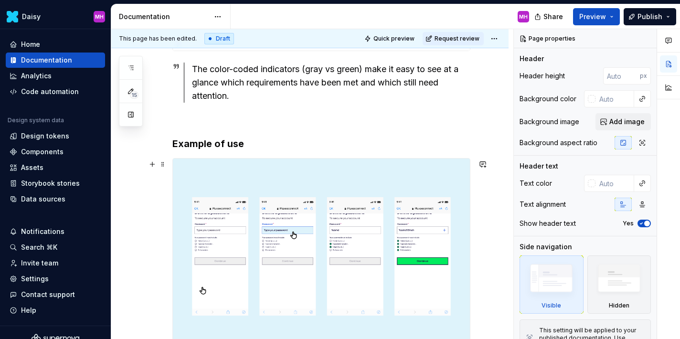
scroll to position [299, 0]
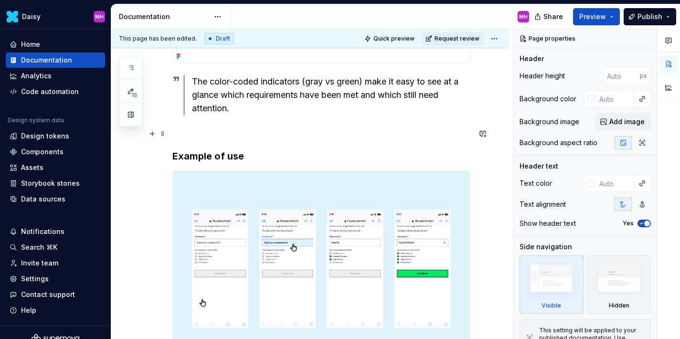
click at [176, 137] on p at bounding box center [322, 132] width 298 height 11
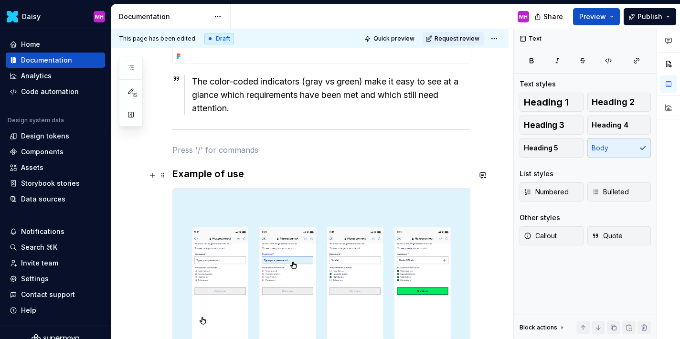
click at [172, 174] on div "This page has been edited. Draft Quick preview Request review Helpers Helper te…" at bounding box center [312, 184] width 402 height 311
click at [239, 111] on div "The color-coded indicators (gray vs green) make it easy to see at a glance whic…" at bounding box center [331, 95] width 279 height 40
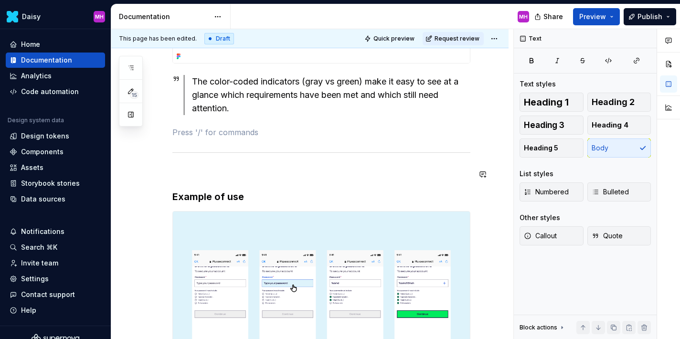
click at [178, 166] on div "This type of helper element provides visual feedback to users about password st…" at bounding box center [322, 178] width 298 height 507
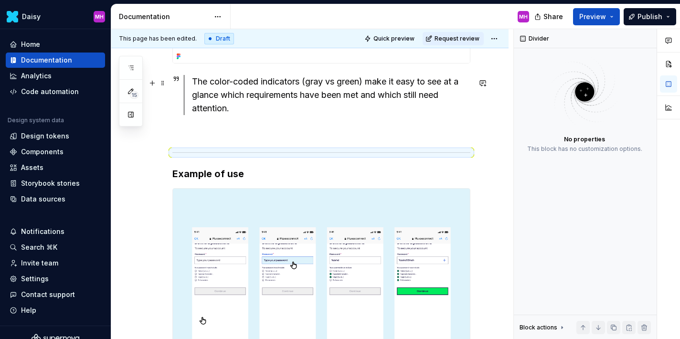
click at [250, 110] on div "The color-coded indicators (gray vs green) make it easy to see at a glance whic…" at bounding box center [331, 95] width 279 height 40
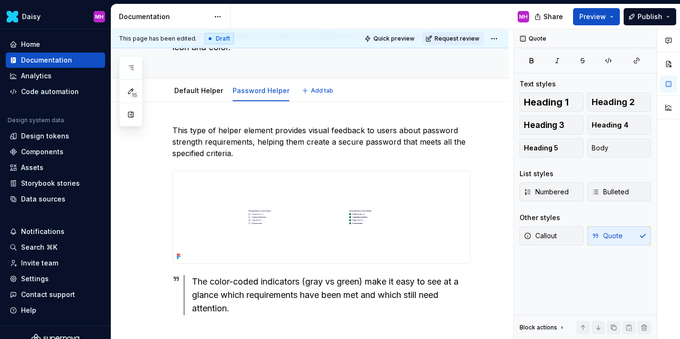
scroll to position [0, 0]
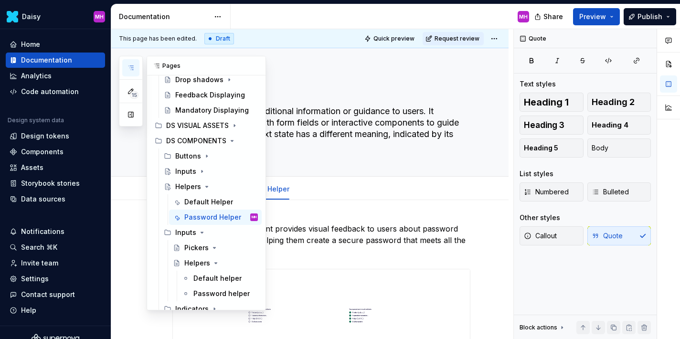
click at [130, 66] on icon "button" at bounding box center [131, 68] width 8 height 8
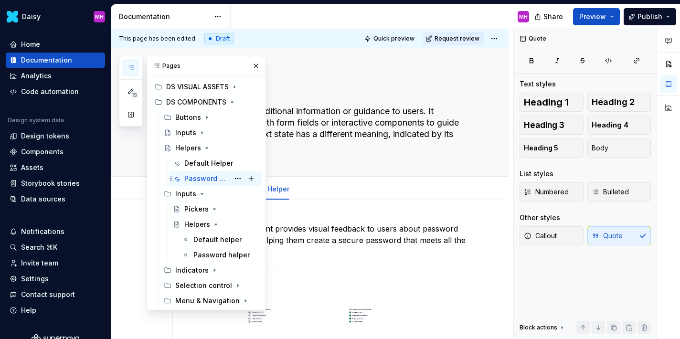
scroll to position [171, 0]
click at [238, 193] on button "Page tree" at bounding box center [237, 192] width 13 height 13
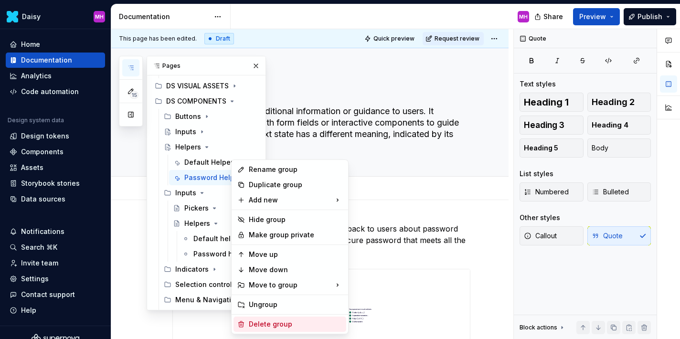
click at [265, 322] on div "Delete group" at bounding box center [296, 325] width 94 height 10
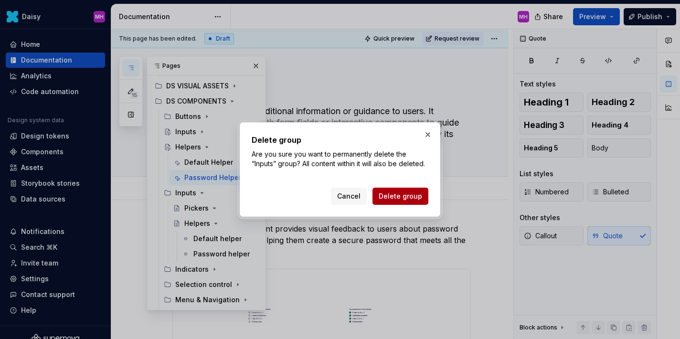
click at [390, 201] on button "Delete group" at bounding box center [401, 196] width 56 height 17
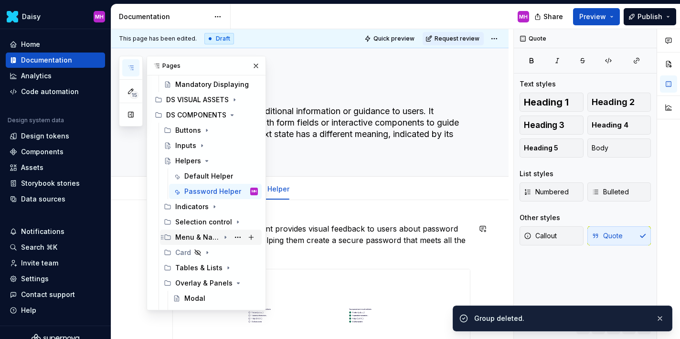
scroll to position [151, 0]
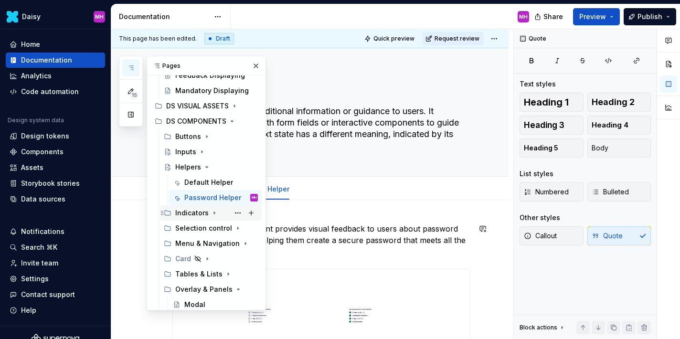
click at [193, 214] on div "Indicators" at bounding box center [191, 213] width 33 height 10
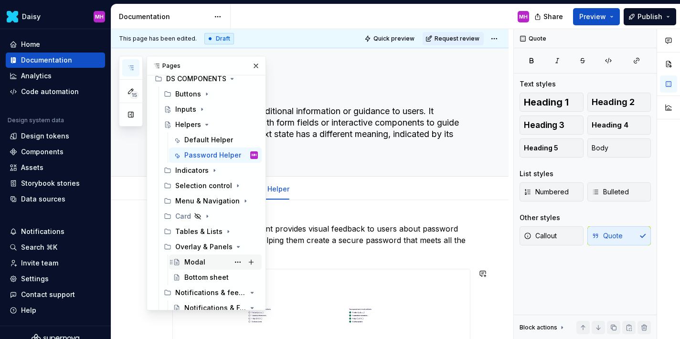
scroll to position [223, 0]
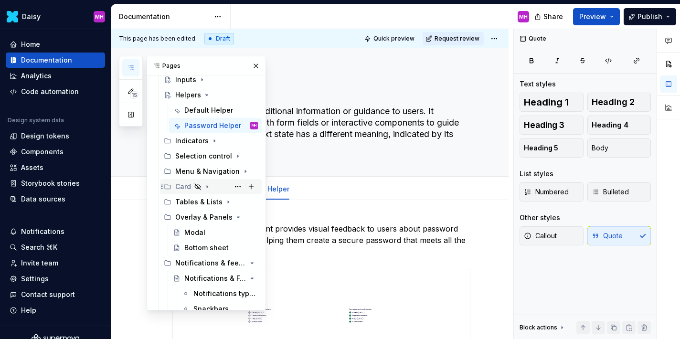
click at [181, 186] on div "Card" at bounding box center [183, 187] width 16 height 10
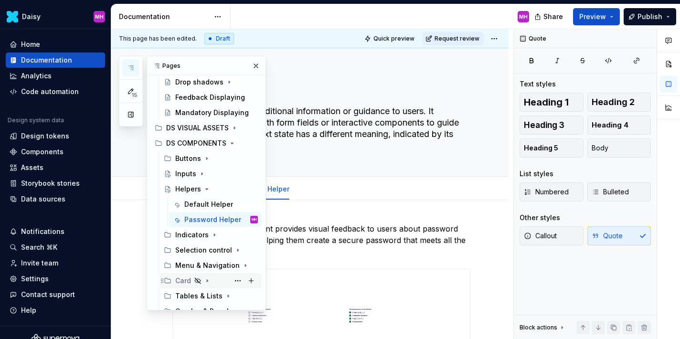
scroll to position [128, 0]
click at [206, 190] on icon "Page tree" at bounding box center [207, 190] width 2 height 1
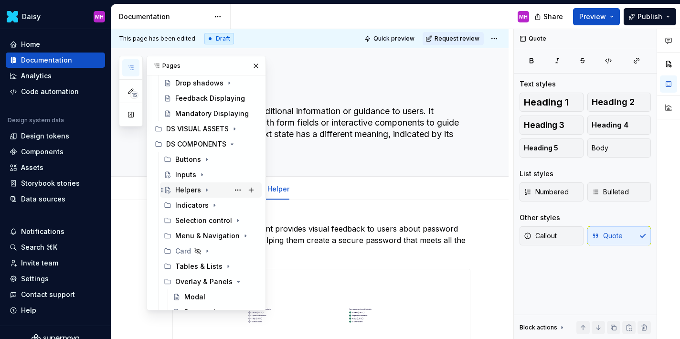
click at [206, 189] on icon "Page tree" at bounding box center [206, 190] width 1 height 2
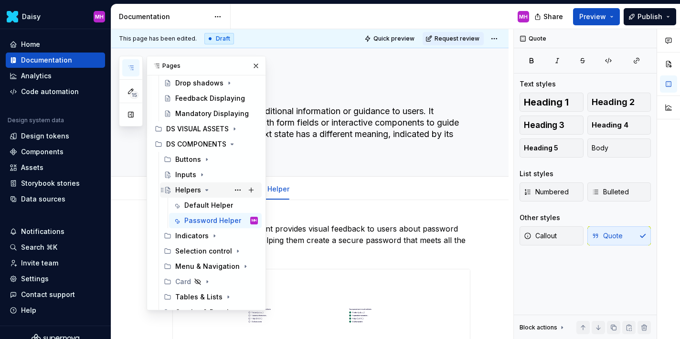
click at [206, 190] on icon "Page tree" at bounding box center [207, 190] width 2 height 1
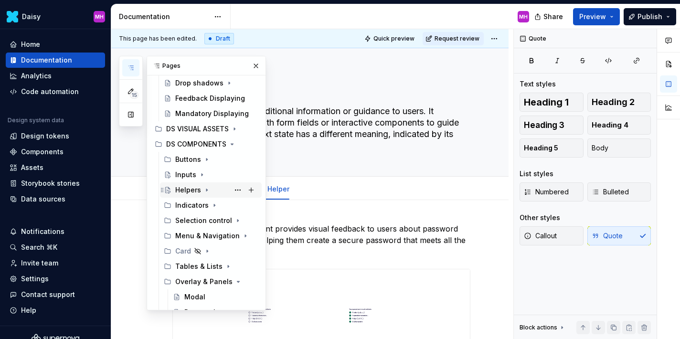
click at [206, 190] on icon "Page tree" at bounding box center [206, 190] width 1 height 2
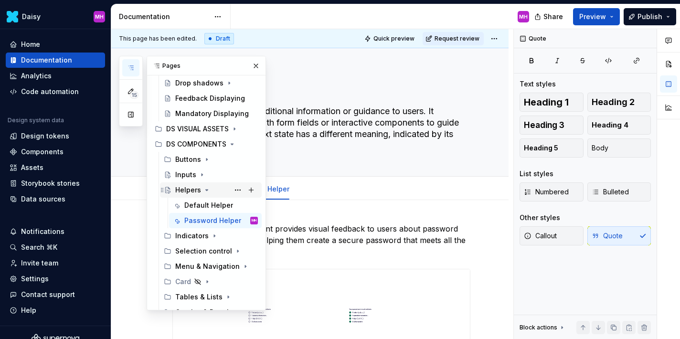
click at [206, 190] on icon "Page tree" at bounding box center [207, 190] width 2 height 1
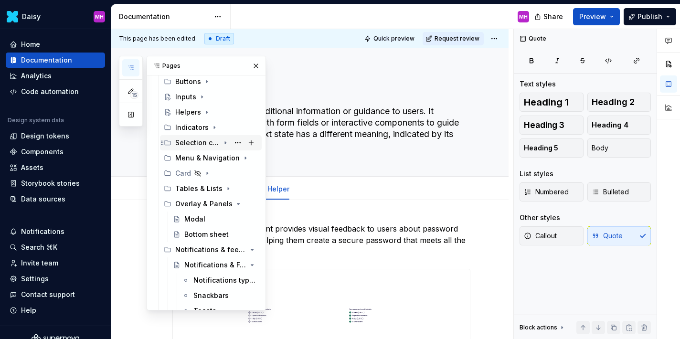
scroll to position [213, 0]
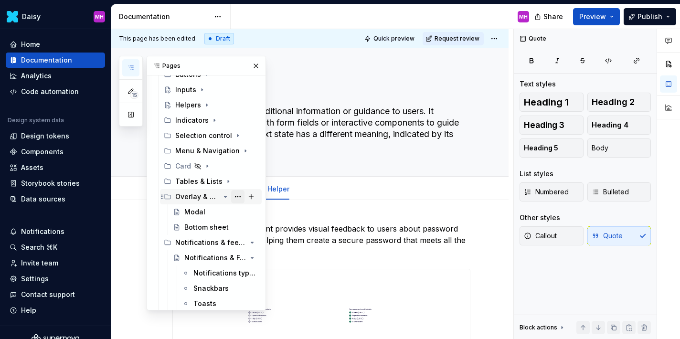
click at [236, 196] on button "Page tree" at bounding box center [237, 196] width 13 height 13
click at [223, 195] on div "15 Pages Add Accessibility guide for tree Page tree. Navigate the tree with the…" at bounding box center [192, 183] width 147 height 255
click at [225, 196] on icon "Page tree" at bounding box center [226, 196] width 2 height 1
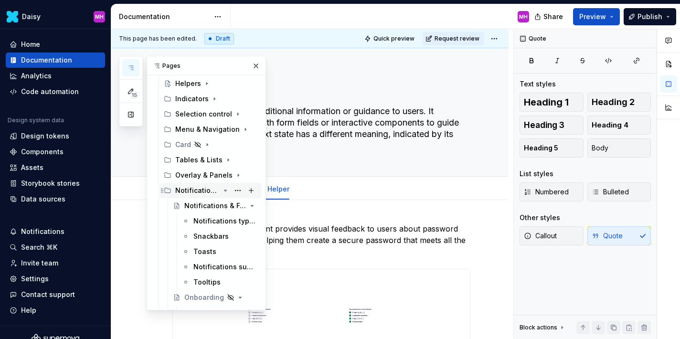
click at [225, 193] on icon "Page tree" at bounding box center [226, 191] width 8 height 8
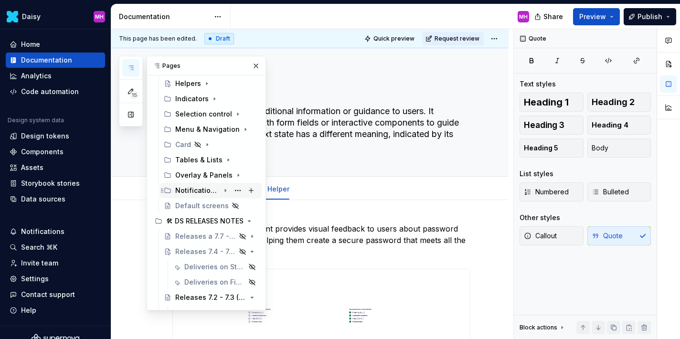
scroll to position [250, 0]
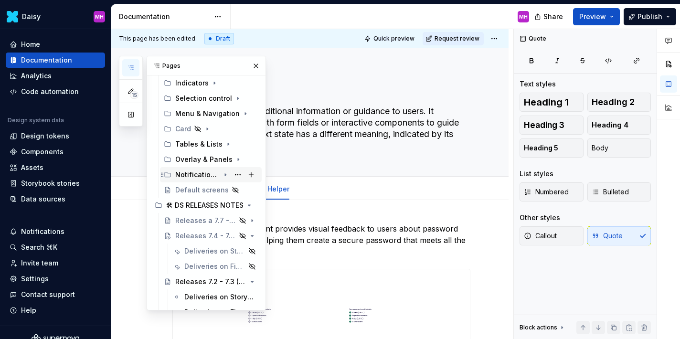
click at [226, 174] on icon "Page tree" at bounding box center [225, 175] width 1 height 2
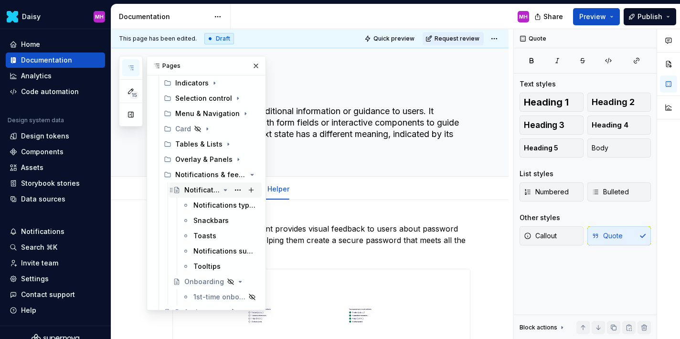
click at [225, 190] on icon "Page tree" at bounding box center [226, 190] width 2 height 1
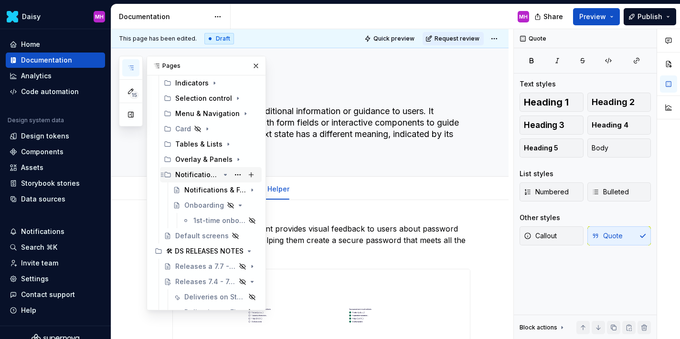
click at [226, 175] on icon "Page tree" at bounding box center [226, 174] width 2 height 1
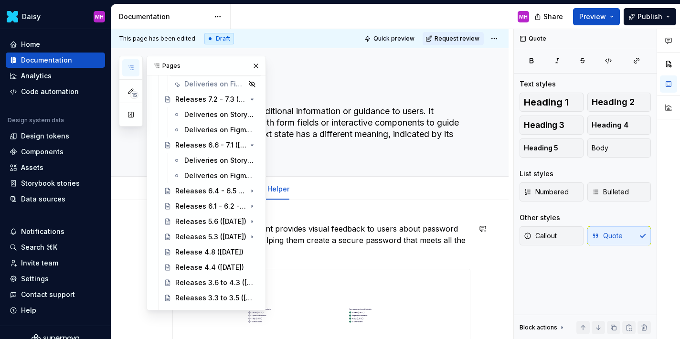
scroll to position [446, 0]
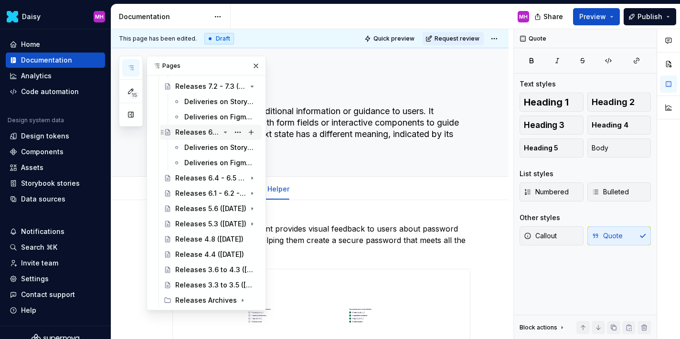
click at [225, 132] on icon "Page tree" at bounding box center [226, 132] width 2 height 1
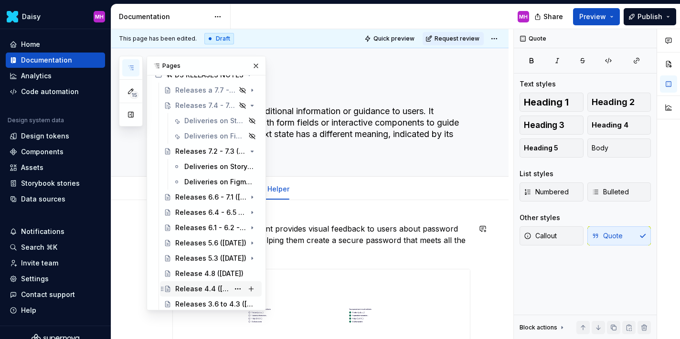
scroll to position [415, 0]
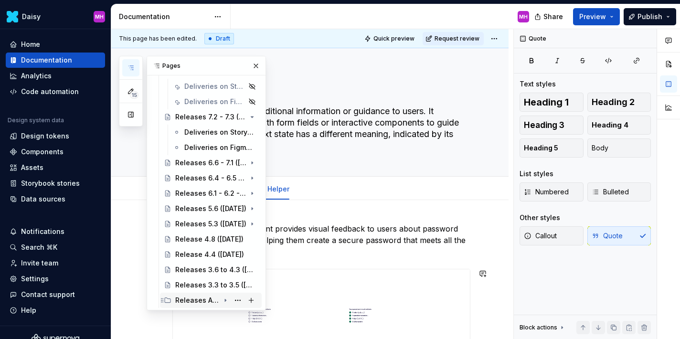
click at [224, 301] on icon "Page tree" at bounding box center [226, 301] width 8 height 8
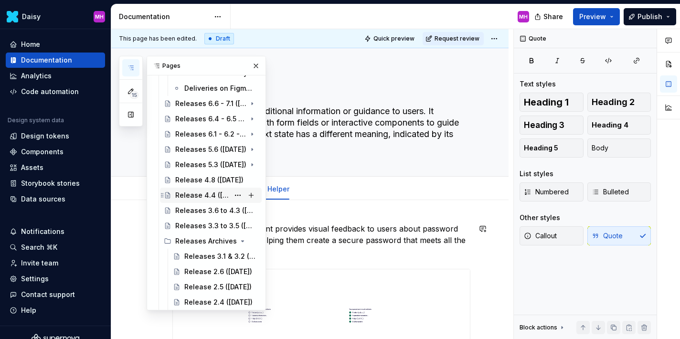
scroll to position [476, 0]
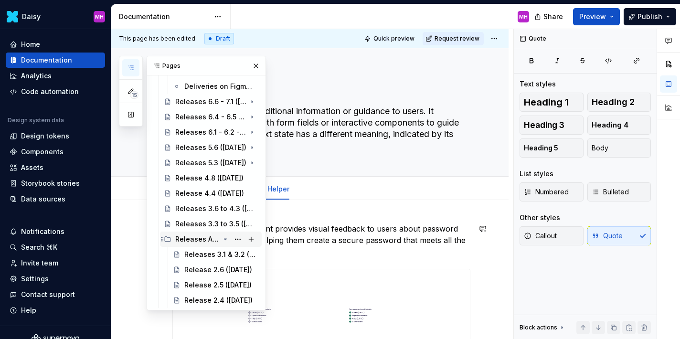
click at [226, 239] on icon "Page tree" at bounding box center [226, 240] width 8 height 8
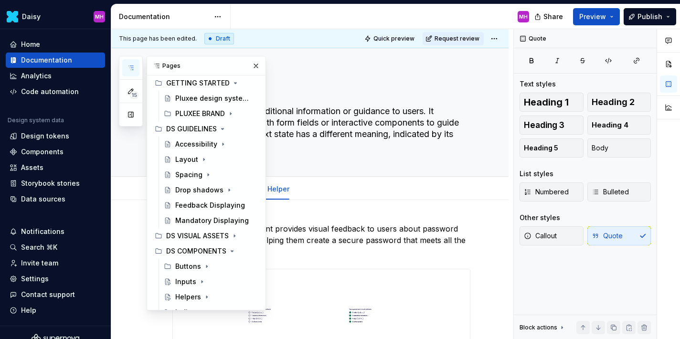
scroll to position [0, 0]
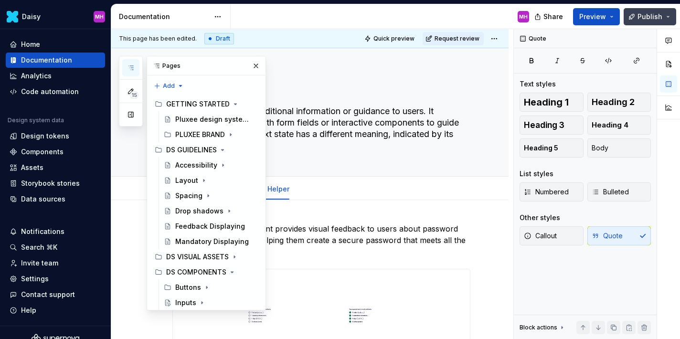
click at [659, 18] on span "Publish" at bounding box center [650, 17] width 25 height 10
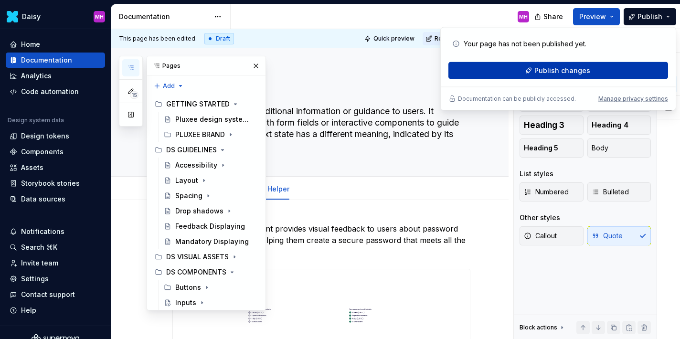
click at [575, 71] on span "Publish changes" at bounding box center [563, 71] width 56 height 10
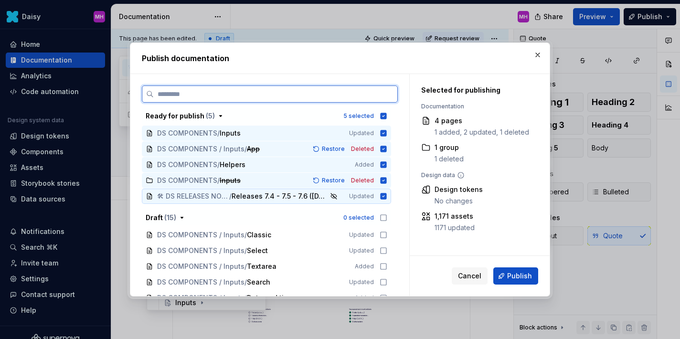
click at [387, 196] on icon at bounding box center [384, 196] width 6 height 6
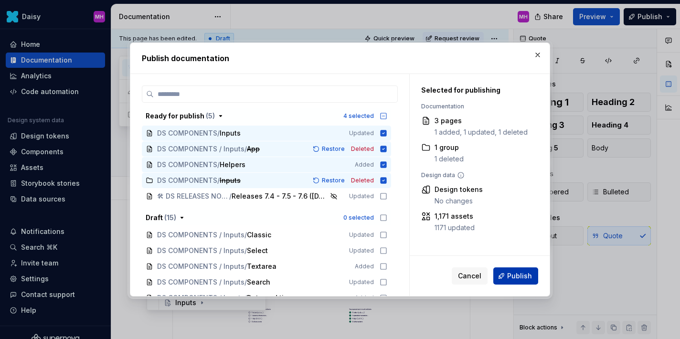
click at [521, 277] on span "Publish" at bounding box center [519, 276] width 25 height 10
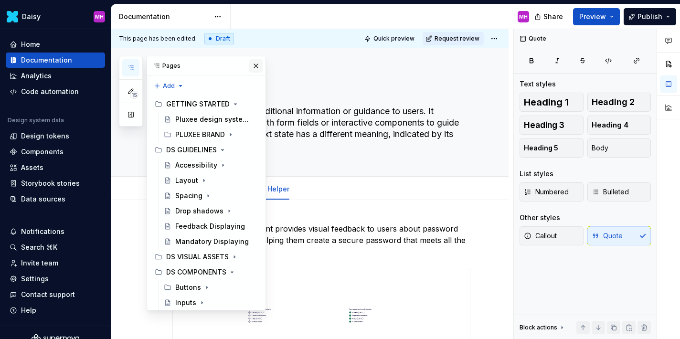
click at [257, 65] on button "button" at bounding box center [255, 65] width 13 height 13
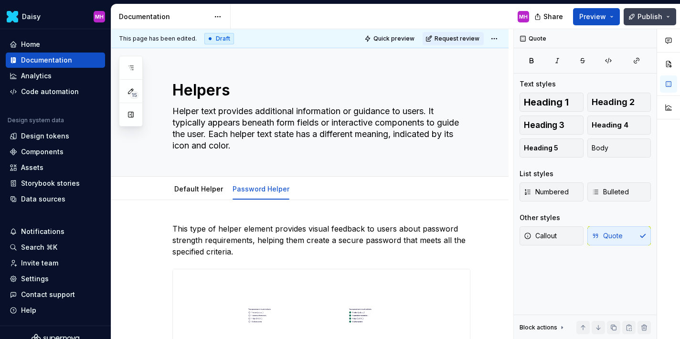
click at [631, 22] on button "Publish" at bounding box center [650, 16] width 53 height 17
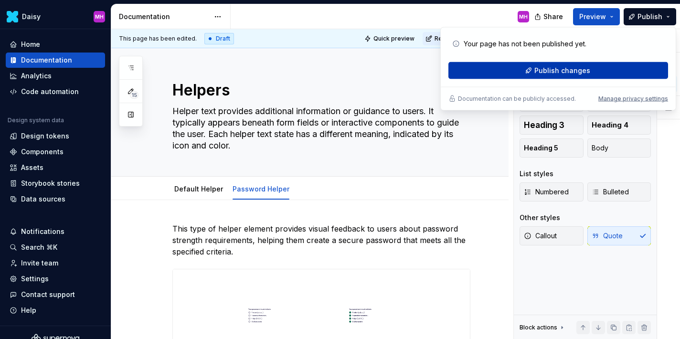
click at [569, 73] on span "Publish changes" at bounding box center [563, 71] width 56 height 10
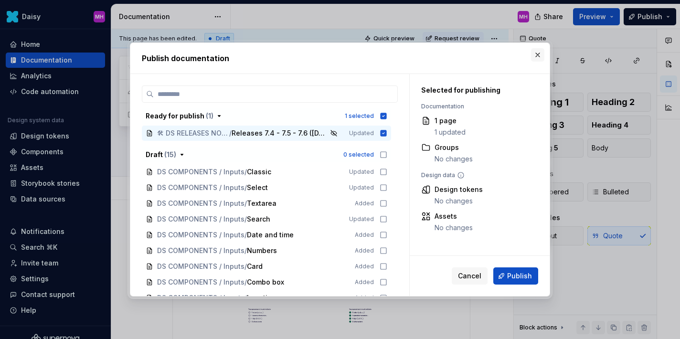
click at [538, 54] on button "button" at bounding box center [537, 54] width 13 height 13
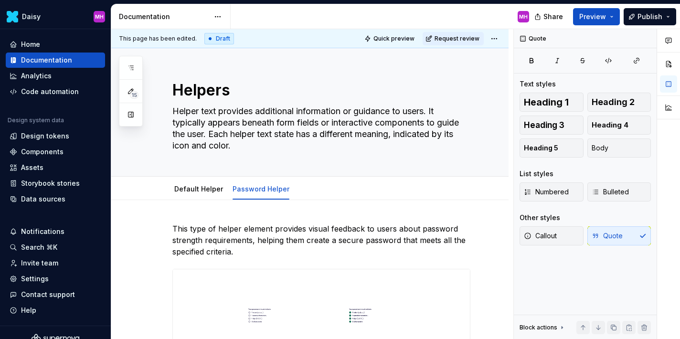
type textarea "*"
